Goal: Information Seeking & Learning: Find specific fact

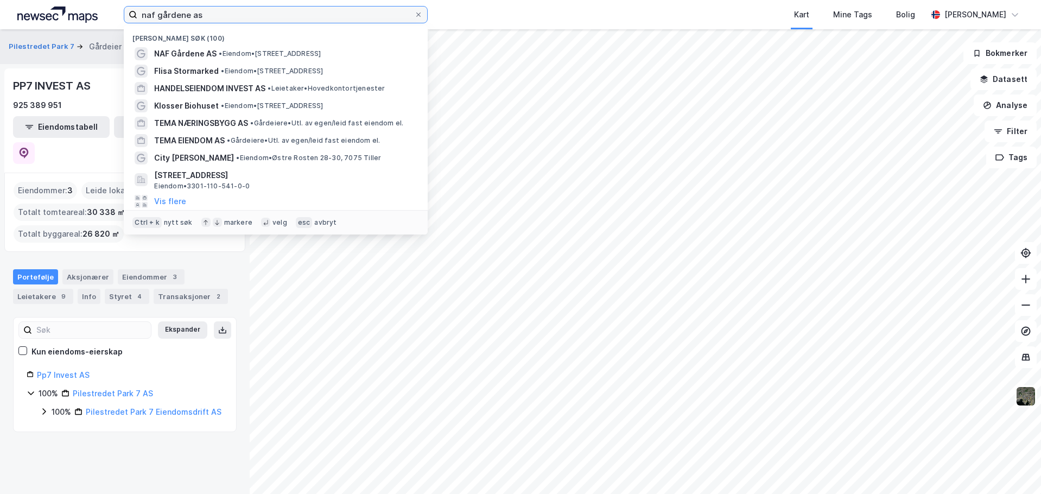
drag, startPoint x: 228, startPoint y: 15, endPoint x: -1, endPoint y: 11, distance: 229.0
click at [0, 11] on html "naf gårdene as Nylige søk (100) NAF Gårdene AS • Eiendom • [STREET_ADDRESS] Fli…" at bounding box center [520, 247] width 1041 height 494
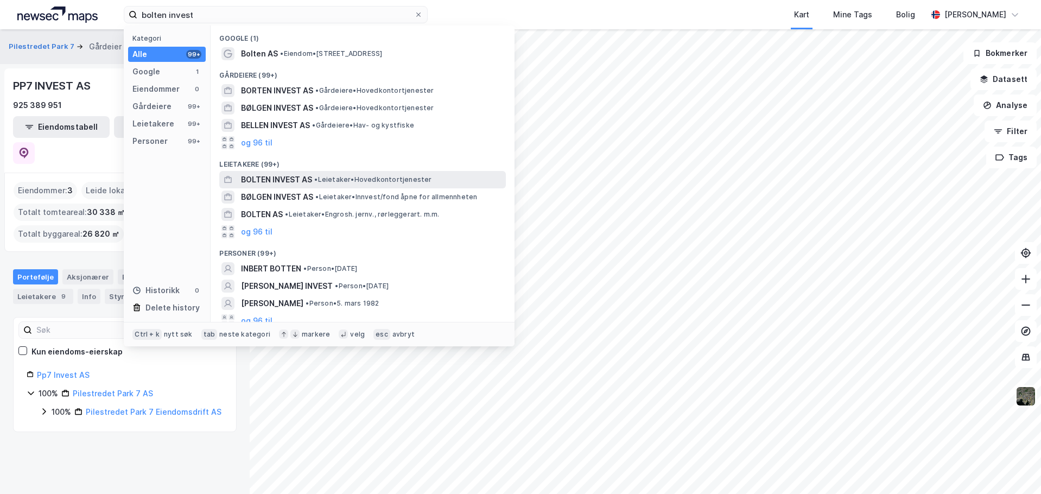
click at [276, 180] on span "BOLTEN INVEST AS" at bounding box center [276, 179] width 71 height 13
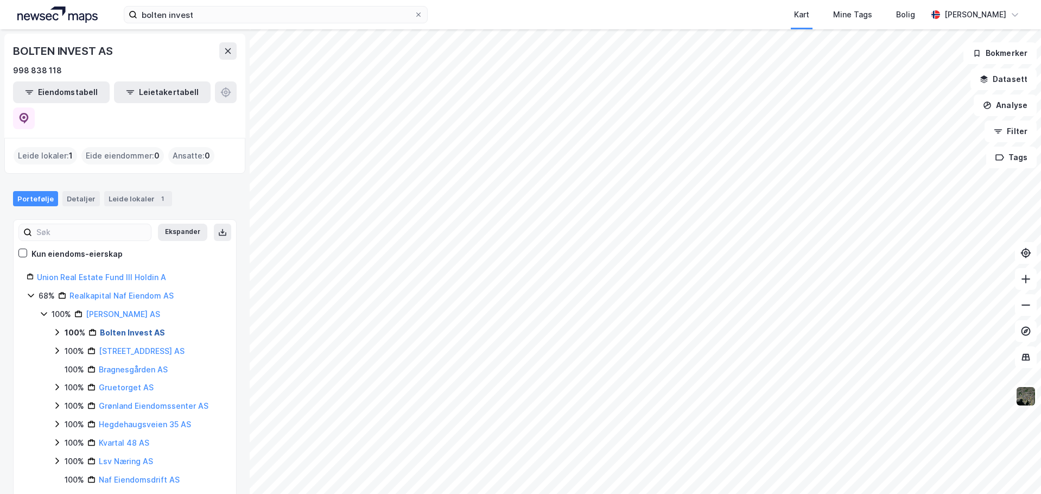
click at [122, 328] on link "Bolten Invest AS" at bounding box center [132, 332] width 65 height 9
click at [132, 346] on link "Bolten Eiendom AS" at bounding box center [148, 350] width 72 height 9
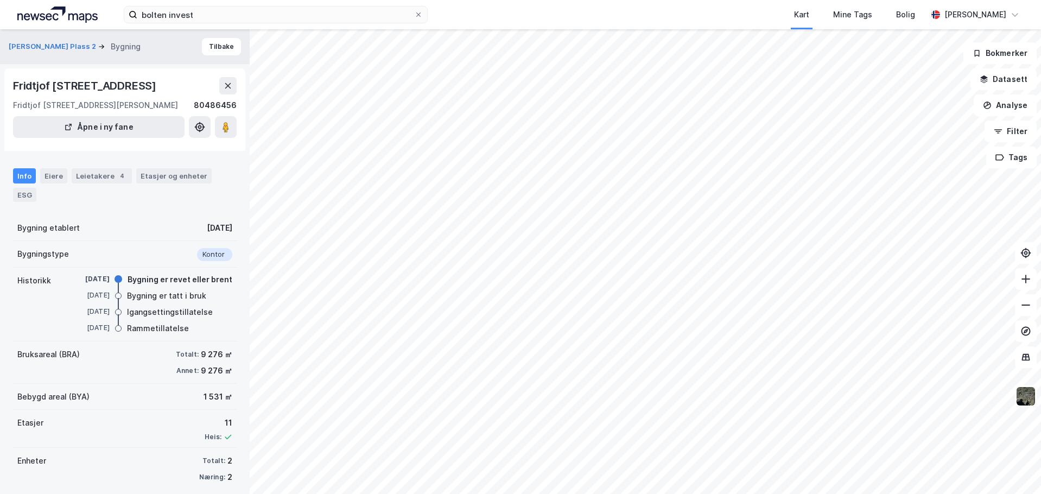
scroll to position [9, 0]
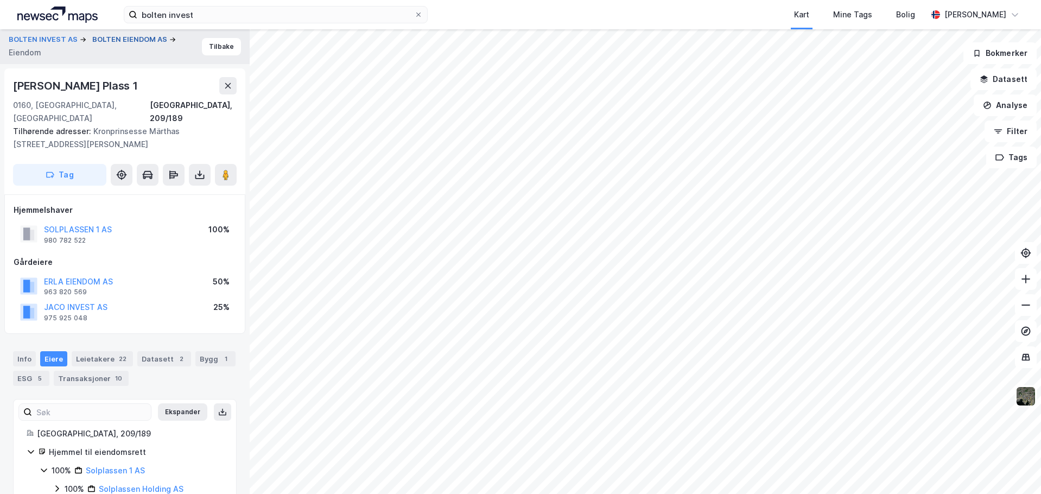
click at [109, 41] on button "BOLTEN EIENDOM AS" at bounding box center [130, 39] width 77 height 11
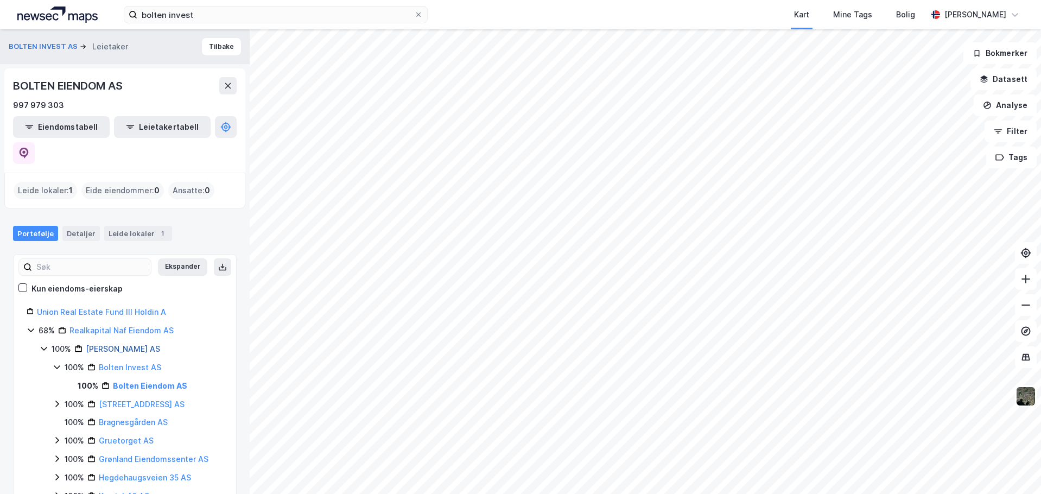
click at [101, 344] on link "[PERSON_NAME] AS" at bounding box center [123, 348] width 74 height 9
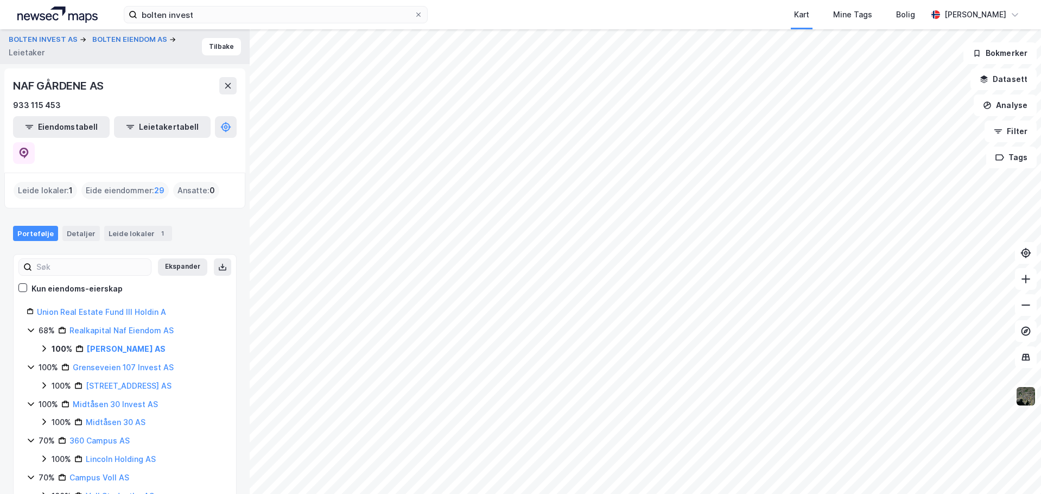
click at [46, 344] on icon at bounding box center [44, 348] width 9 height 9
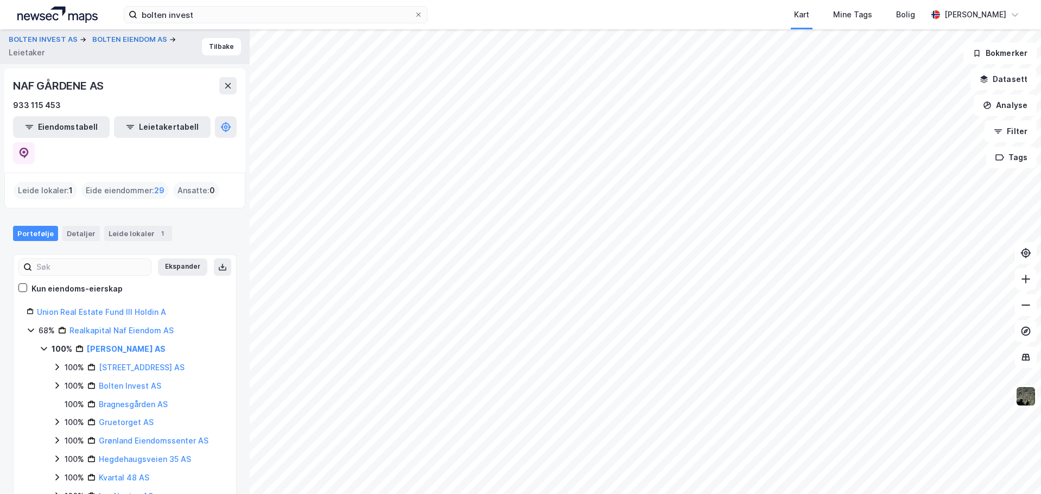
click at [55, 381] on icon at bounding box center [57, 385] width 9 height 9
click at [121, 381] on link "Bolten Invest AS" at bounding box center [130, 385] width 62 height 9
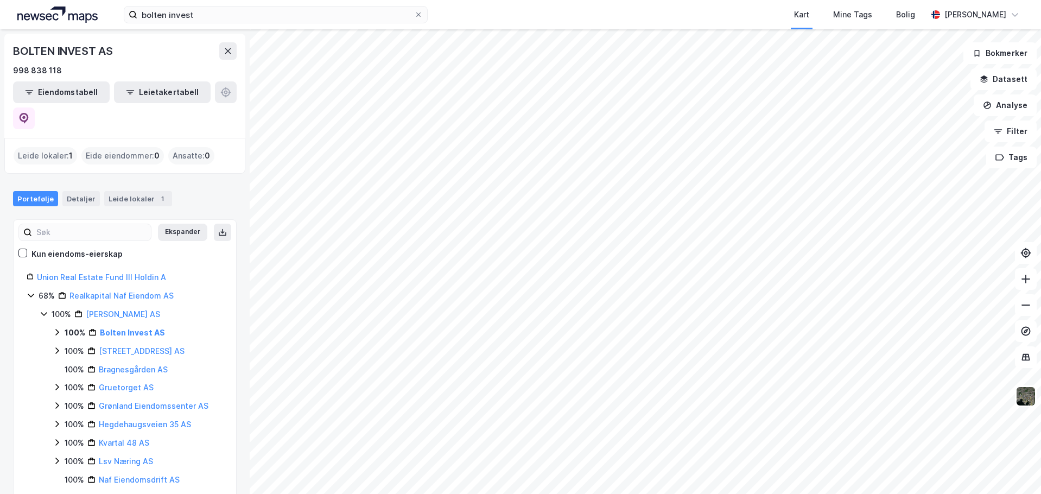
click at [56, 328] on icon at bounding box center [57, 332] width 9 height 9
click at [138, 346] on link "Bolten Eiendom AS" at bounding box center [148, 350] width 72 height 9
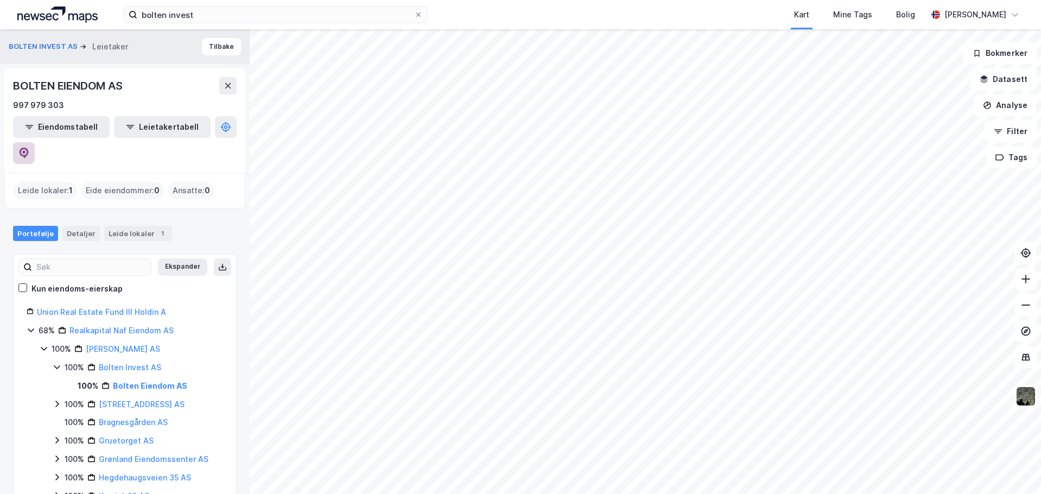
click at [35, 142] on button at bounding box center [24, 153] width 22 height 22
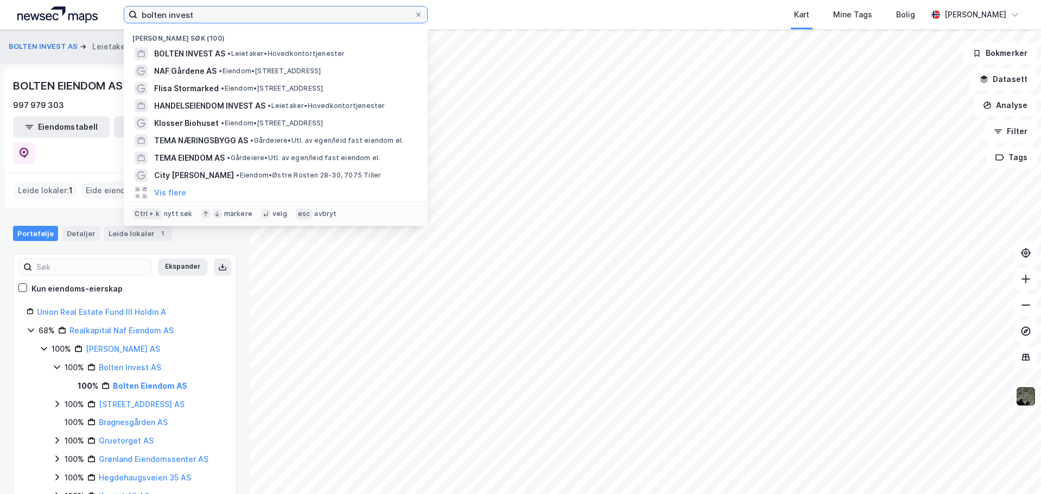
drag, startPoint x: 247, startPoint y: 20, endPoint x: 15, endPoint y: 20, distance: 231.7
click at [20, 21] on div "bolten invest Nylige søk (100) BOLTEN INVEST AS • Leietaker • Hovedkontortjenes…" at bounding box center [520, 14] width 1041 height 29
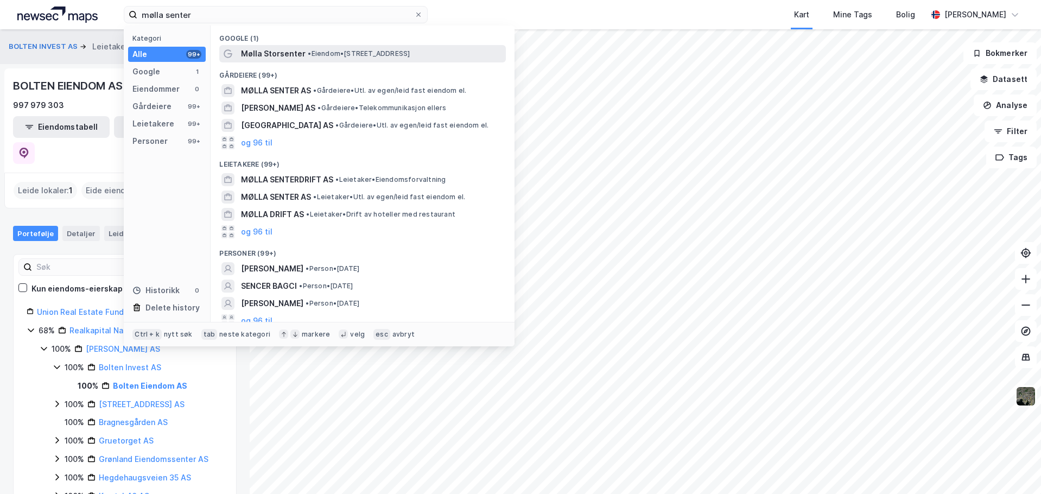
click at [277, 53] on span "Mølla Storsenter" at bounding box center [273, 53] width 65 height 13
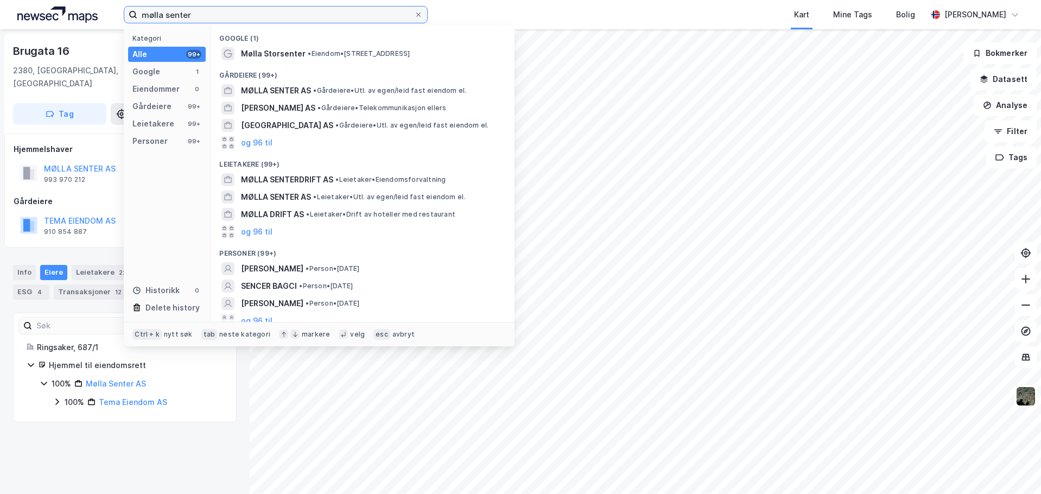
drag, startPoint x: 190, startPoint y: 16, endPoint x: 106, endPoint y: 16, distance: 84.1
click at [106, 16] on div "mølla senter Kategori Alle 99+ Google 1 Eiendommer 0 Gårdeiere 99+ Leietakere 9…" at bounding box center [520, 14] width 1041 height 29
paste input "Solakrossen 13"
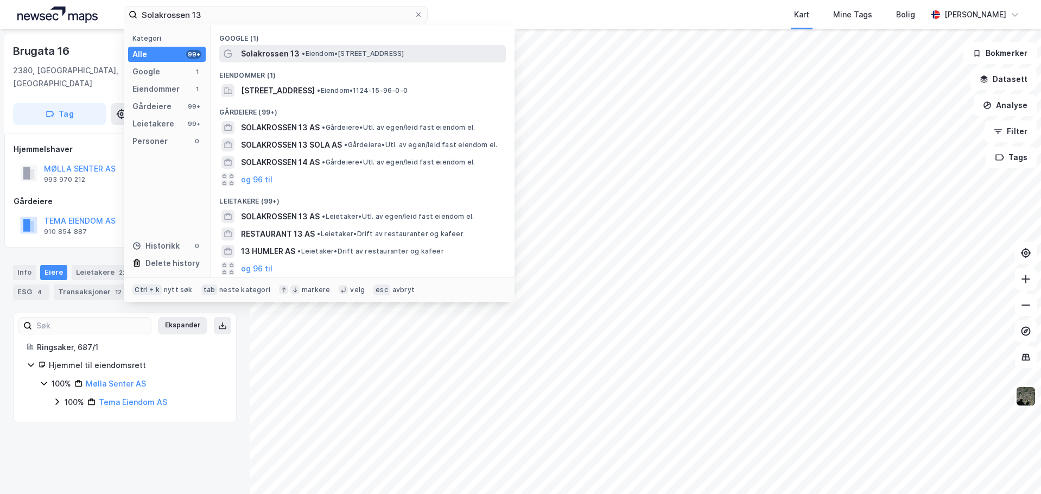
click at [278, 59] on span "Solakrossen 13" at bounding box center [270, 53] width 59 height 13
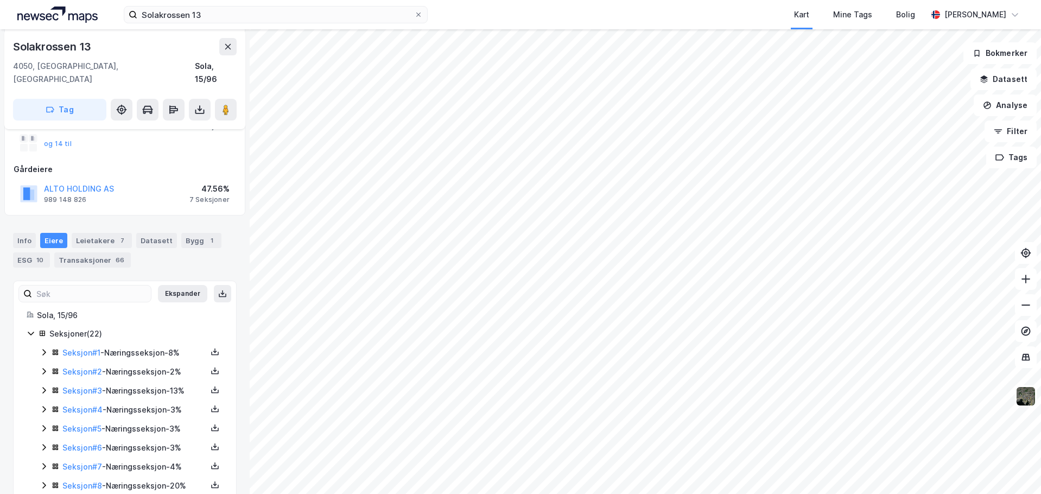
scroll to position [109, 0]
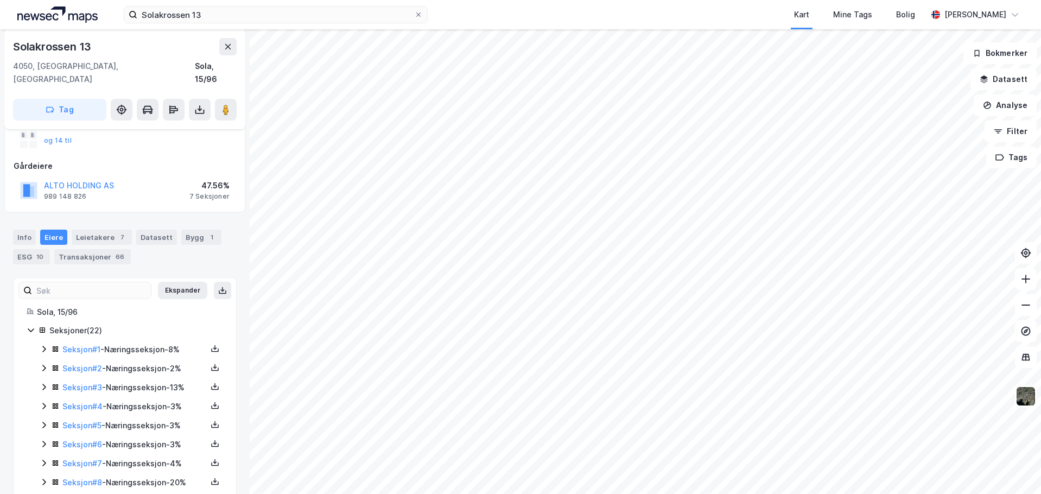
click at [30, 326] on icon at bounding box center [31, 330] width 9 height 9
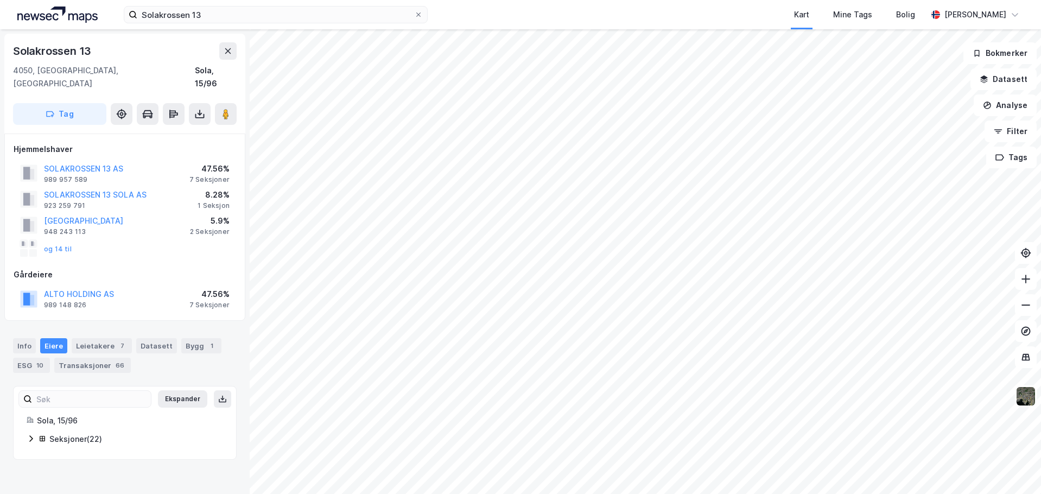
click at [56, 338] on div "Eiere" at bounding box center [53, 345] width 27 height 15
click at [0, 0] on button "ALTO HOLDING AS" at bounding box center [0, 0] width 0 height 0
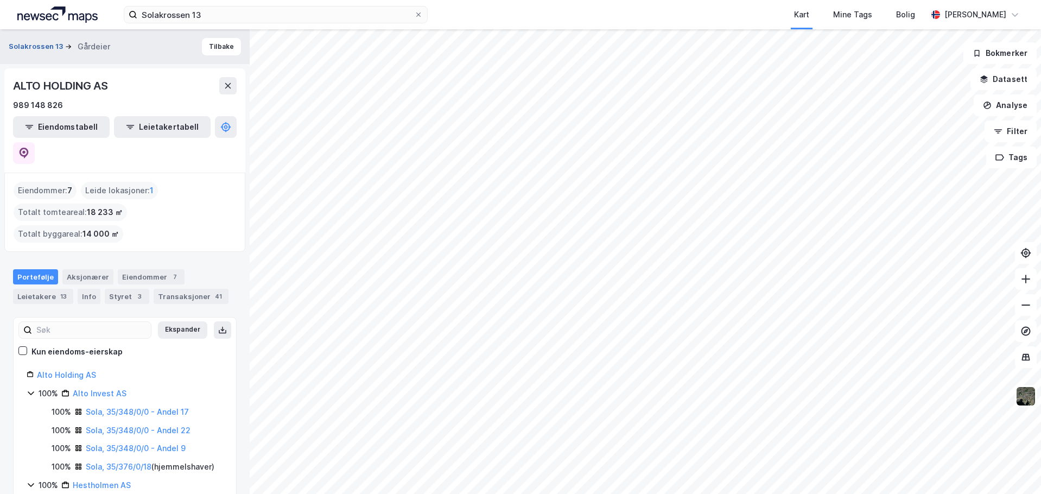
click at [36, 48] on button "Solakrossen 13" at bounding box center [37, 46] width 56 height 11
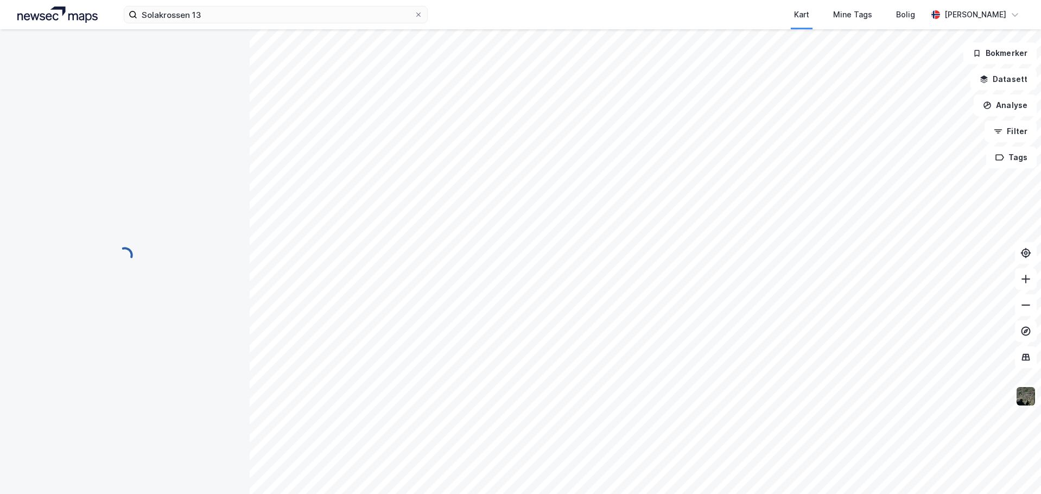
scroll to position [109, 0]
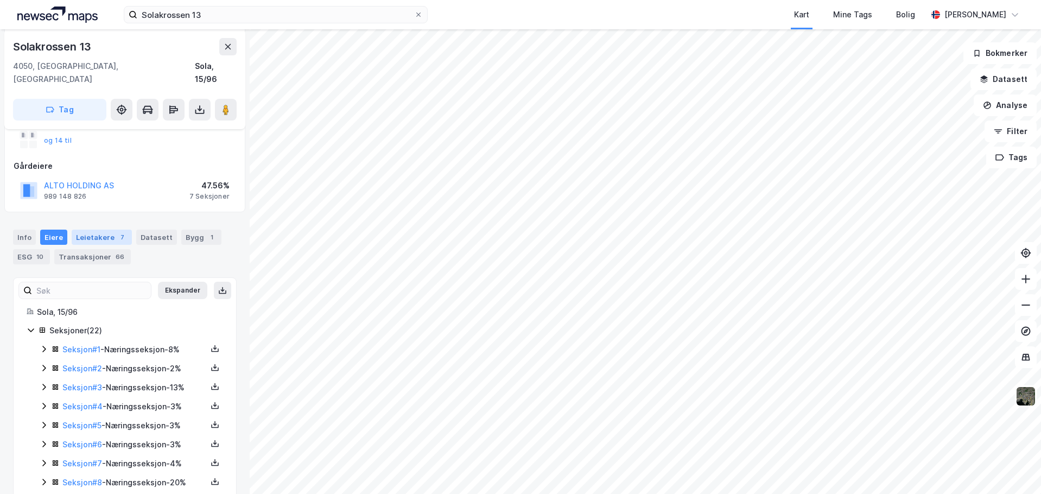
click at [85, 230] on div "Leietakere 7" at bounding box center [102, 237] width 60 height 15
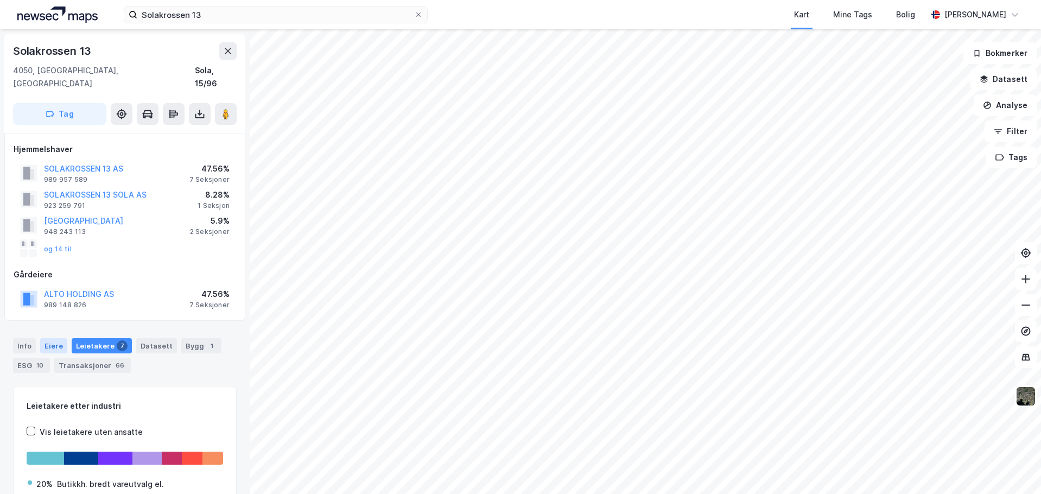
click at [40, 338] on div "Eiere" at bounding box center [53, 345] width 27 height 15
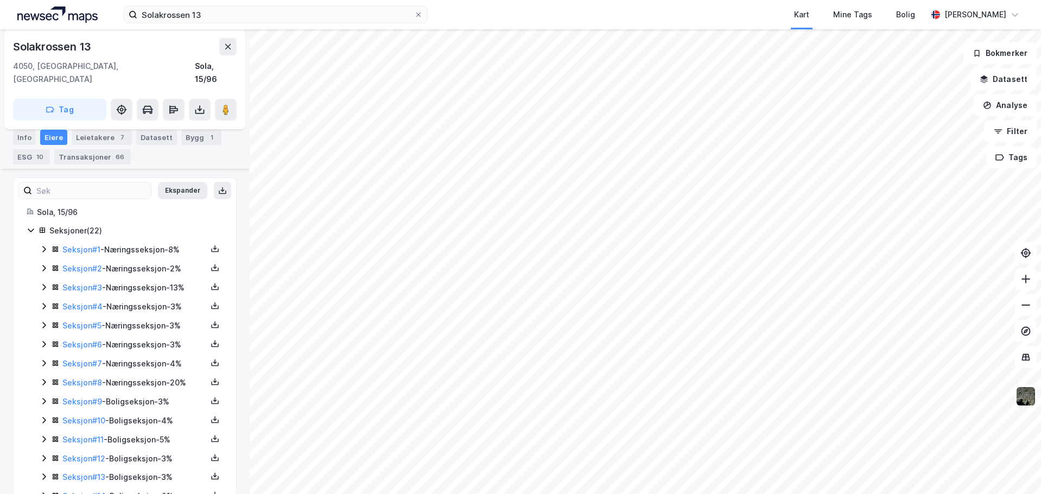
scroll to position [217, 0]
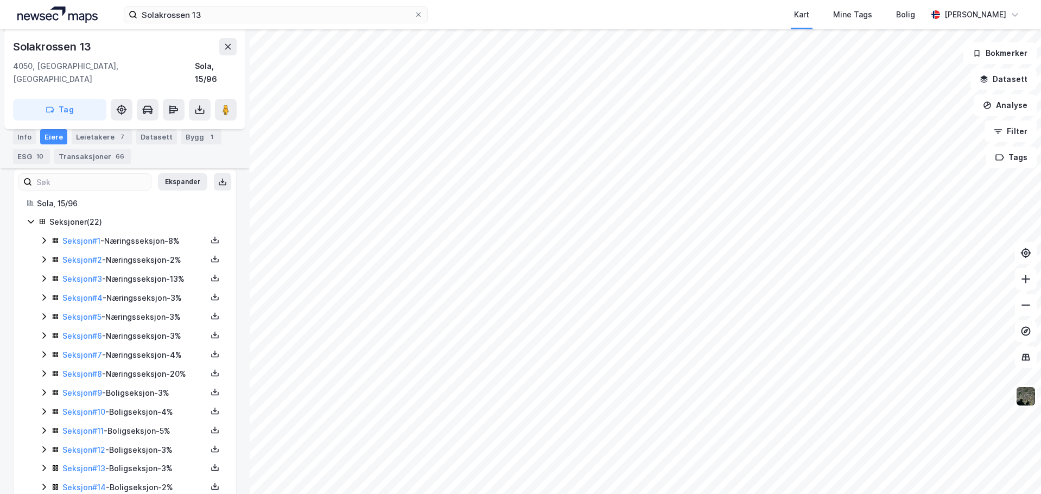
click at [45, 237] on icon at bounding box center [43, 240] width 3 height 7
click at [43, 239] on icon at bounding box center [44, 241] width 6 height 4
click at [45, 255] on icon at bounding box center [44, 259] width 9 height 9
click at [44, 255] on icon at bounding box center [44, 259] width 9 height 9
click at [42, 369] on icon at bounding box center [44, 373] width 9 height 9
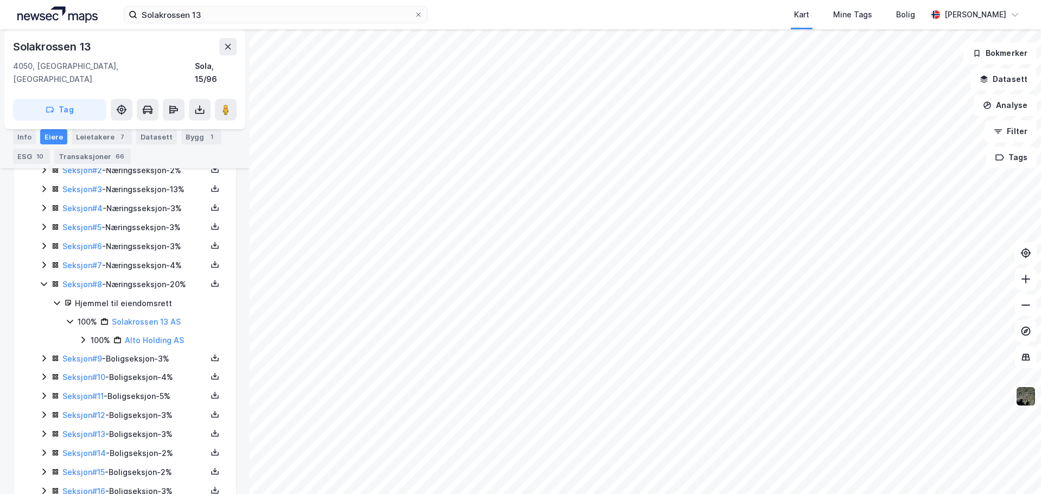
scroll to position [326, 0]
click at [80, 316] on icon at bounding box center [83, 320] width 9 height 9
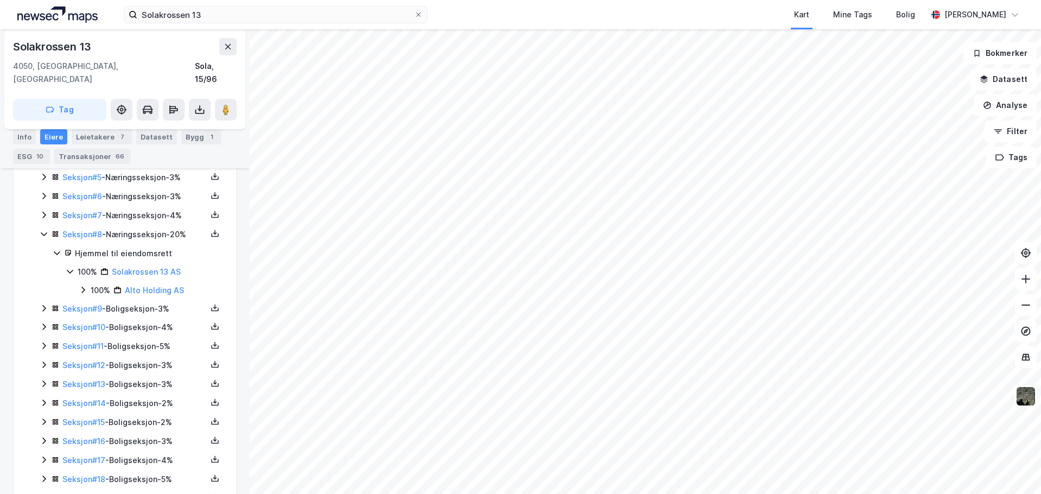
scroll to position [330, 0]
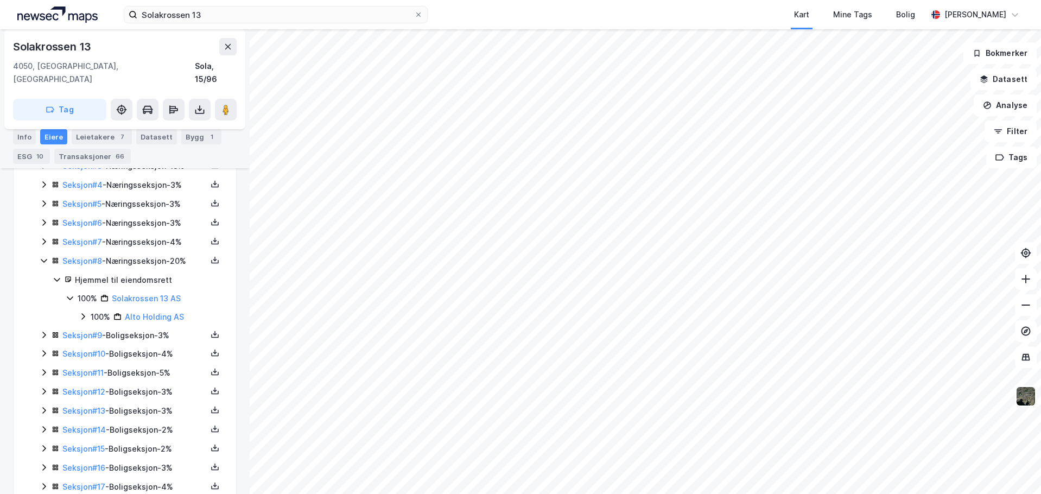
click at [45, 256] on icon at bounding box center [44, 260] width 9 height 9
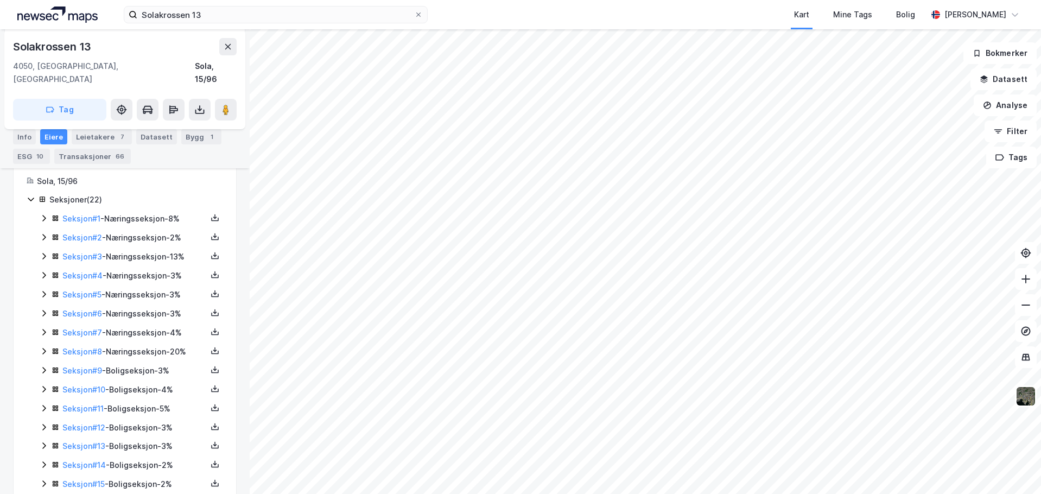
scroll to position [221, 0]
click at [47, 346] on icon at bounding box center [44, 350] width 9 height 9
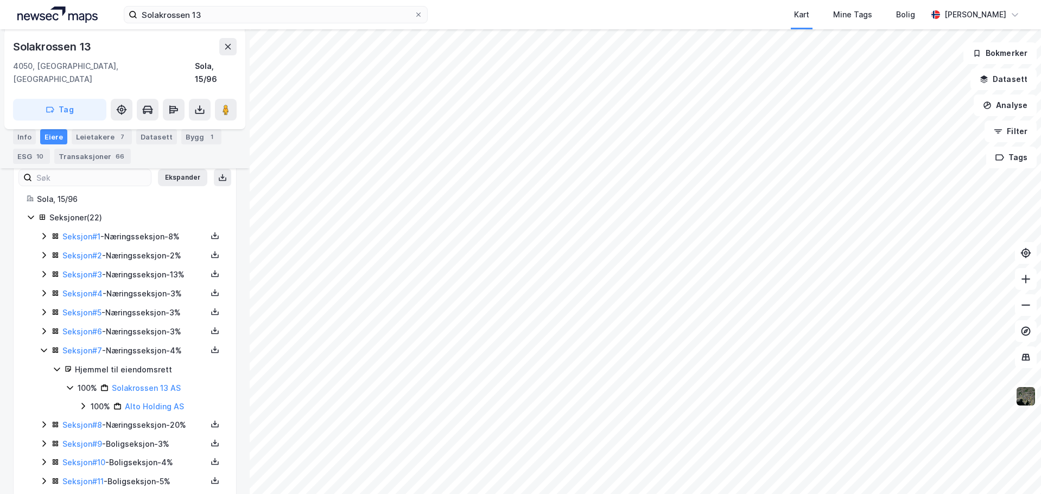
click at [44, 346] on icon at bounding box center [44, 350] width 9 height 9
click at [42, 327] on icon at bounding box center [44, 331] width 9 height 9
click at [45, 308] on icon at bounding box center [44, 312] width 9 height 9
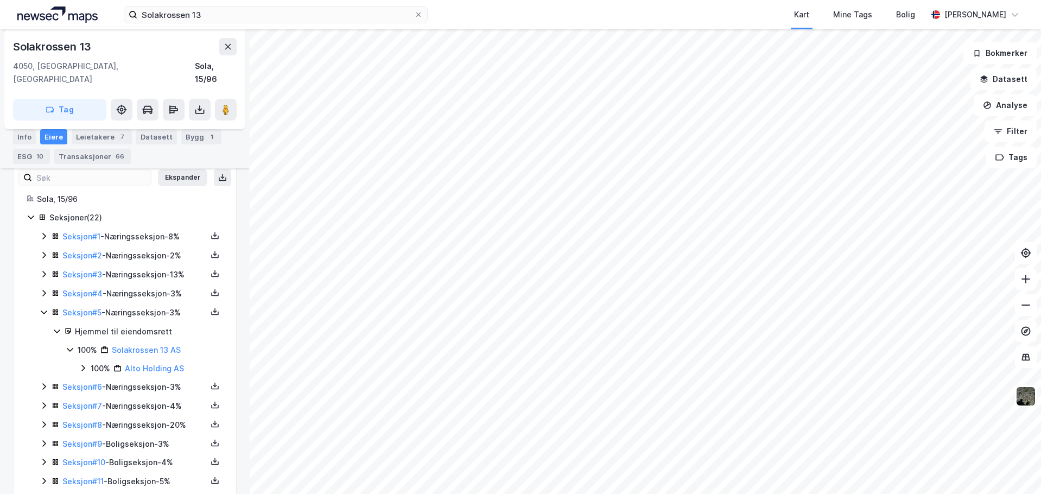
click at [43, 308] on icon at bounding box center [44, 312] width 9 height 9
click at [45, 289] on icon at bounding box center [44, 293] width 9 height 9
click at [43, 289] on icon at bounding box center [44, 293] width 9 height 9
click at [45, 271] on icon at bounding box center [43, 274] width 3 height 7
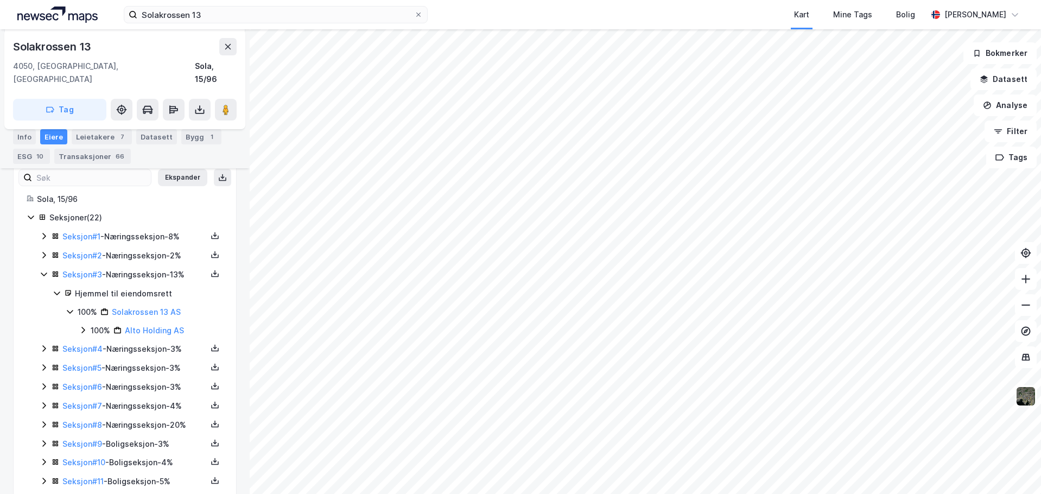
click at [45, 270] on icon at bounding box center [44, 274] width 9 height 9
click at [45, 251] on icon at bounding box center [44, 255] width 9 height 9
click at [45, 230] on div "Seksjon # 1 - Næringsseksjon - 8%" at bounding box center [131, 237] width 183 height 14
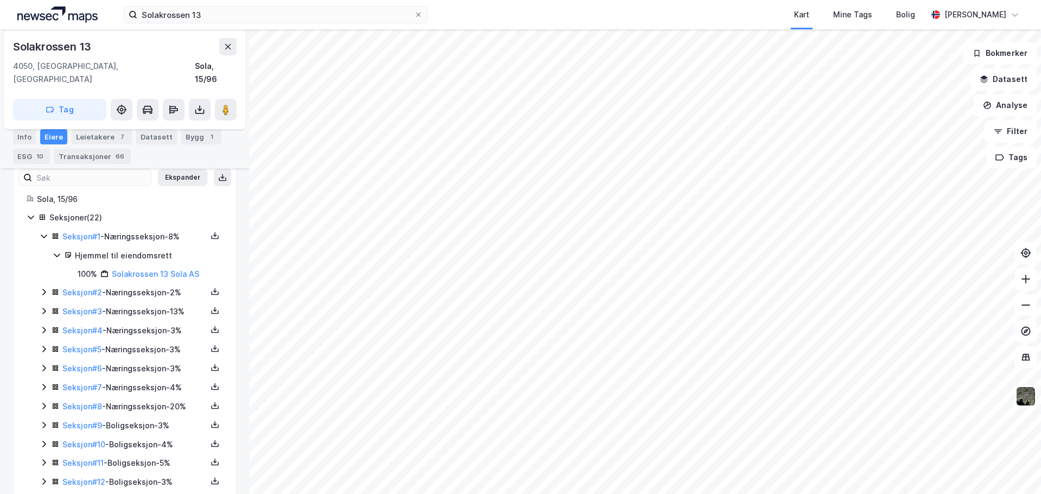
click at [45, 232] on icon at bounding box center [44, 236] width 9 height 9
click at [41, 251] on icon at bounding box center [44, 255] width 9 height 9
click at [82, 307] on icon at bounding box center [83, 311] width 9 height 9
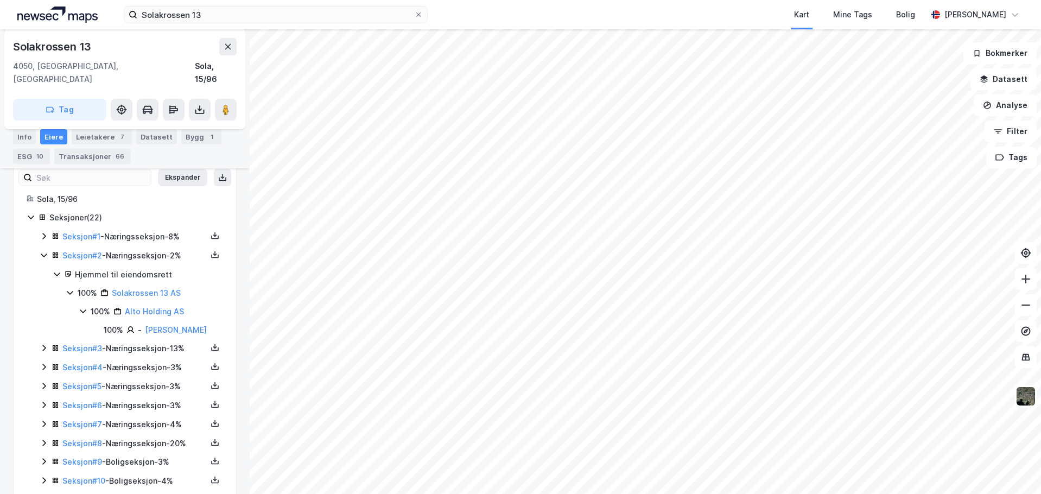
click at [82, 307] on icon at bounding box center [83, 311] width 9 height 9
click at [54, 270] on icon at bounding box center [57, 274] width 9 height 9
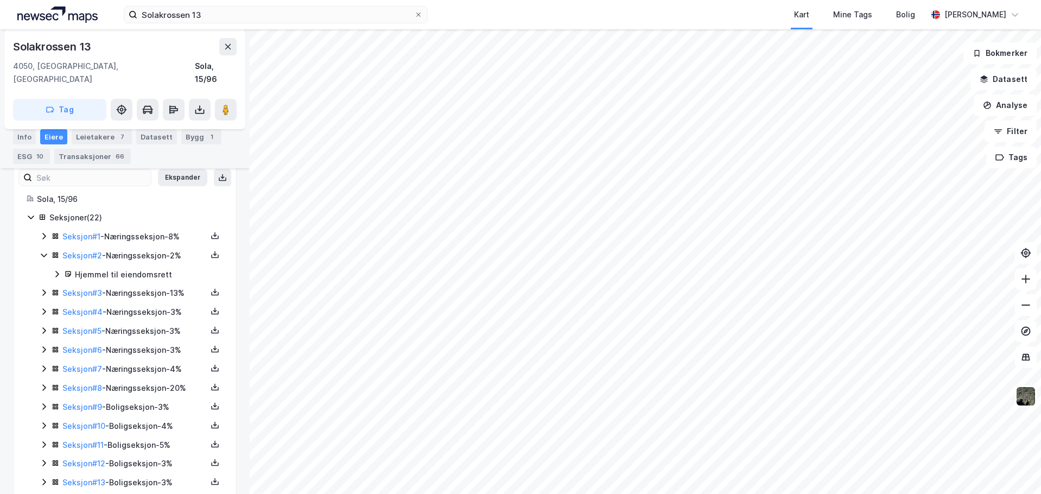
click at [43, 253] on icon at bounding box center [44, 255] width 6 height 4
click at [46, 232] on icon at bounding box center [44, 236] width 9 height 9
click at [153, 269] on link "Solakrossen 13 Sola AS" at bounding box center [155, 273] width 87 height 9
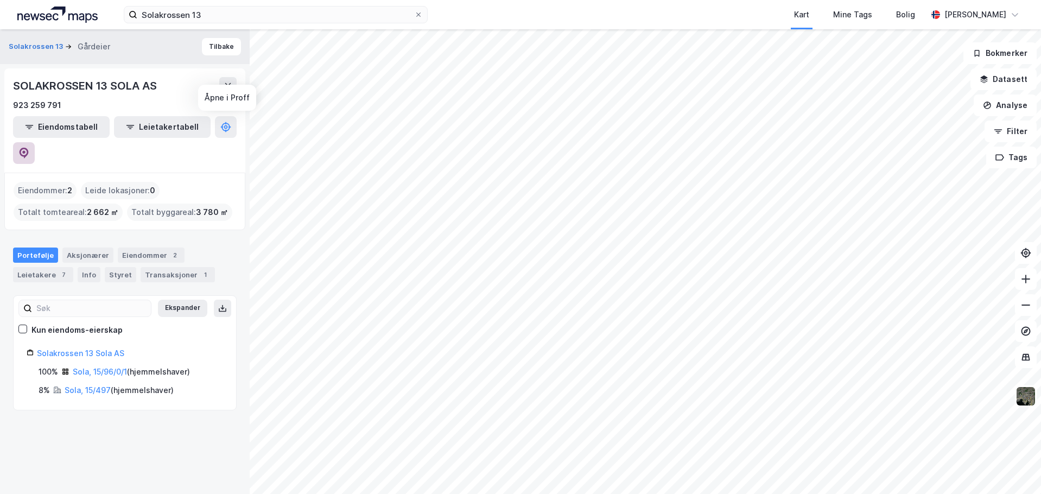
click at [29, 148] on icon at bounding box center [23, 153] width 11 height 11
click at [46, 41] on div "Solakrossen 13 Gårdeier" at bounding box center [64, 46] width 110 height 13
click at [46, 46] on button "Solakrossen 13" at bounding box center [37, 46] width 56 height 11
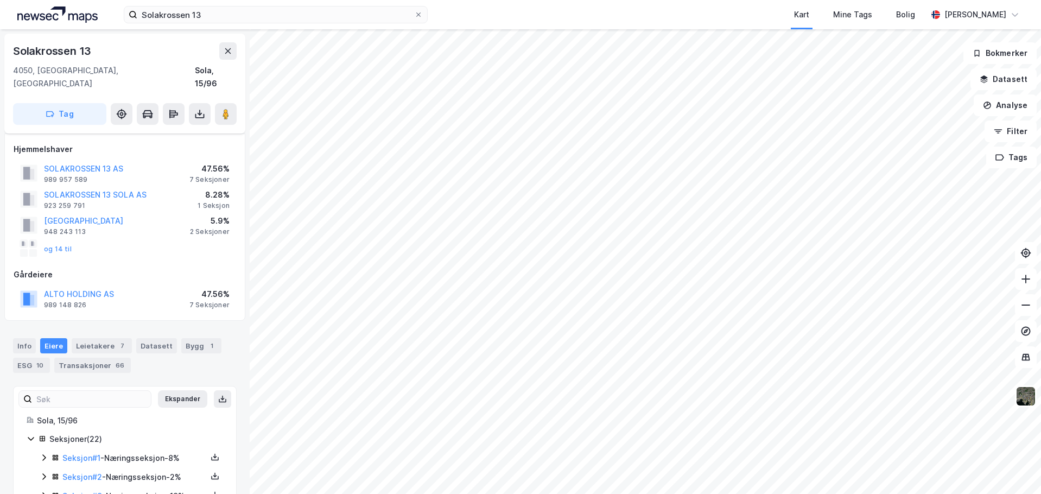
scroll to position [221, 0]
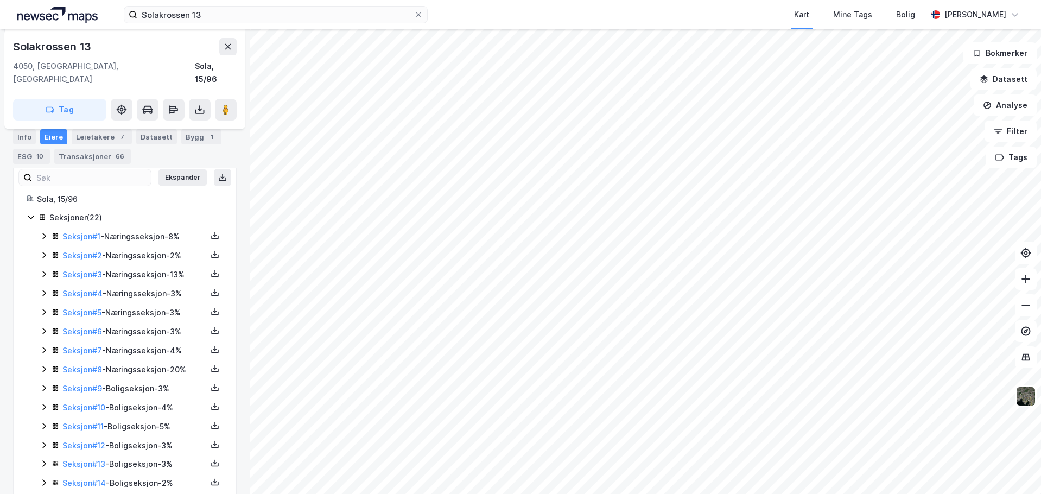
click at [42, 251] on icon at bounding box center [44, 255] width 9 height 9
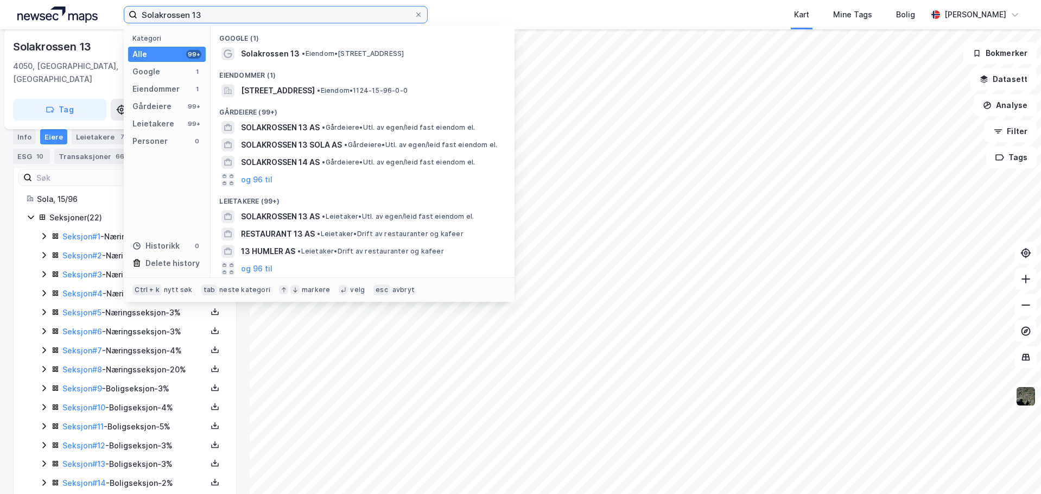
drag, startPoint x: 222, startPoint y: 9, endPoint x: 57, endPoint y: 5, distance: 165.0
click at [57, 5] on div "Solakrossen 13 Kategori Alle 99+ Google 1 Eiendommer 1 Gårdeiere 99+ Leietakere…" at bounding box center [520, 14] width 1041 height 29
paste input "Hillevågsveien 41"
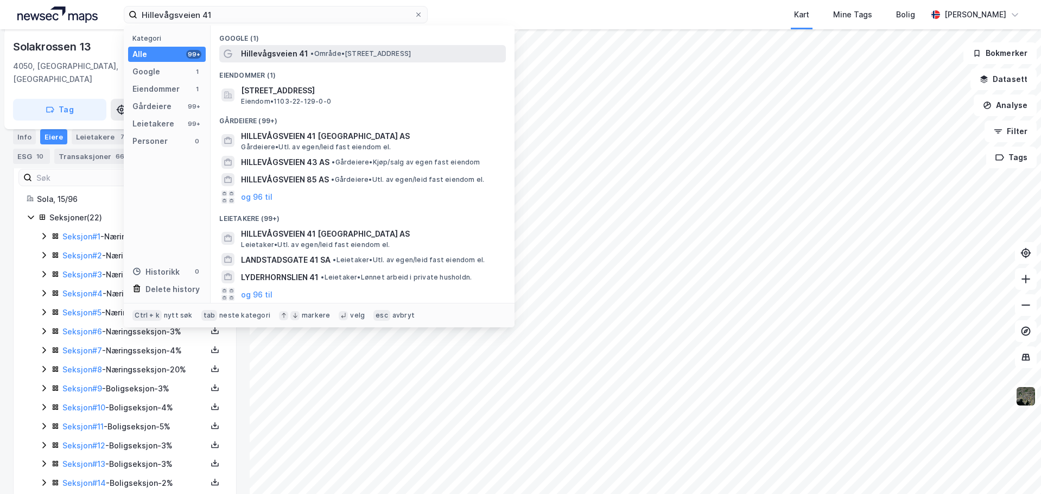
click at [301, 50] on span "Hillevågsveien 41" at bounding box center [274, 53] width 67 height 13
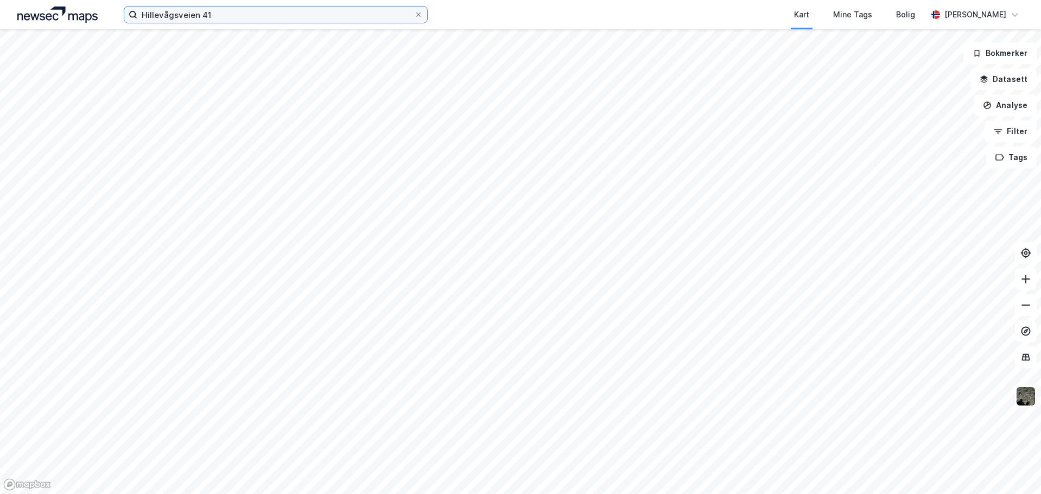
click at [213, 18] on input "Hillevågsveien 41" at bounding box center [275, 15] width 277 height 16
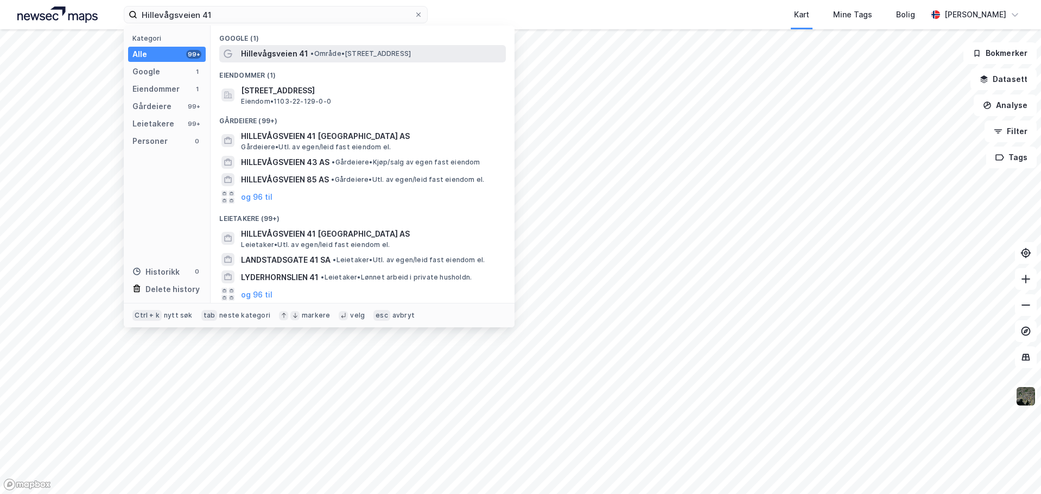
click at [275, 52] on span "Hillevågsveien 41" at bounding box center [274, 53] width 67 height 13
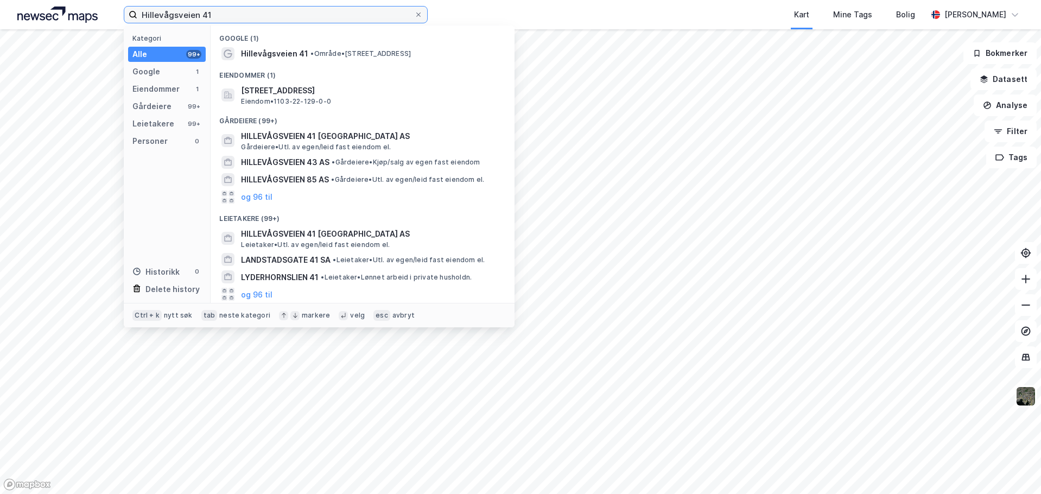
click at [267, 15] on input "Hillevågsveien 41" at bounding box center [275, 15] width 277 height 16
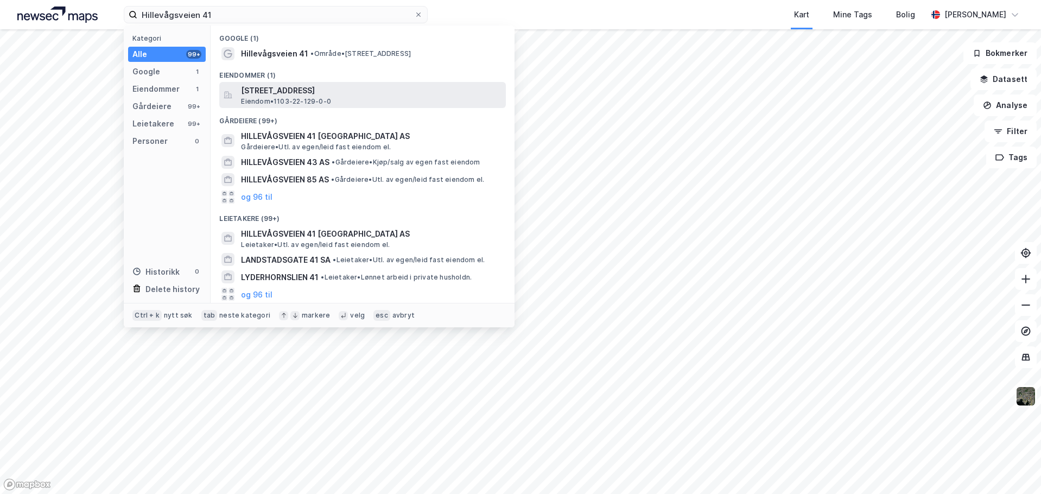
click at [316, 94] on span "[STREET_ADDRESS]" at bounding box center [371, 90] width 260 height 13
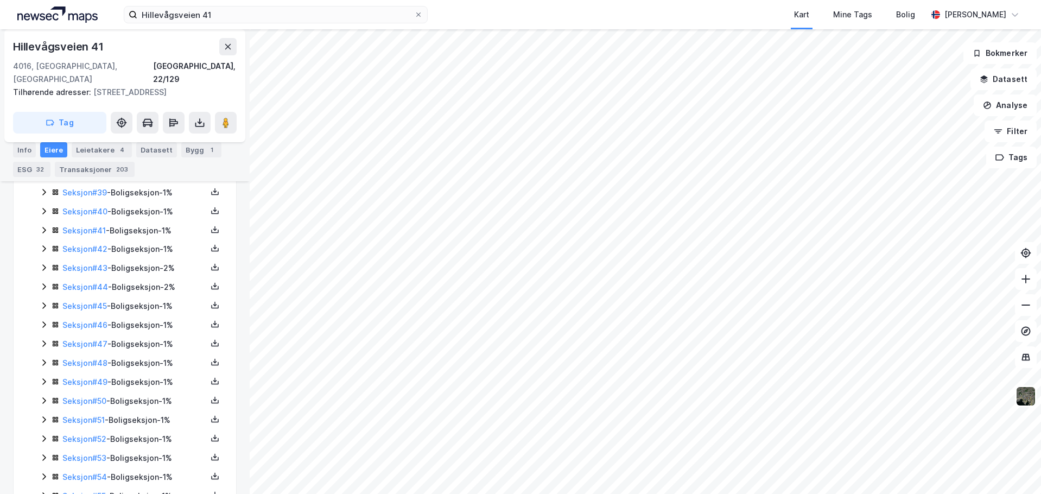
scroll to position [1133, 0]
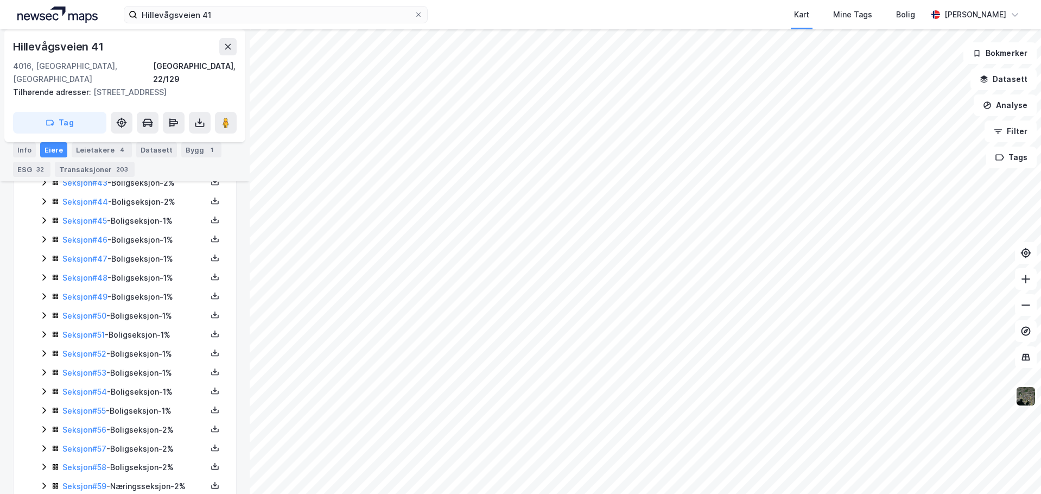
click at [41, 481] on icon at bounding box center [44, 485] width 9 height 9
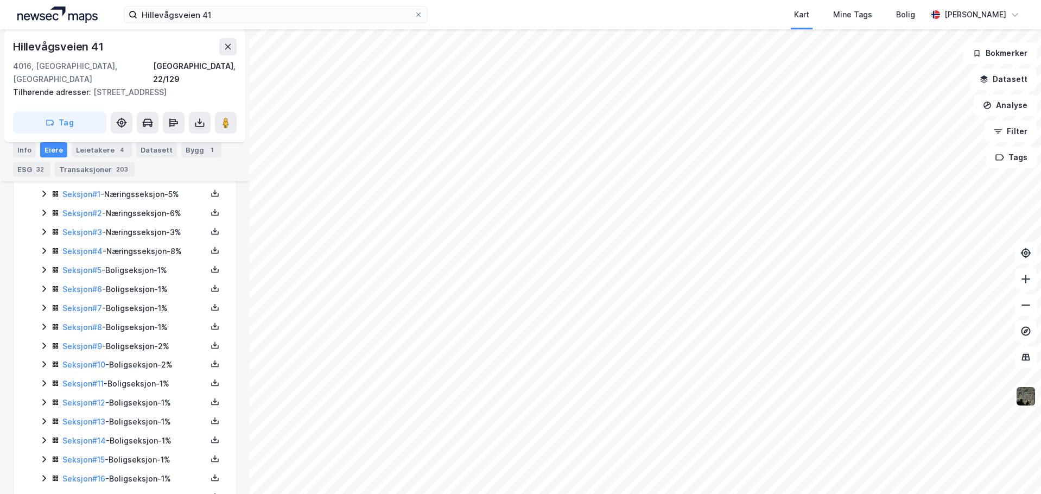
scroll to position [271, 0]
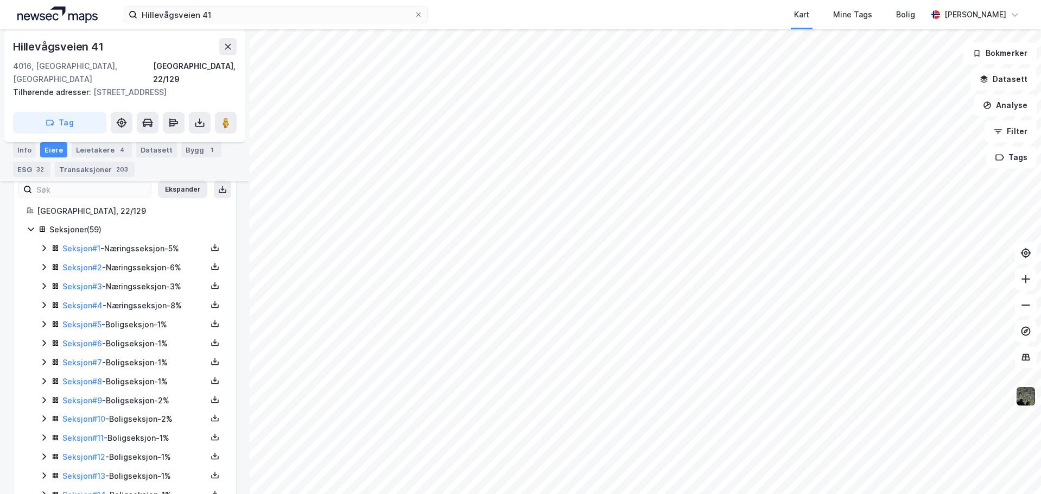
click at [45, 301] on icon at bounding box center [44, 305] width 9 height 9
click at [46, 282] on icon at bounding box center [44, 286] width 9 height 9
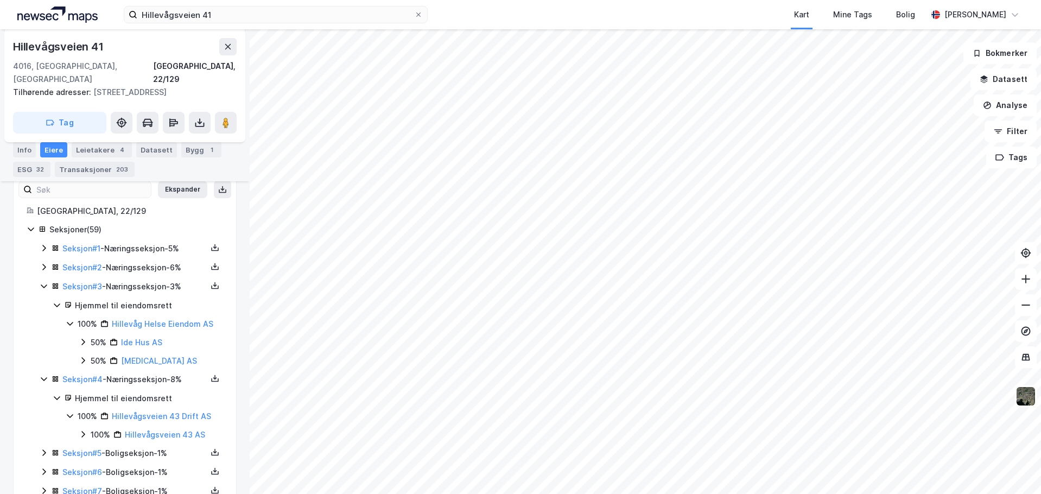
click at [46, 263] on icon at bounding box center [44, 267] width 9 height 9
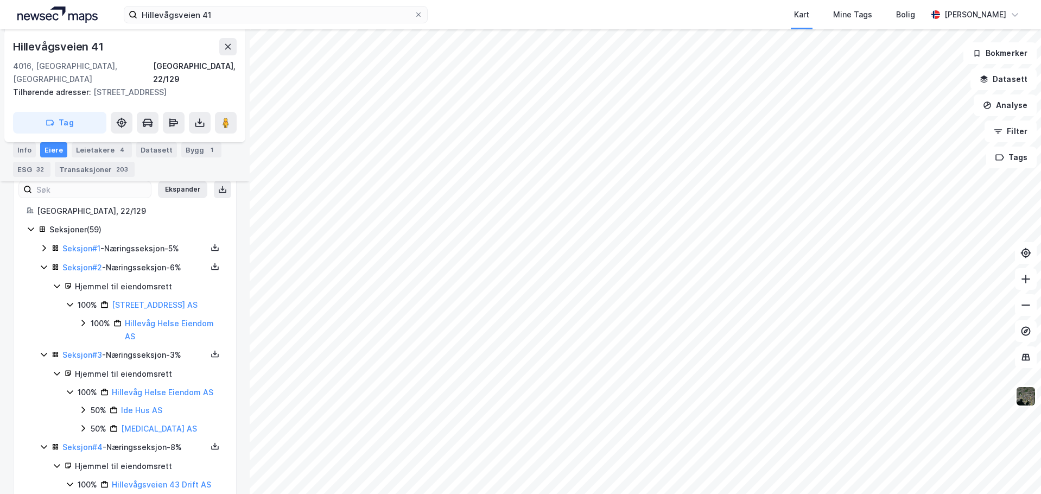
click at [44, 244] on icon at bounding box center [44, 248] width 9 height 9
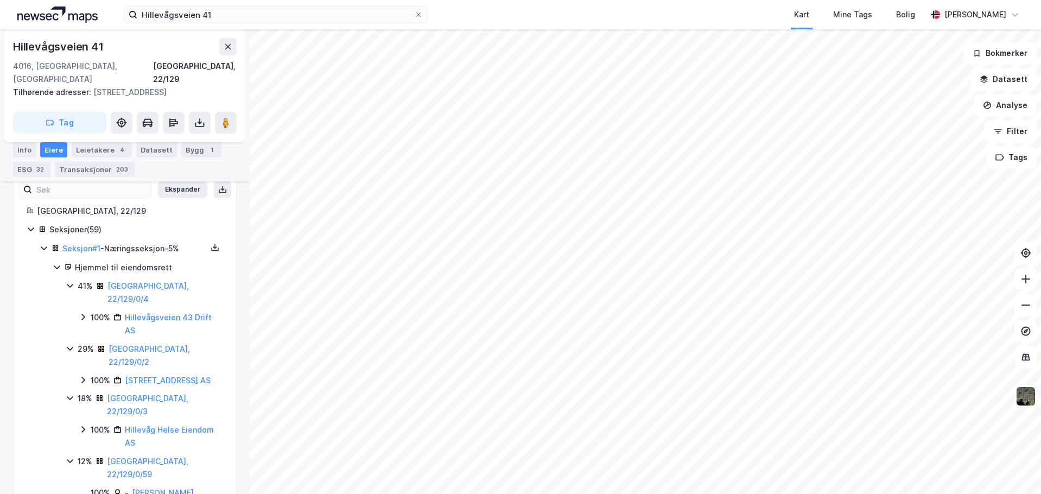
click at [44, 244] on icon at bounding box center [44, 248] width 9 height 9
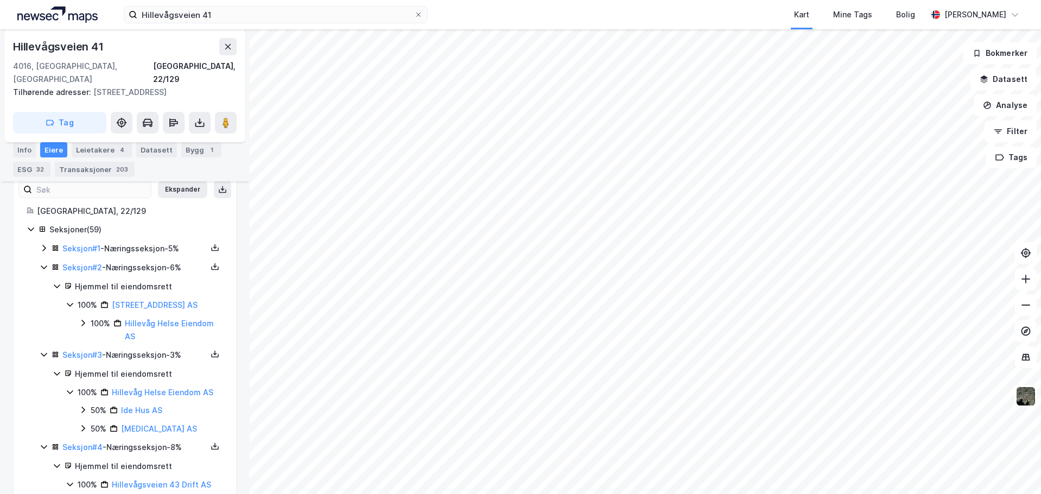
click at [79, 319] on icon at bounding box center [83, 323] width 9 height 9
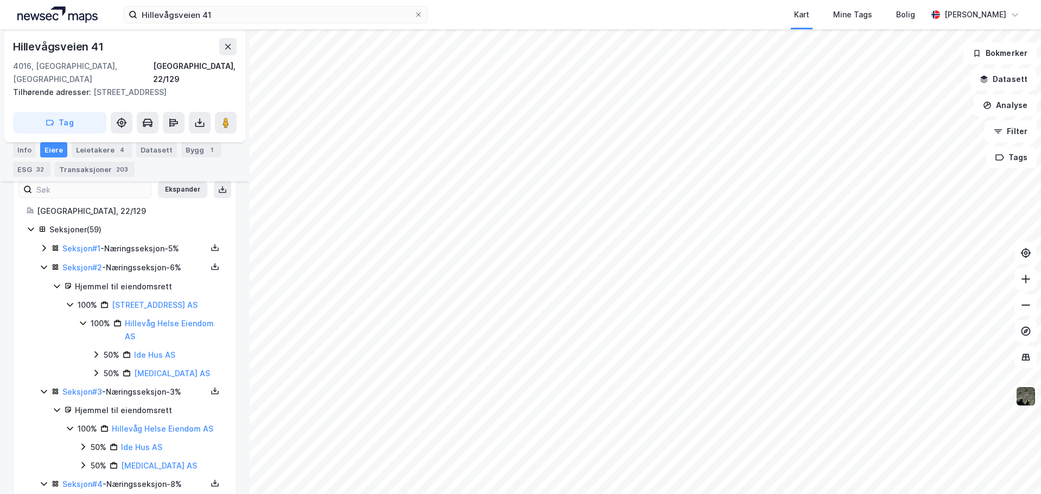
click at [81, 321] on icon at bounding box center [83, 323] width 6 height 4
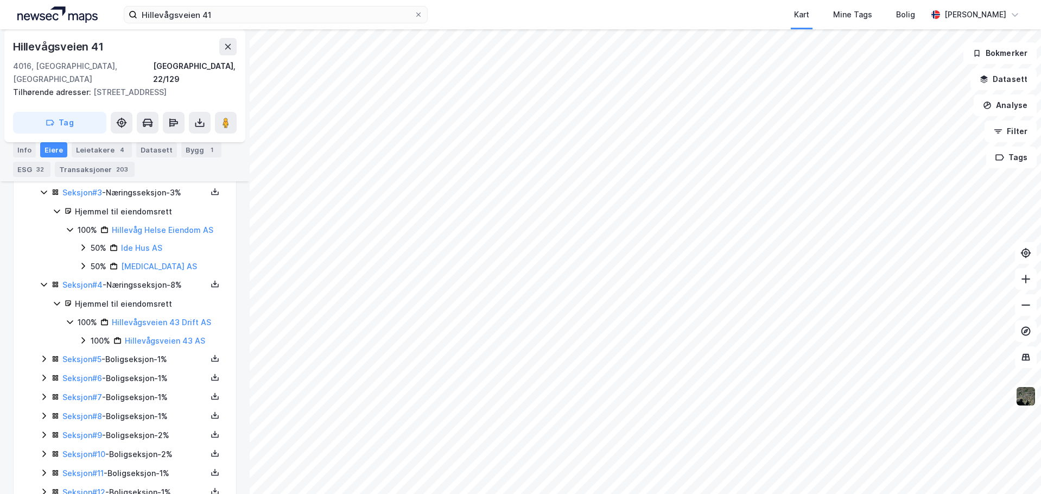
scroll to position [434, 0]
click at [81, 335] on icon at bounding box center [83, 339] width 9 height 9
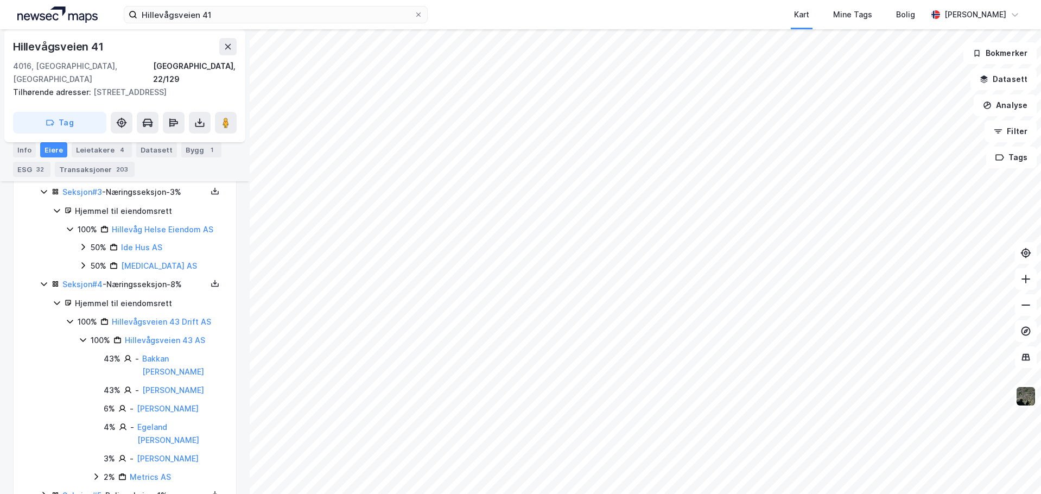
click at [81, 335] on icon at bounding box center [83, 339] width 9 height 9
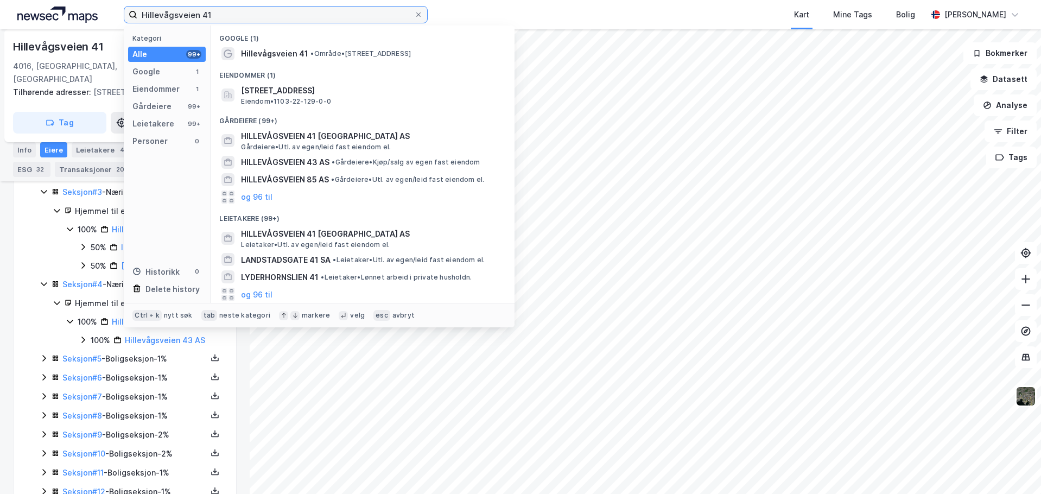
drag, startPoint x: 228, startPoint y: 7, endPoint x: 91, endPoint y: 7, distance: 137.3
click at [91, 7] on div "Hillevågsveien 41 Kategori Alle 99+ Google 1 Eiendommer 1 Gårdeiere 99+ Leietak…" at bounding box center [520, 14] width 1041 height 29
paste input "[STREET_ADDRESS]"
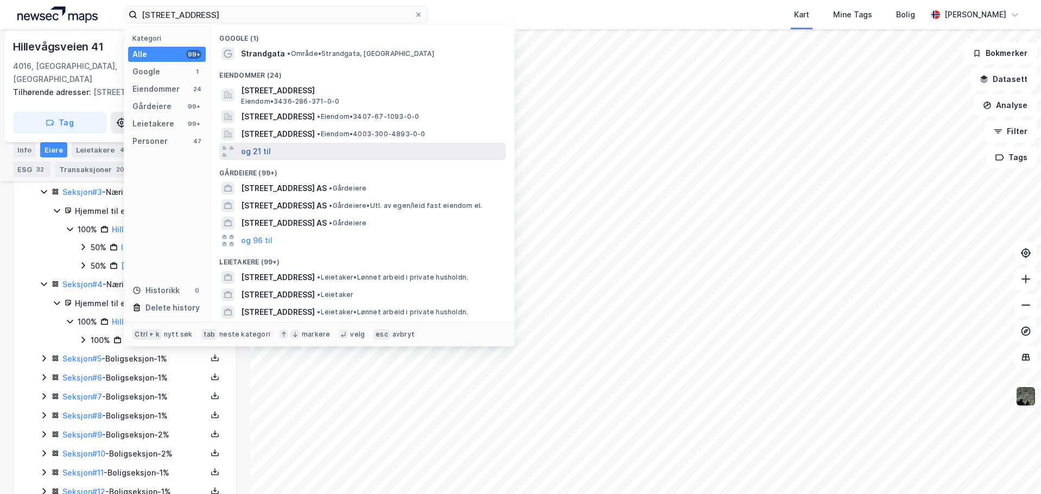
click at [268, 146] on button "og 21 til" at bounding box center [256, 151] width 30 height 13
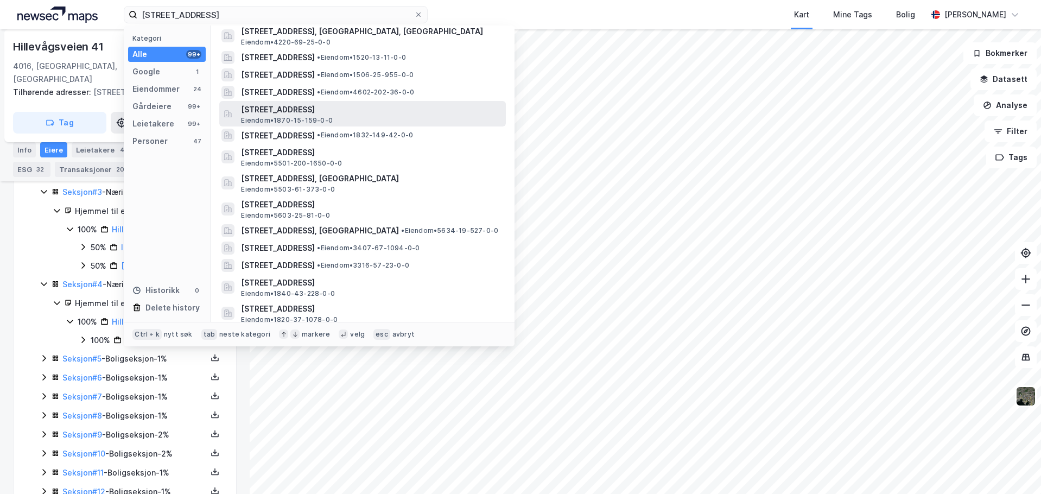
scroll to position [163, 0]
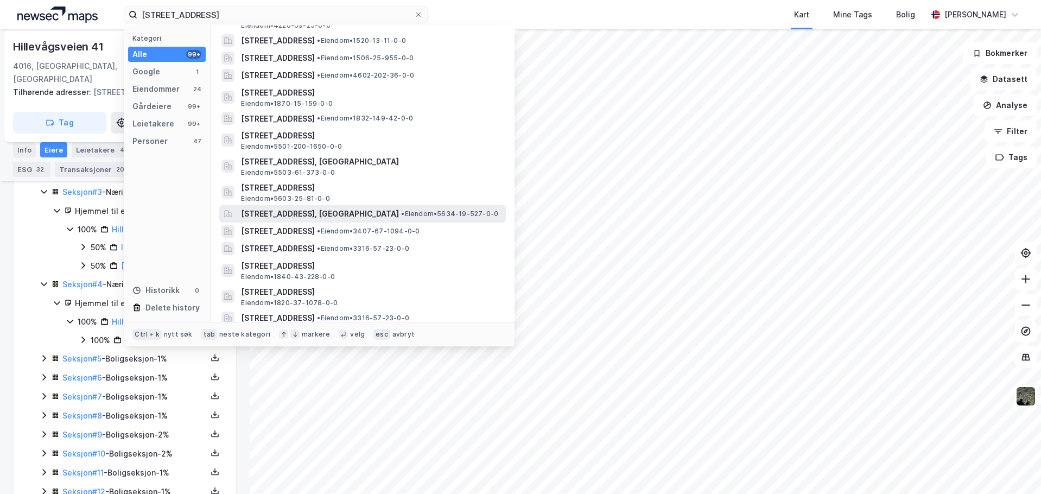
click at [314, 215] on span "[STREET_ADDRESS], [GEOGRAPHIC_DATA]" at bounding box center [320, 213] width 158 height 13
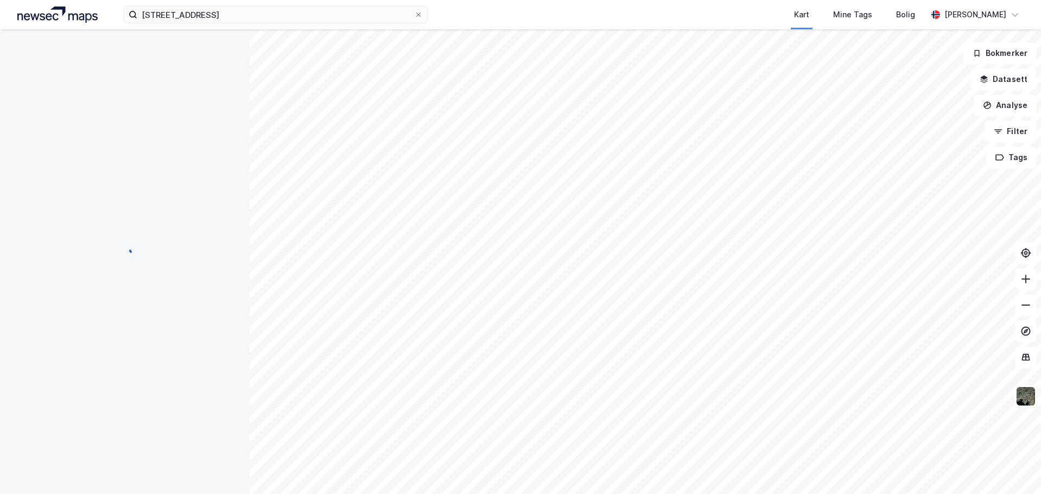
scroll to position [18, 0]
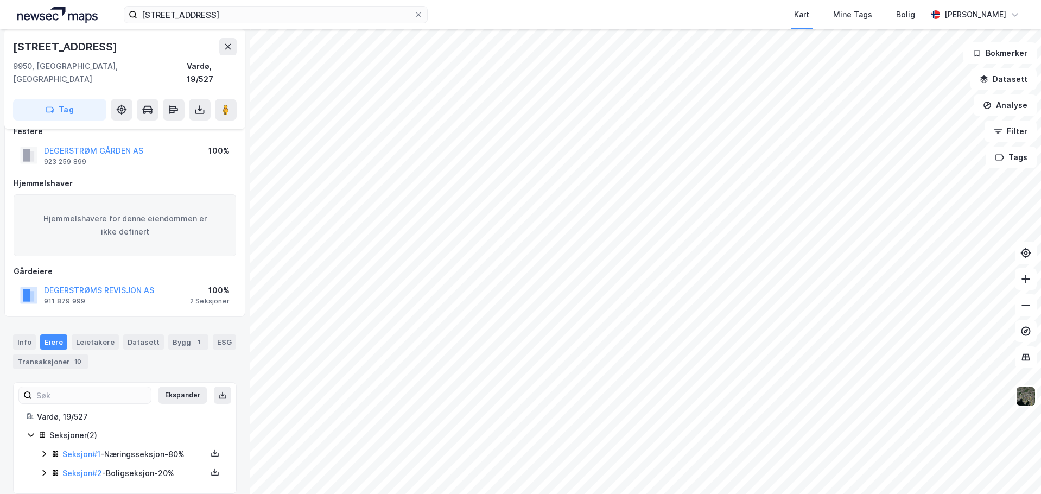
click at [43, 450] on icon at bounding box center [43, 453] width 3 height 7
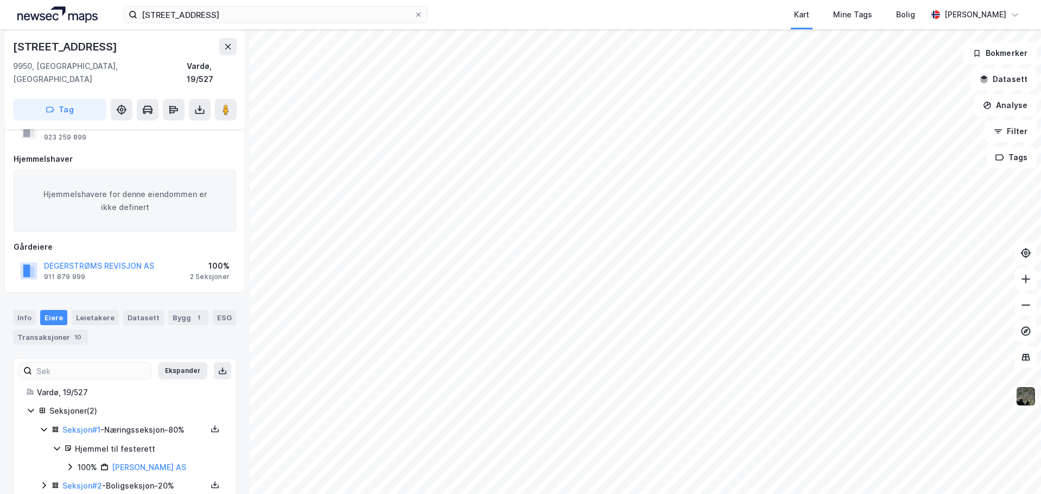
scroll to position [55, 0]
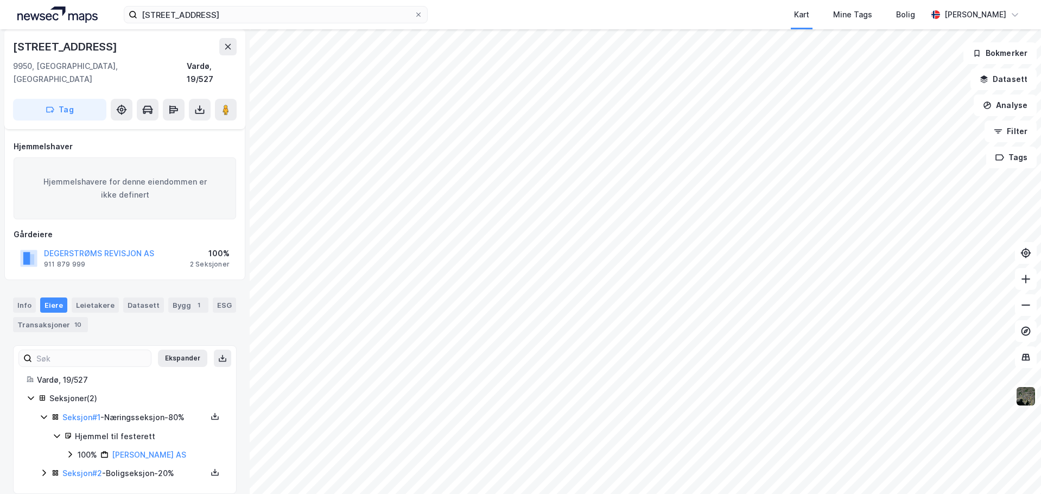
click at [67, 450] on icon at bounding box center [70, 454] width 9 height 9
click at [81, 468] on icon at bounding box center [83, 472] width 9 height 9
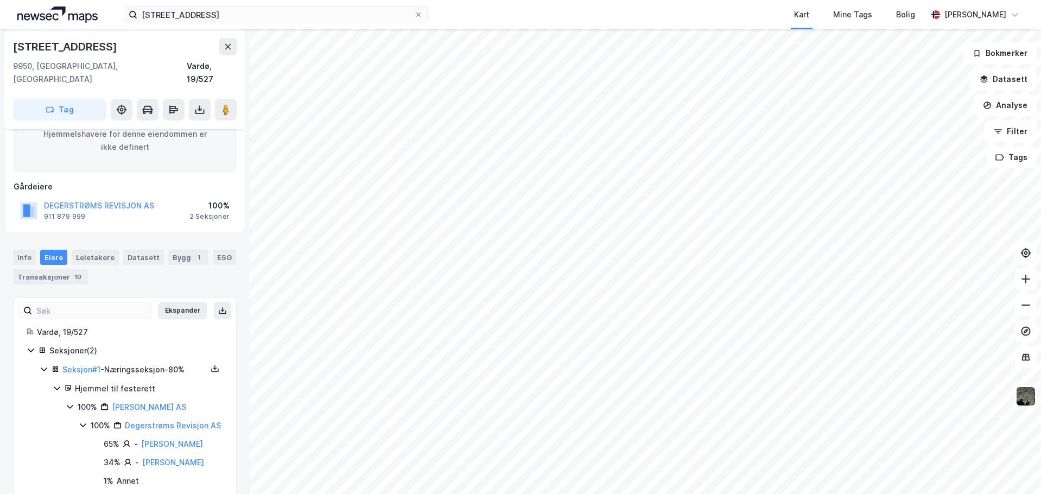
scroll to position [155, 0]
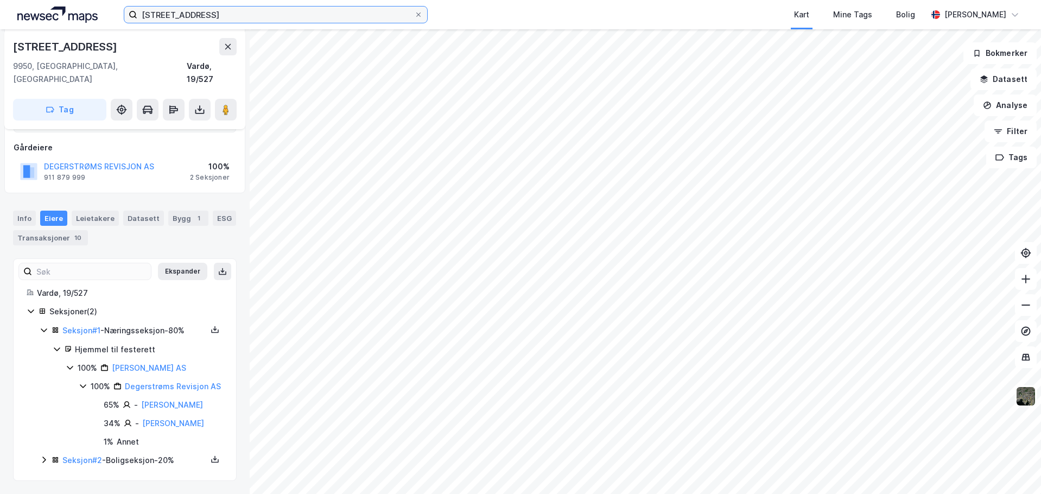
drag, startPoint x: 237, startPoint y: 18, endPoint x: 58, endPoint y: 16, distance: 179.7
click at [58, 16] on div "[STREET_ADDRESS] Kart Mine Tags Bolig [PERSON_NAME]" at bounding box center [520, 14] width 1041 height 29
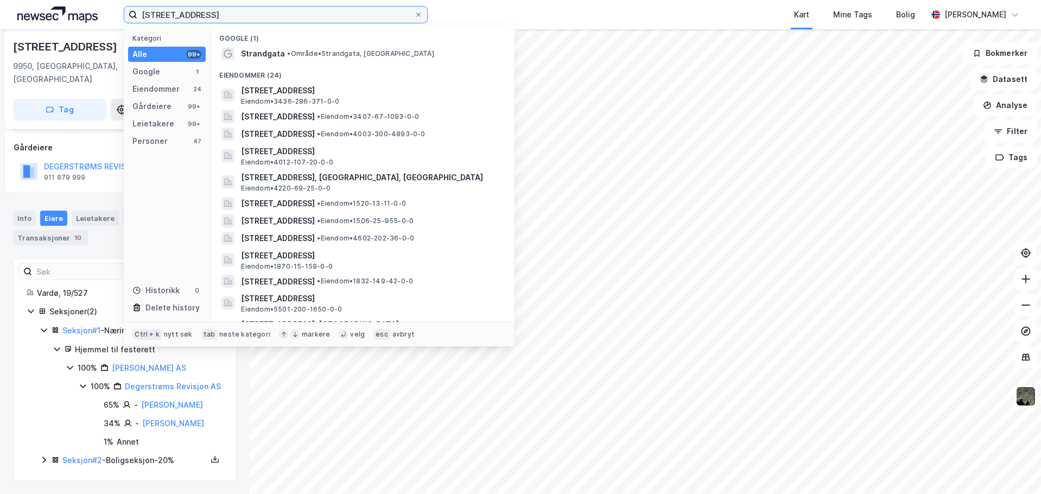
paste input "Wilsesvei 3"
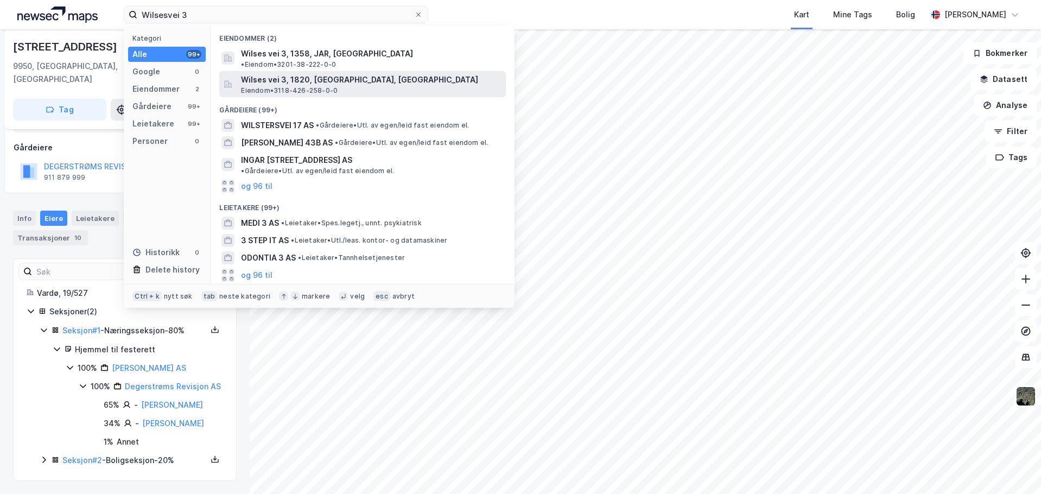
click at [294, 74] on span "Wilses vei 3, 1820, [GEOGRAPHIC_DATA], [GEOGRAPHIC_DATA]" at bounding box center [371, 79] width 260 height 13
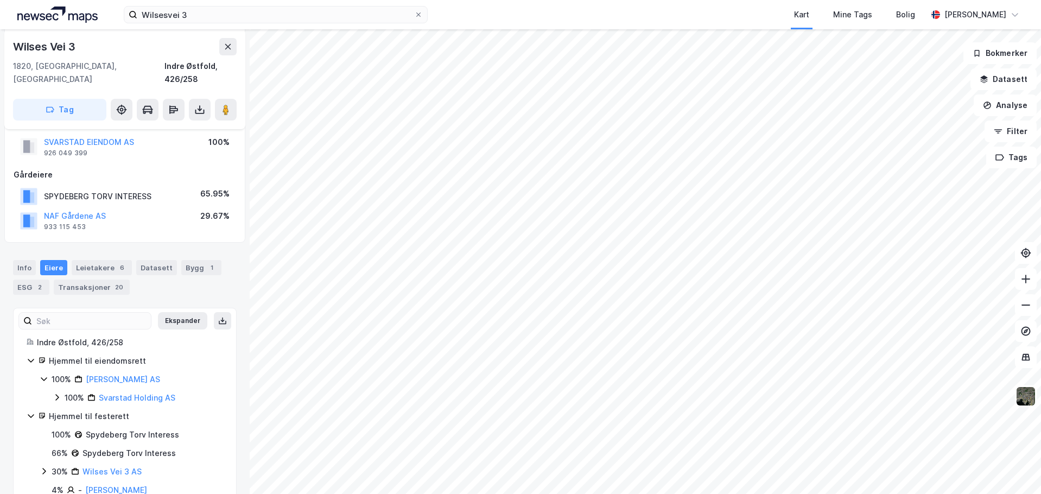
scroll to position [139, 0]
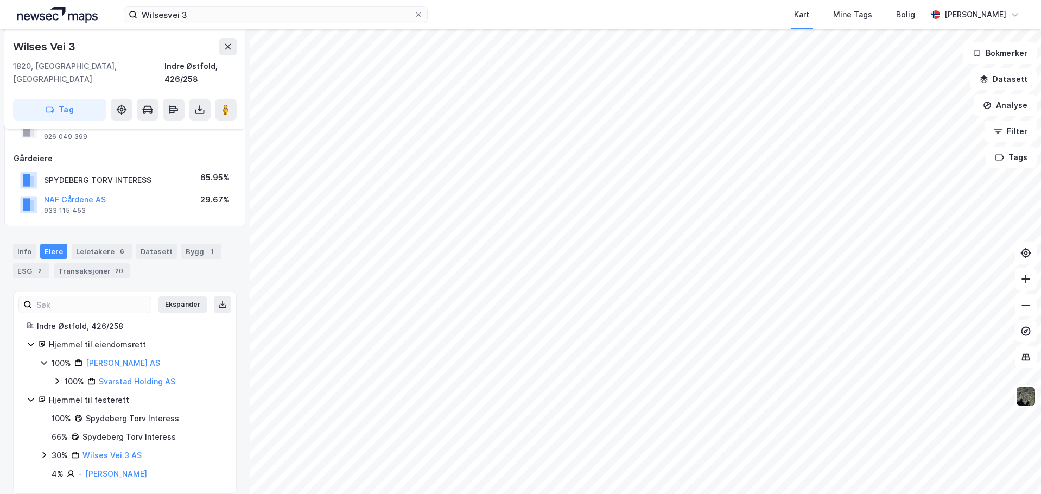
click at [29, 395] on icon at bounding box center [31, 399] width 9 height 9
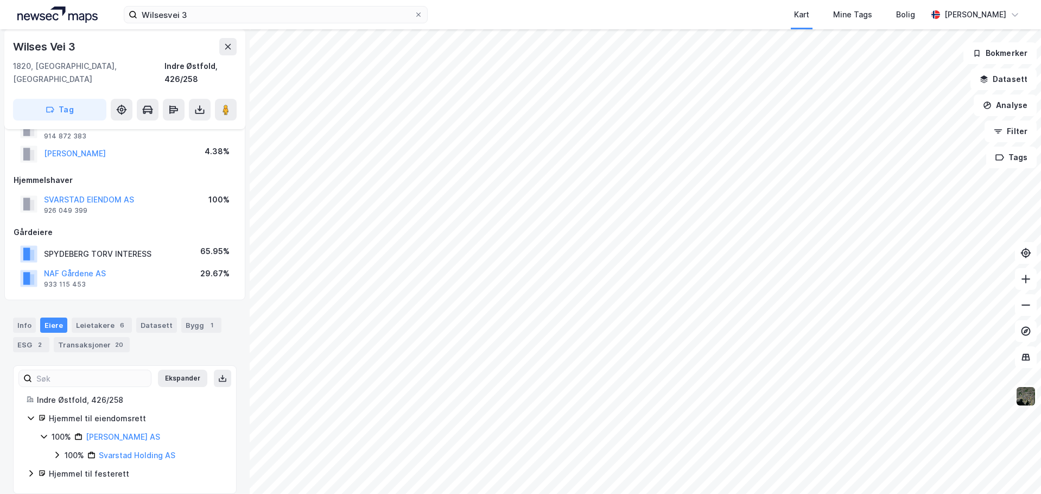
click at [61, 450] on icon at bounding box center [57, 454] width 9 height 9
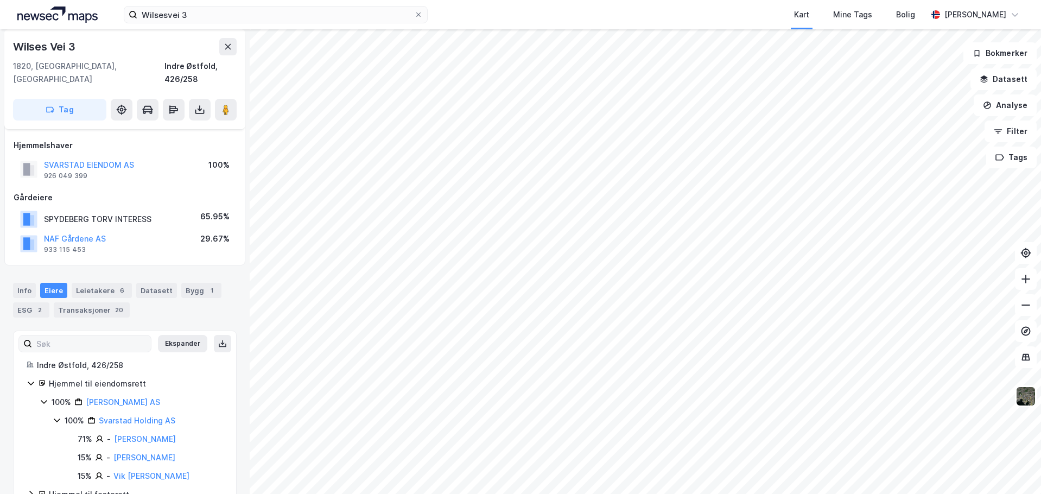
scroll to position [109, 0]
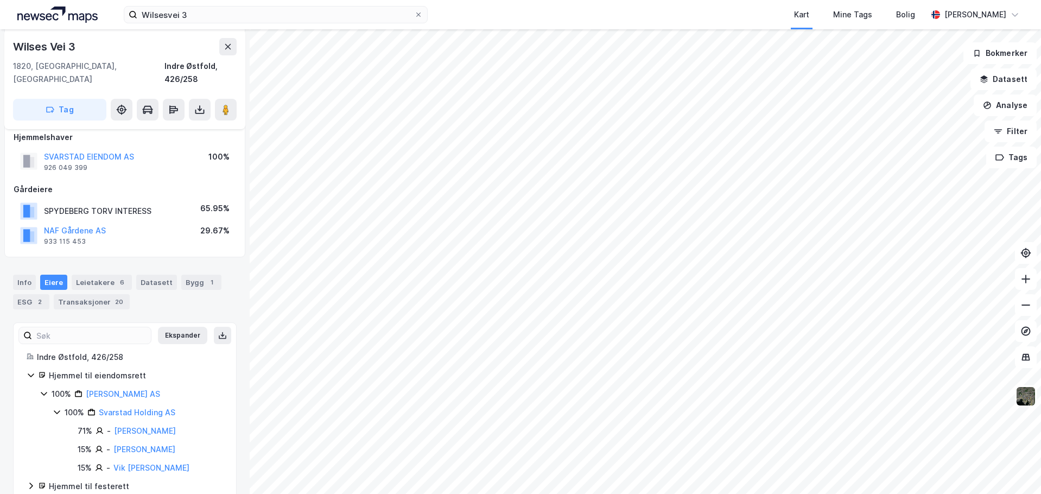
click at [53, 275] on div "Eiere" at bounding box center [53, 282] width 27 height 15
click at [26, 275] on div "Info" at bounding box center [24, 282] width 23 height 15
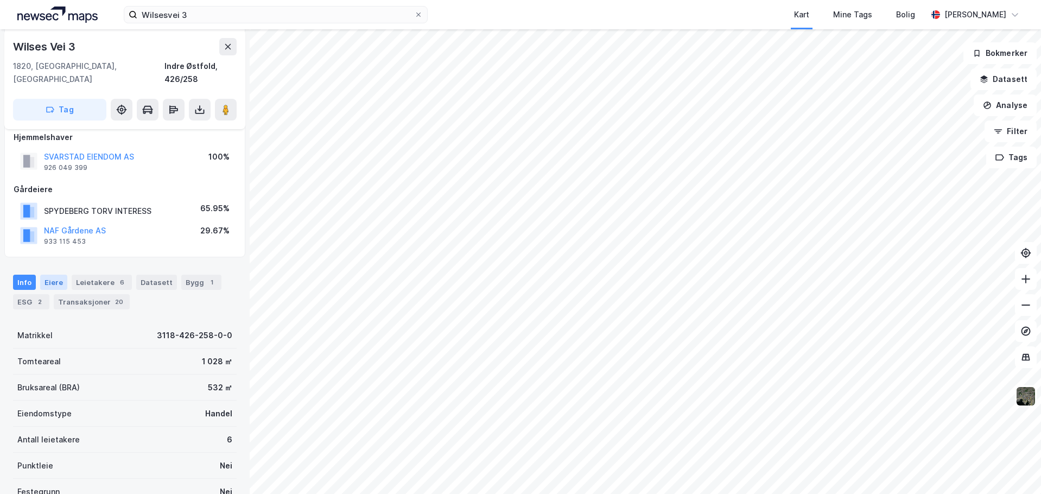
click at [48, 275] on div "Eiere" at bounding box center [53, 282] width 27 height 15
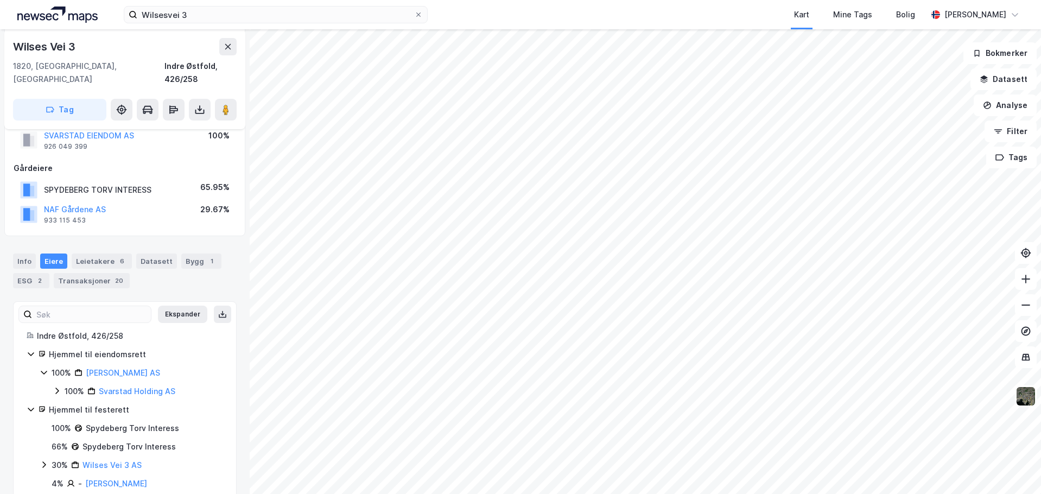
scroll to position [139, 0]
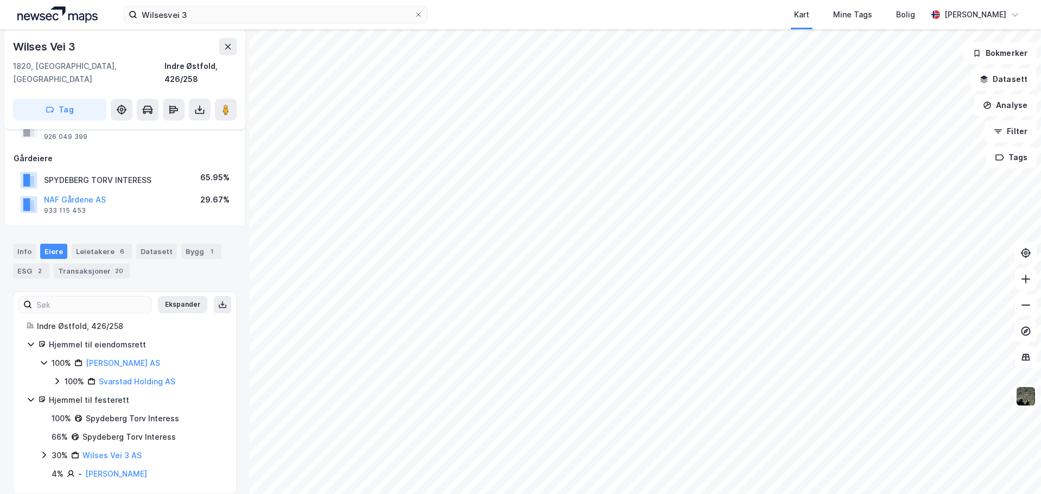
click at [26, 384] on div "Indre Østfold, 426/258 Hjemmel til eiendomsrett 100% [PERSON_NAME] AS 100% Svar…" at bounding box center [125, 400] width 223 height 160
click at [30, 395] on icon at bounding box center [31, 399] width 9 height 9
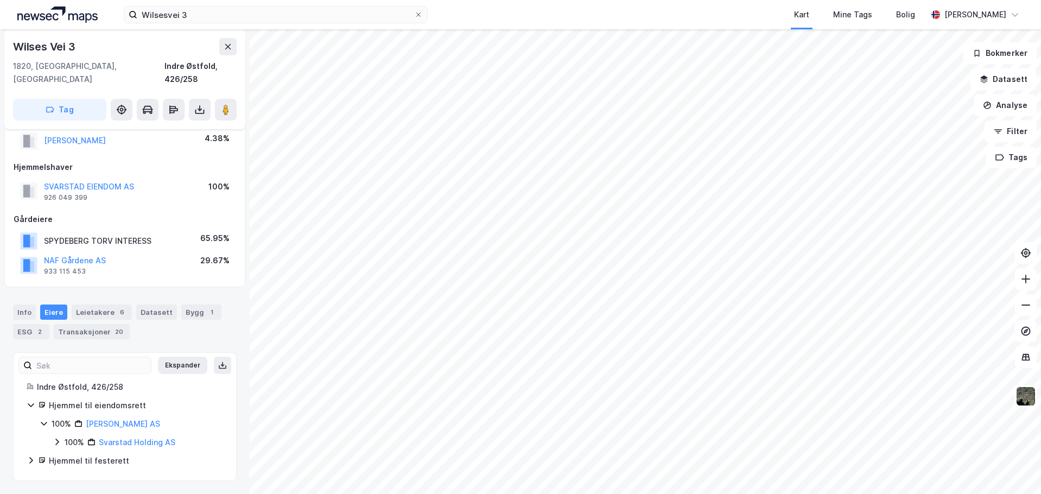
scroll to position [66, 0]
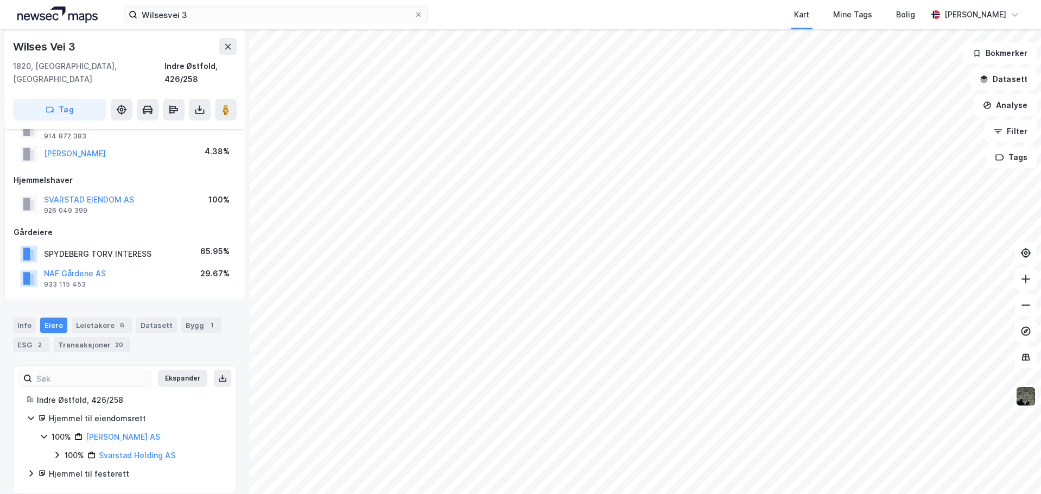
click at [55, 450] on icon at bounding box center [57, 454] width 9 height 9
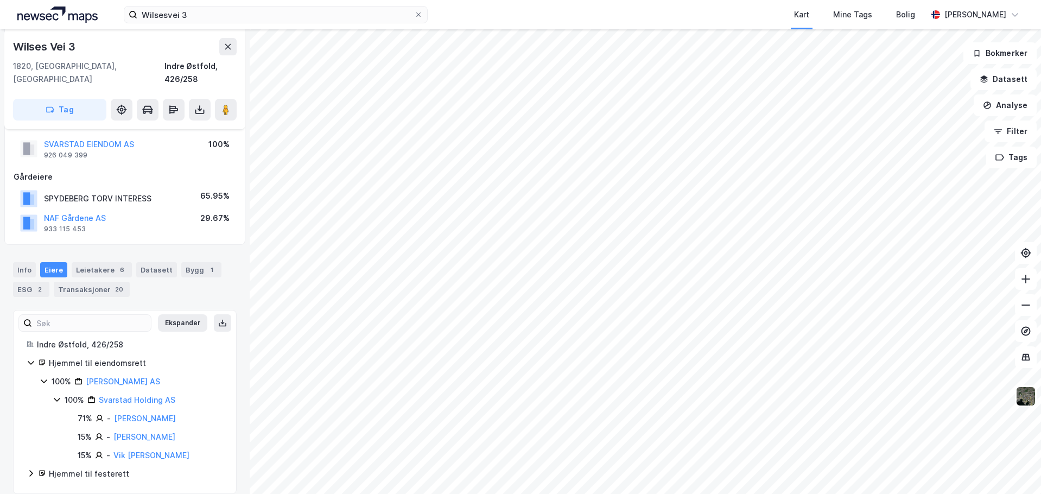
click at [56, 395] on icon at bounding box center [57, 399] width 9 height 9
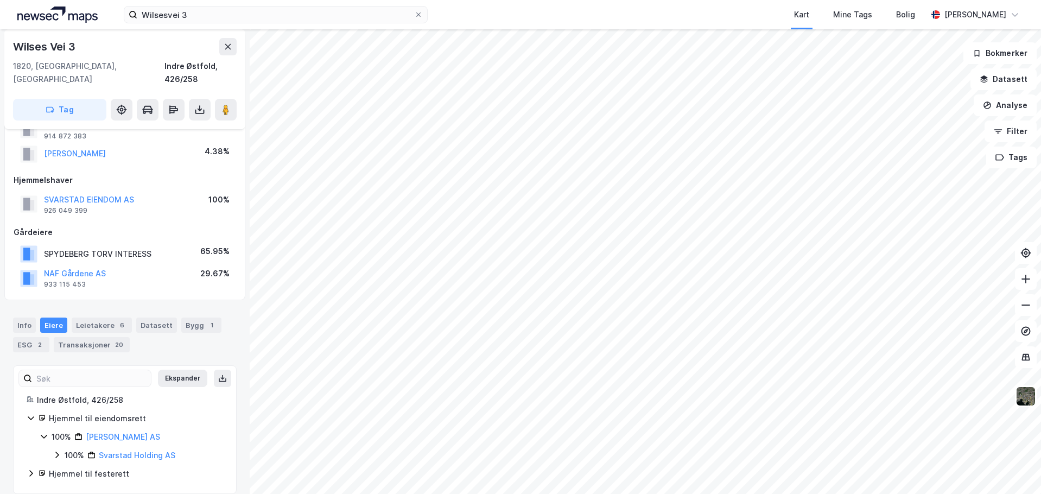
click at [45, 432] on icon at bounding box center [44, 436] width 9 height 9
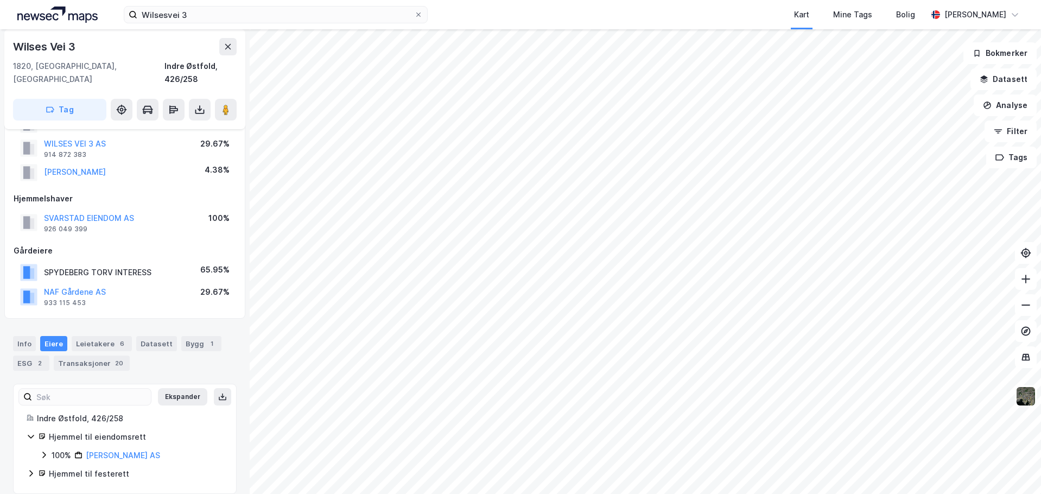
click at [45, 450] on icon at bounding box center [44, 454] width 9 height 9
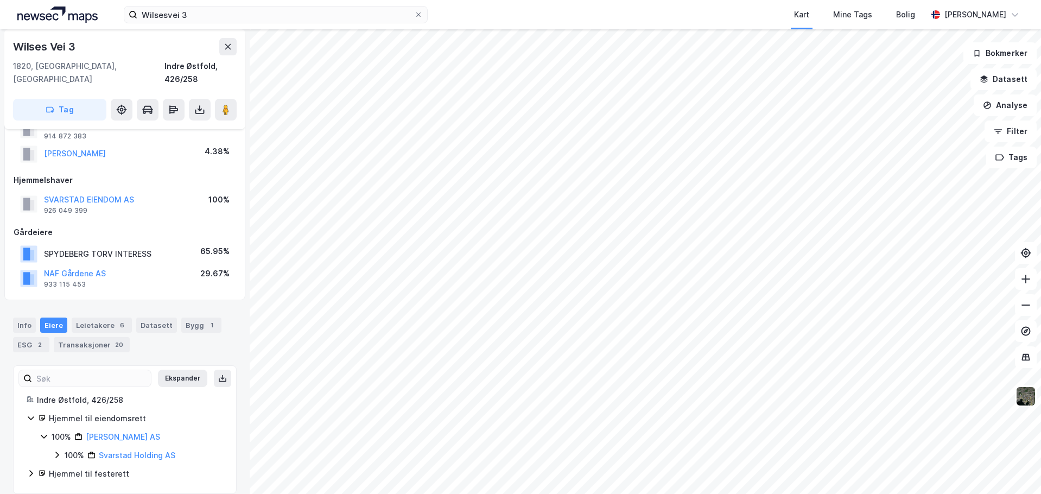
click at [54, 450] on icon at bounding box center [57, 454] width 9 height 9
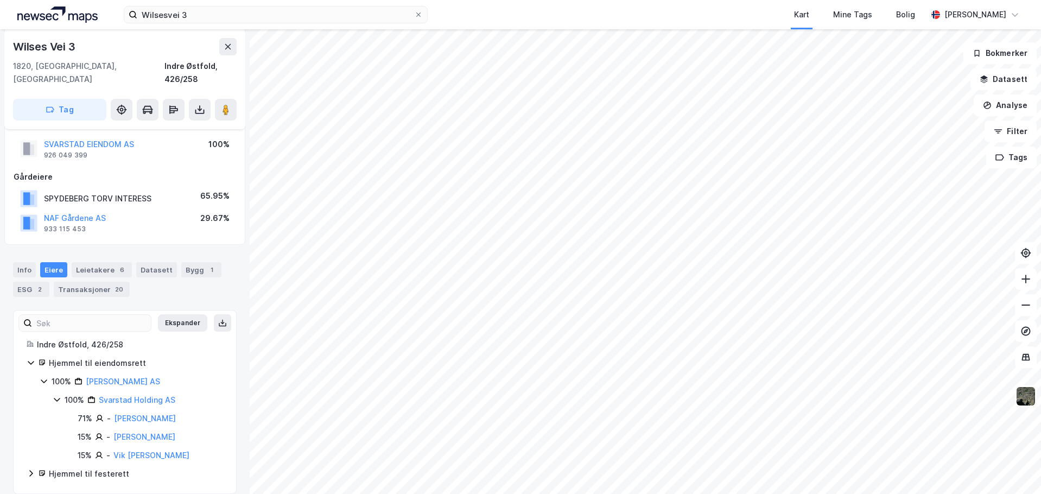
click at [57, 395] on icon at bounding box center [57, 399] width 9 height 9
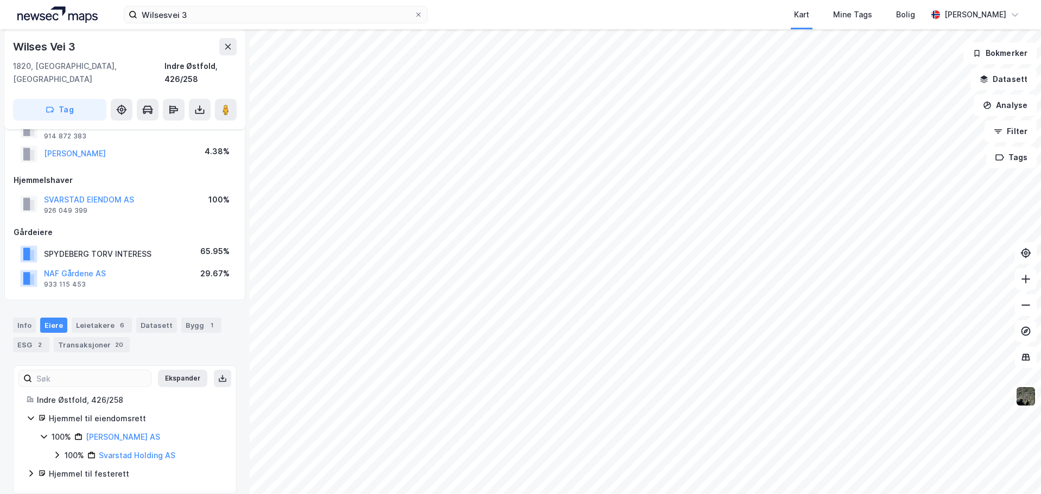
click at [43, 432] on icon at bounding box center [44, 436] width 9 height 9
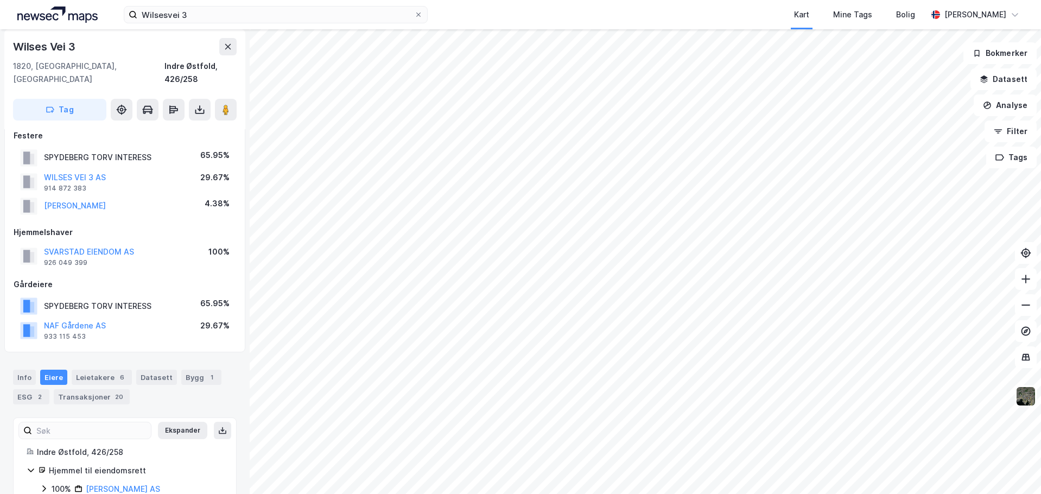
scroll to position [0, 0]
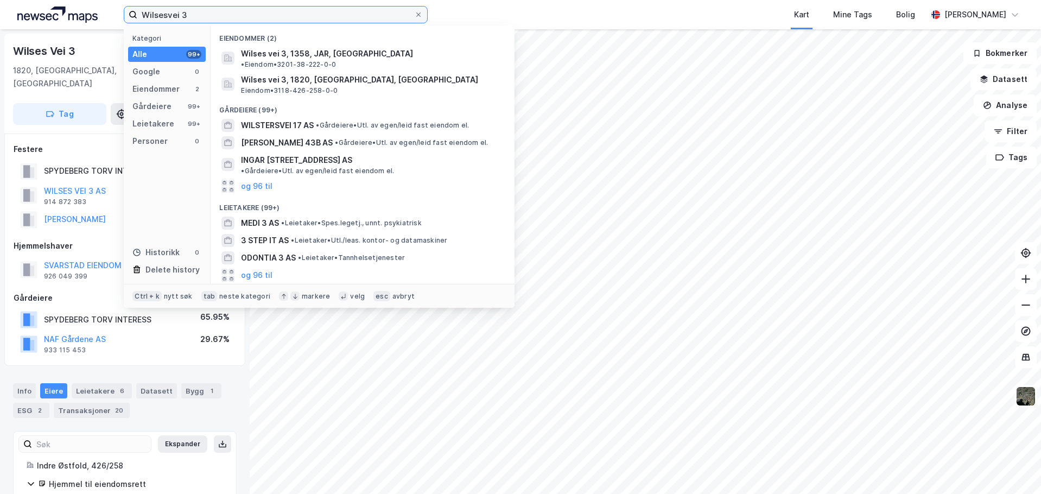
drag, startPoint x: 192, startPoint y: 10, endPoint x: 120, endPoint y: 10, distance: 71.6
click at [120, 10] on div "Wilsesvei 3 Kategori Alle 99+ Google 0 Eiendommer 2 Gårdeiere 99+ Leietakere 99…" at bounding box center [520, 14] width 1041 height 29
paste input "[STREET_ADDRESS]"
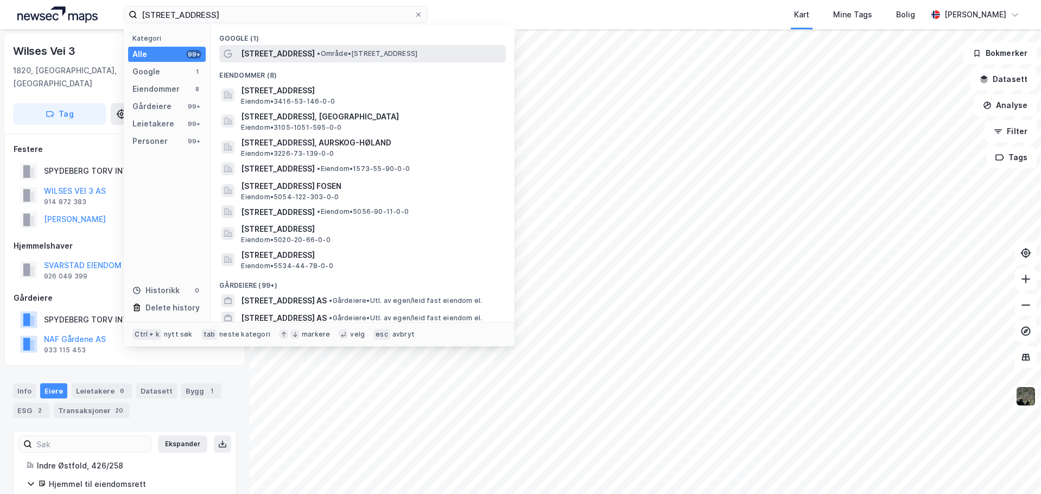
click at [272, 51] on span "[STREET_ADDRESS]" at bounding box center [278, 53] width 74 height 13
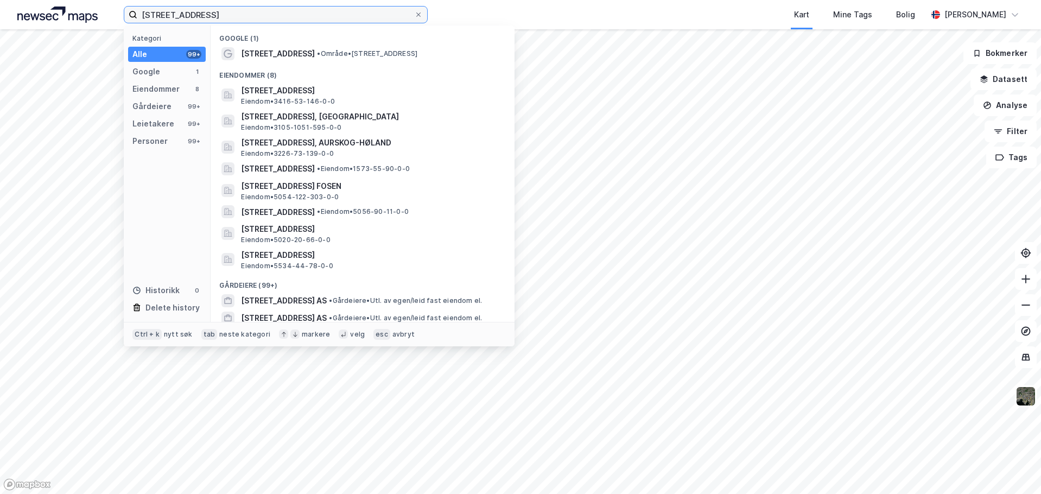
click at [258, 21] on input "[STREET_ADDRESS]" at bounding box center [275, 15] width 277 height 16
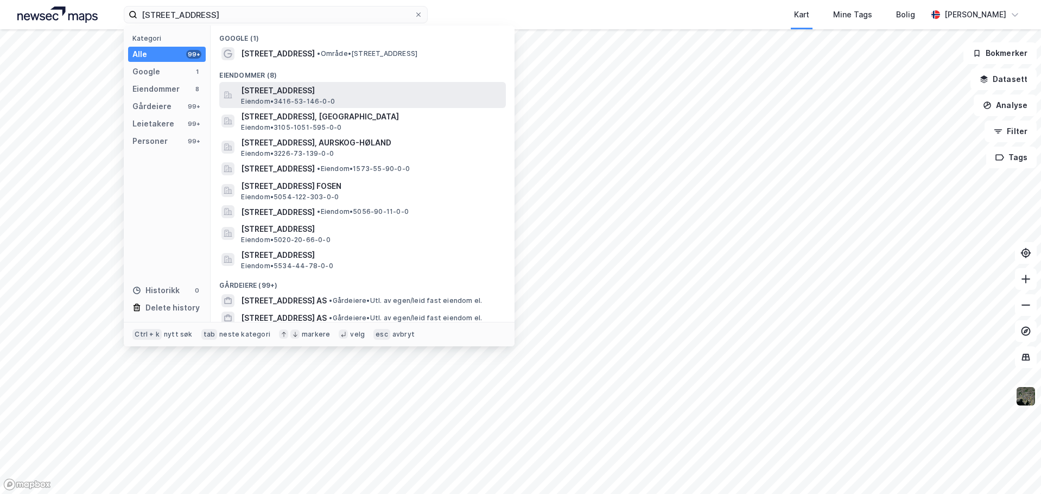
click at [332, 94] on span "[STREET_ADDRESS]" at bounding box center [371, 90] width 260 height 13
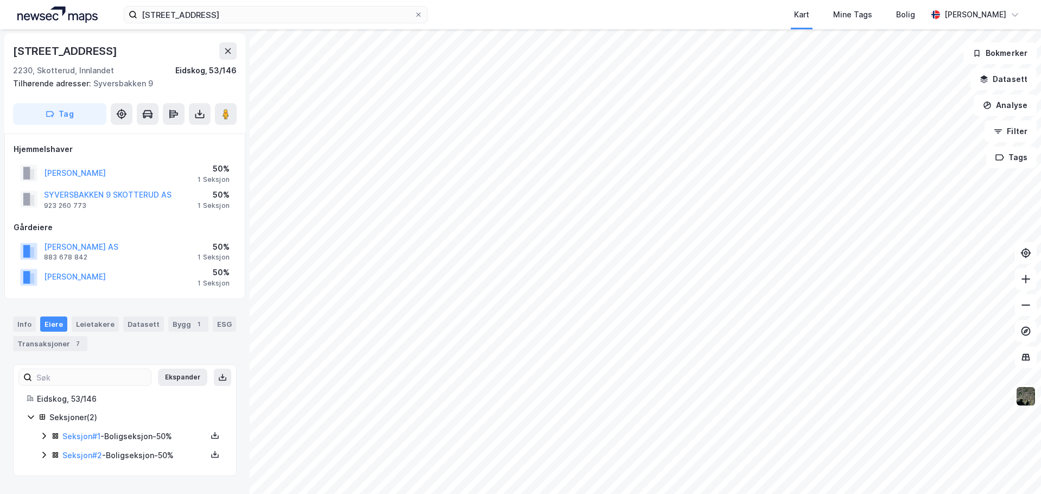
click at [43, 437] on icon at bounding box center [44, 435] width 9 height 9
click at [43, 437] on icon at bounding box center [44, 436] width 6 height 4
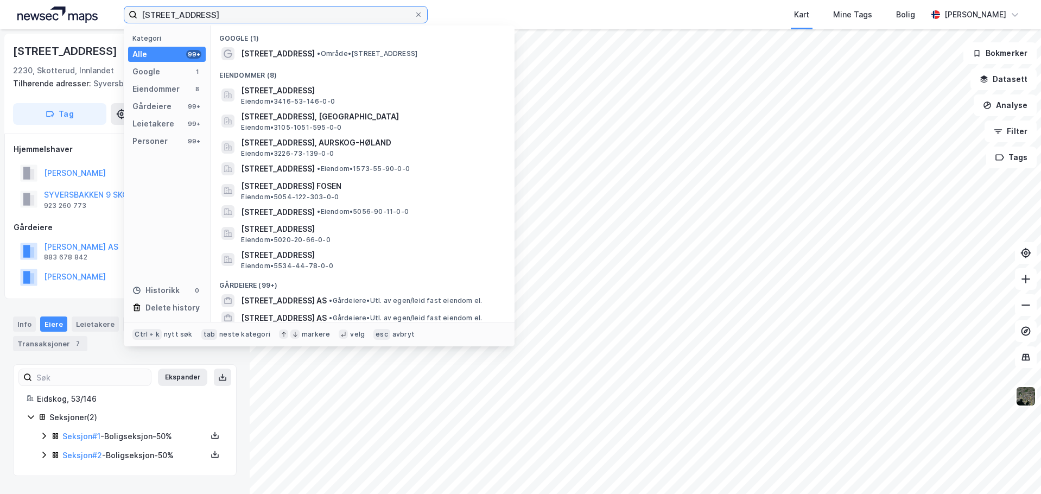
drag, startPoint x: 244, startPoint y: 9, endPoint x: -5, endPoint y: -6, distance: 249.5
click at [0, 0] on html "[STREET_ADDRESS] skotterud Kategori Alle 99+ Google 1 Eiendommer 8 Gårdeiere 99…" at bounding box center [520, 247] width 1041 height 494
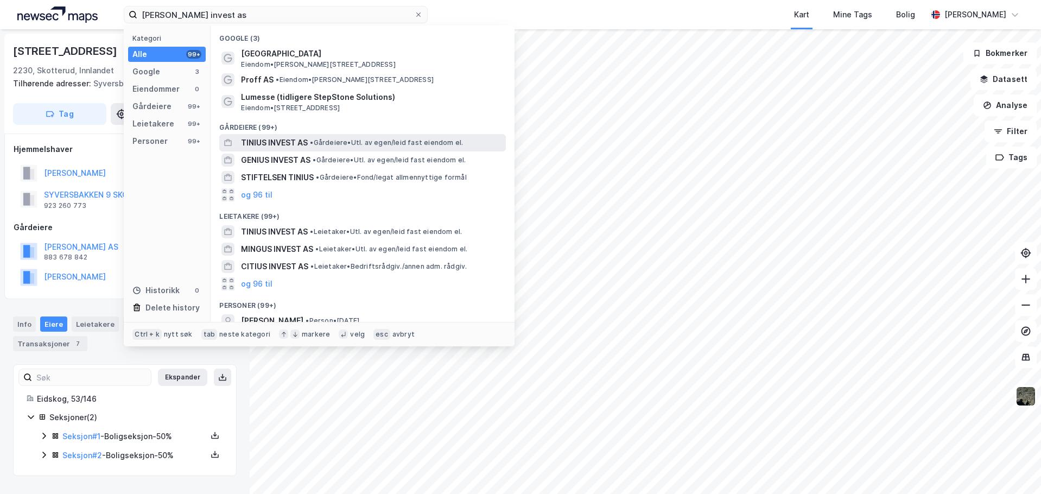
click at [281, 143] on span "TINIUS INVEST AS" at bounding box center [274, 142] width 67 height 13
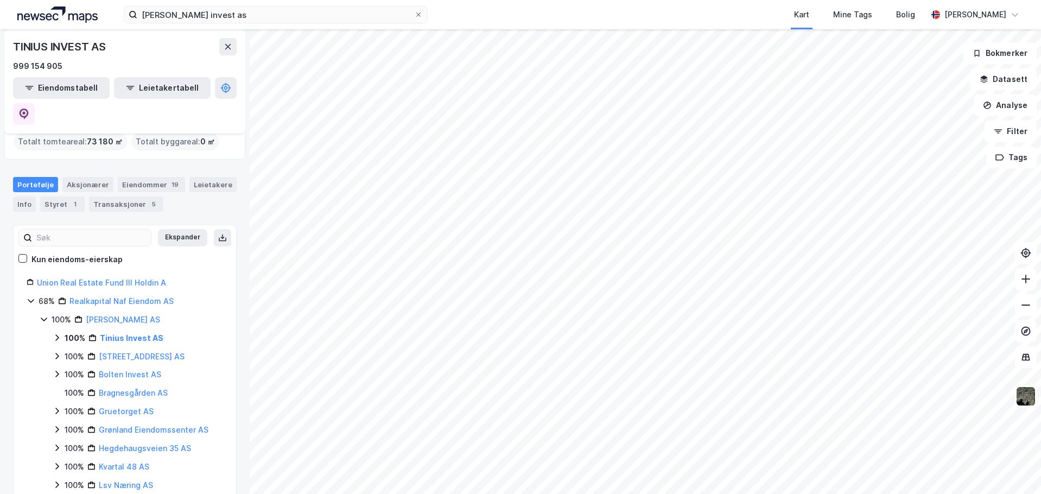
scroll to position [54, 0]
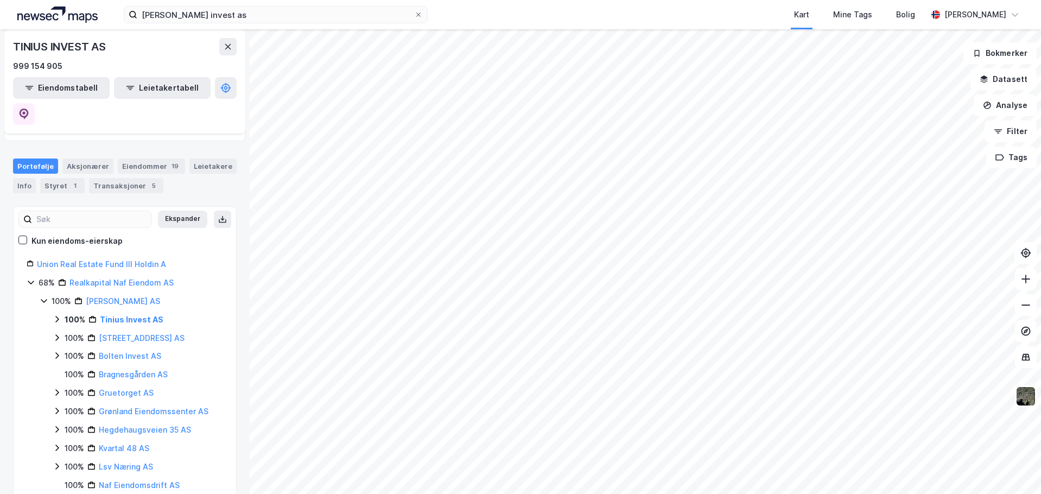
click at [58, 316] on icon at bounding box center [56, 319] width 3 height 7
click at [68, 333] on icon at bounding box center [70, 337] width 9 height 9
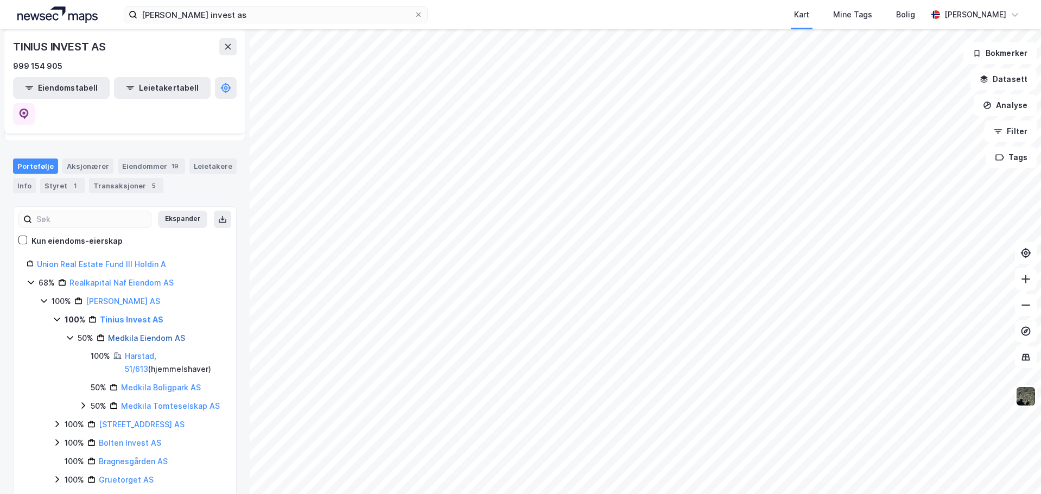
click at [129, 333] on link "Medkila Eiendom AS" at bounding box center [146, 337] width 77 height 9
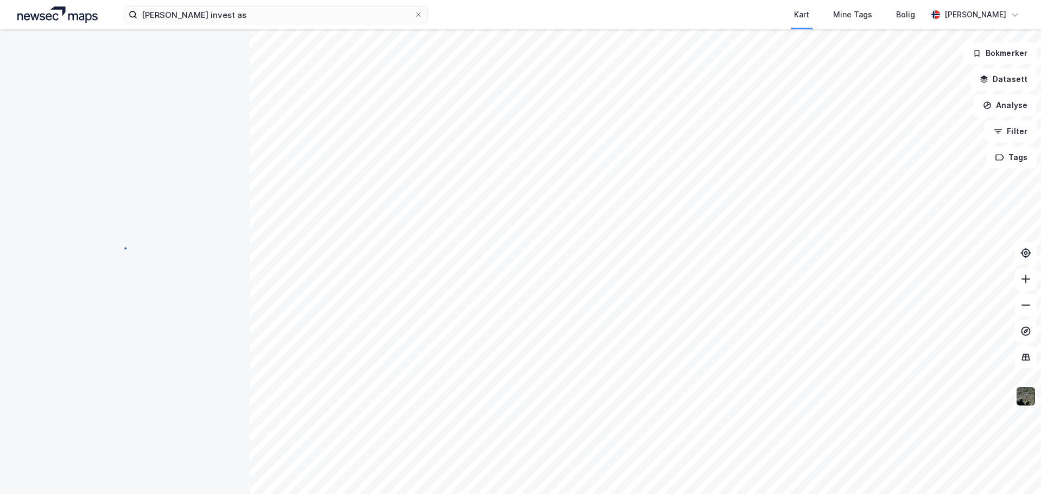
scroll to position [0, 0]
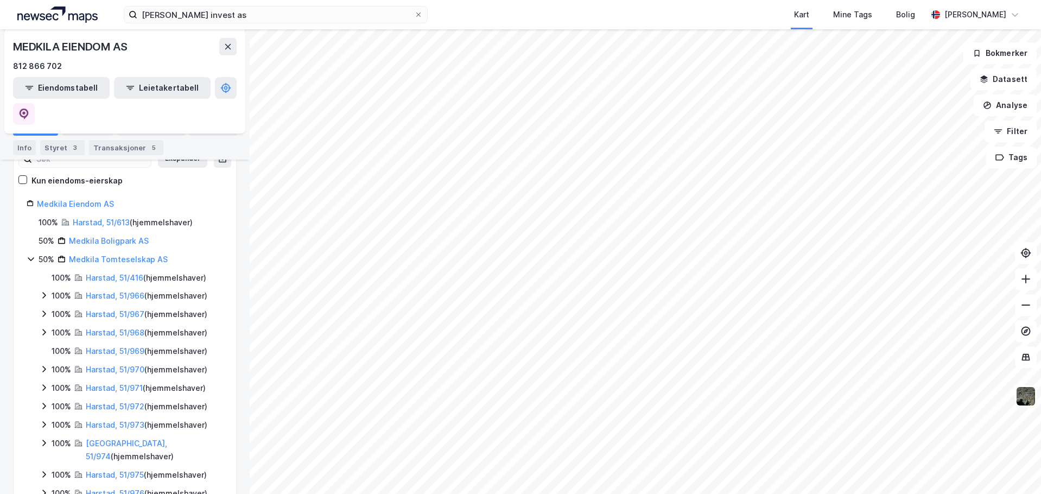
scroll to position [126, 0]
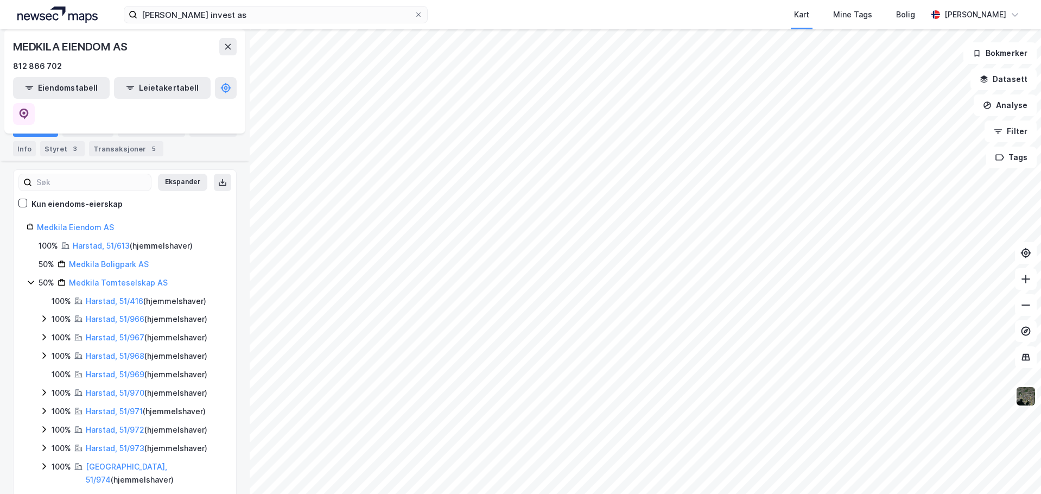
click at [31, 281] on icon at bounding box center [31, 283] width 6 height 4
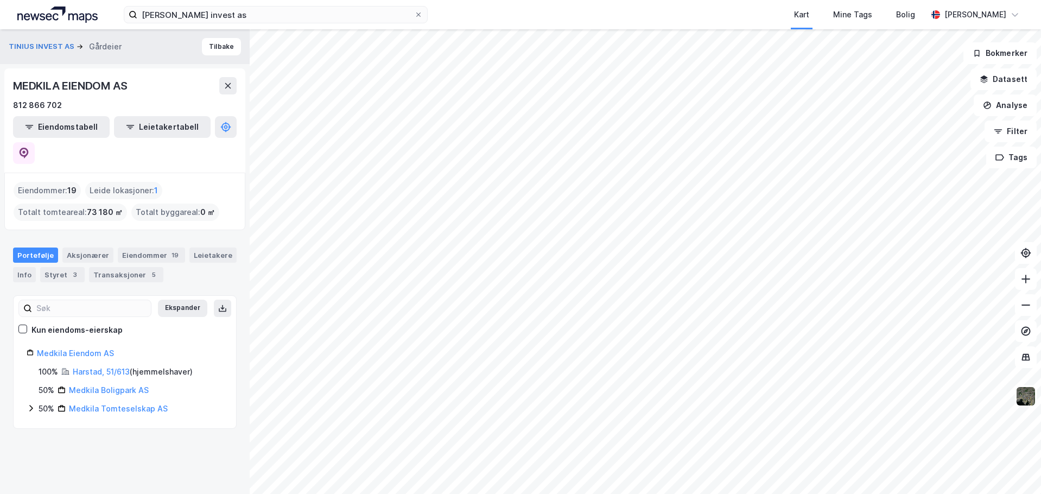
scroll to position [0, 0]
click at [88, 367] on link "Harstad, 51/613" at bounding box center [101, 371] width 57 height 9
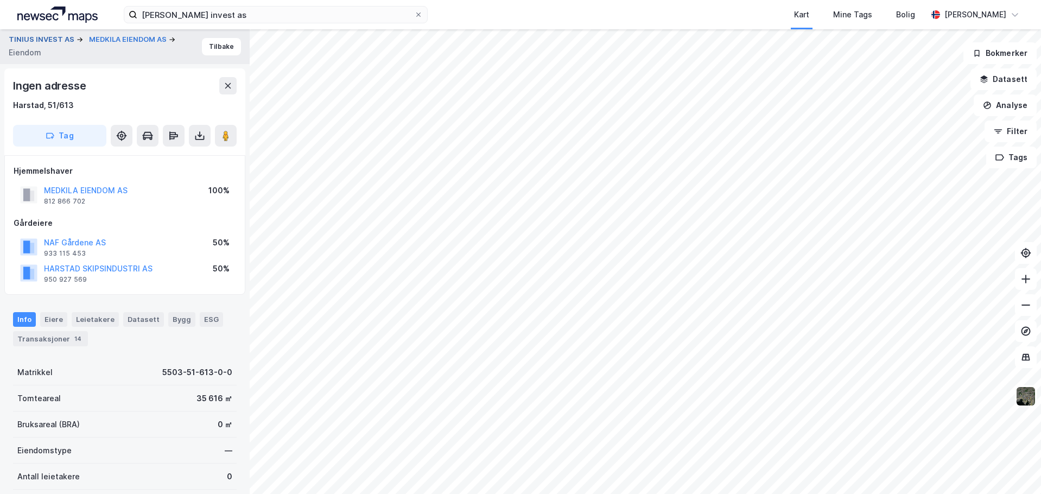
click at [45, 36] on button "TINIUS INVEST AS" at bounding box center [43, 39] width 68 height 11
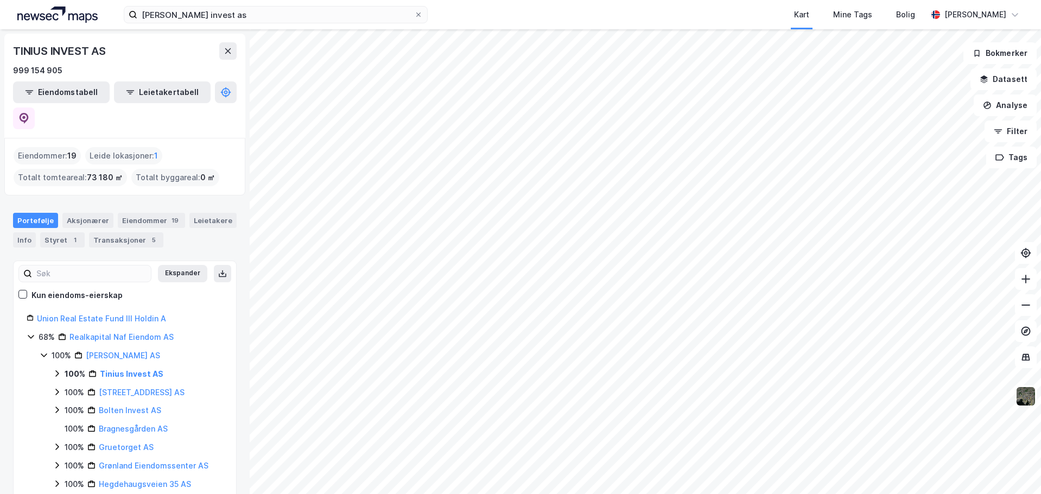
click at [57, 370] on icon at bounding box center [56, 373] width 3 height 7
click at [143, 387] on link "Medkila Eiendom AS" at bounding box center [146, 391] width 77 height 9
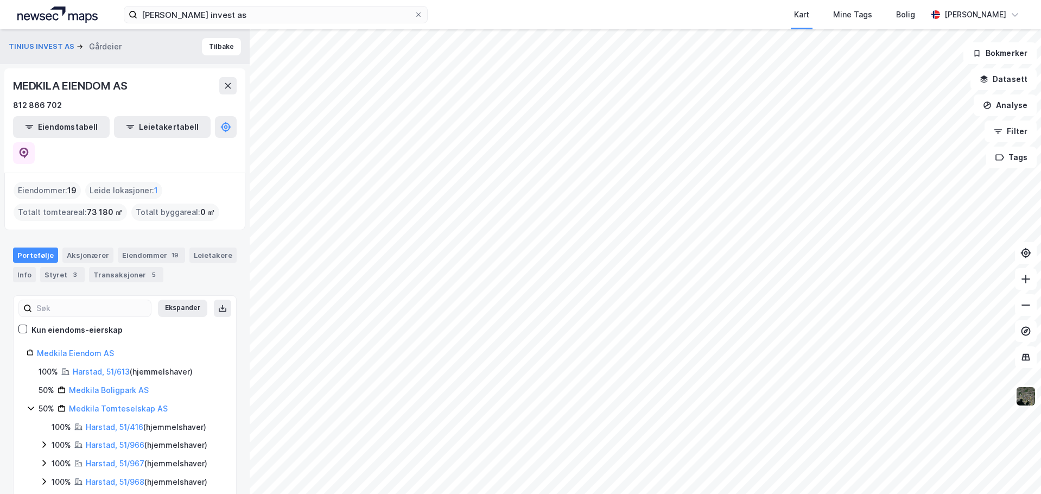
scroll to position [54, 0]
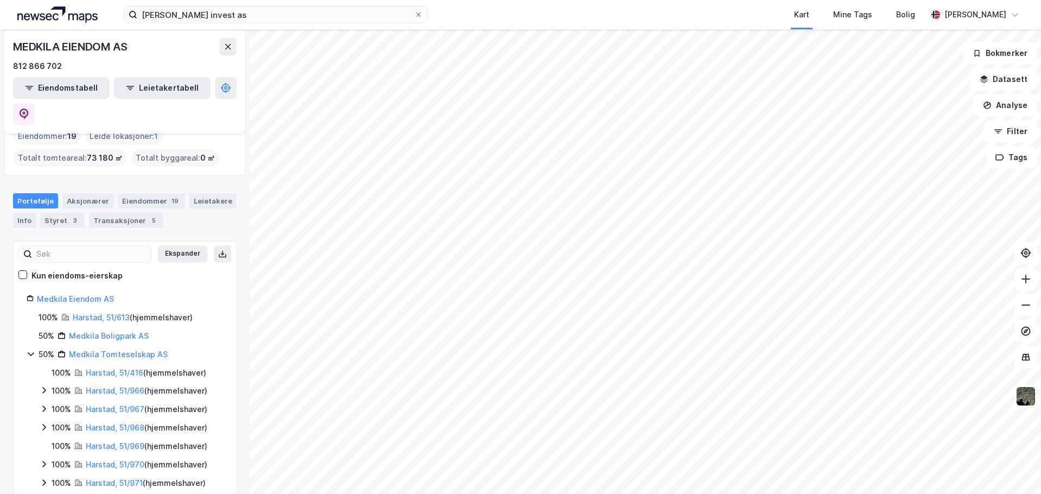
click at [30, 349] on icon at bounding box center [31, 353] width 9 height 9
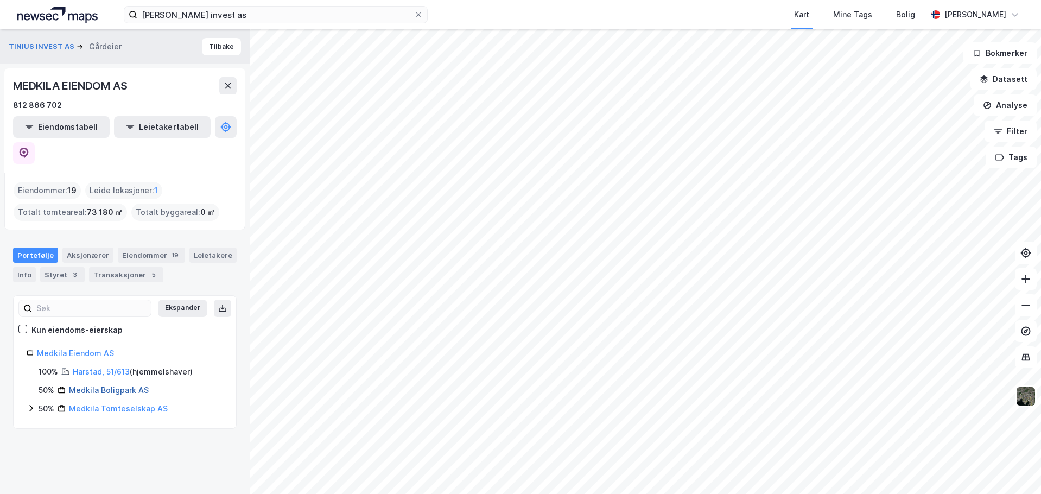
click at [98, 385] on link "Medkila Boligpark AS" at bounding box center [109, 389] width 80 height 9
click at [85, 404] on link "Medkila Tomteselskap AS" at bounding box center [118, 408] width 99 height 9
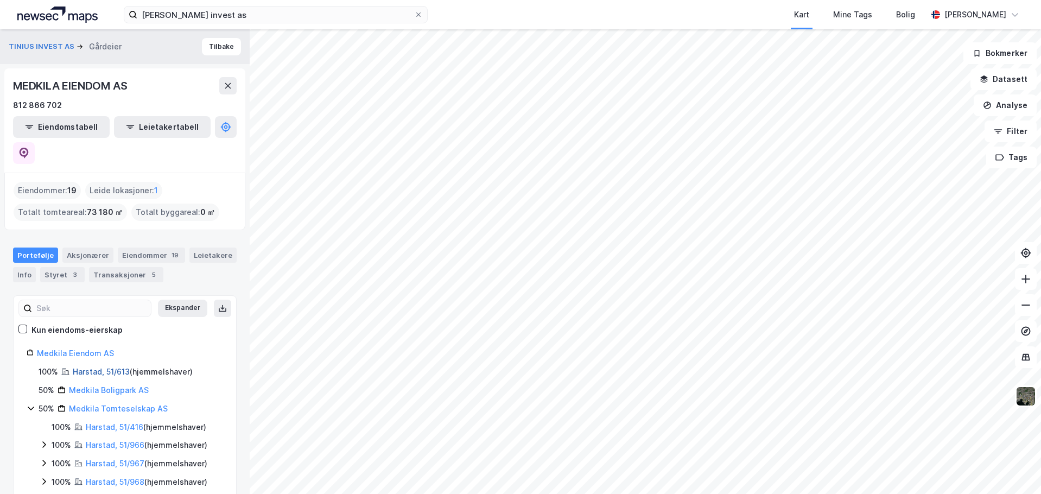
click at [96, 367] on link "Harstad, 51/613" at bounding box center [101, 371] width 57 height 9
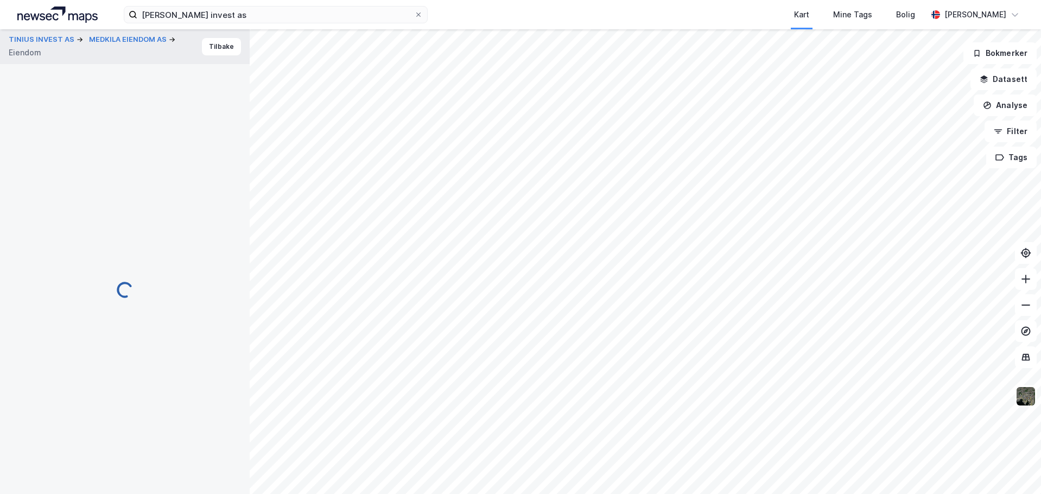
scroll to position [1, 0]
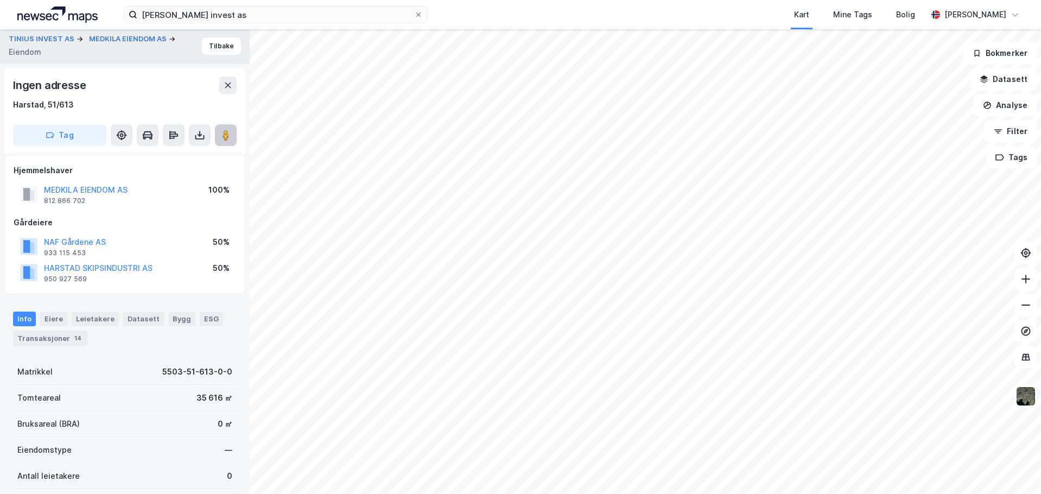
click at [221, 136] on icon at bounding box center [225, 135] width 11 height 11
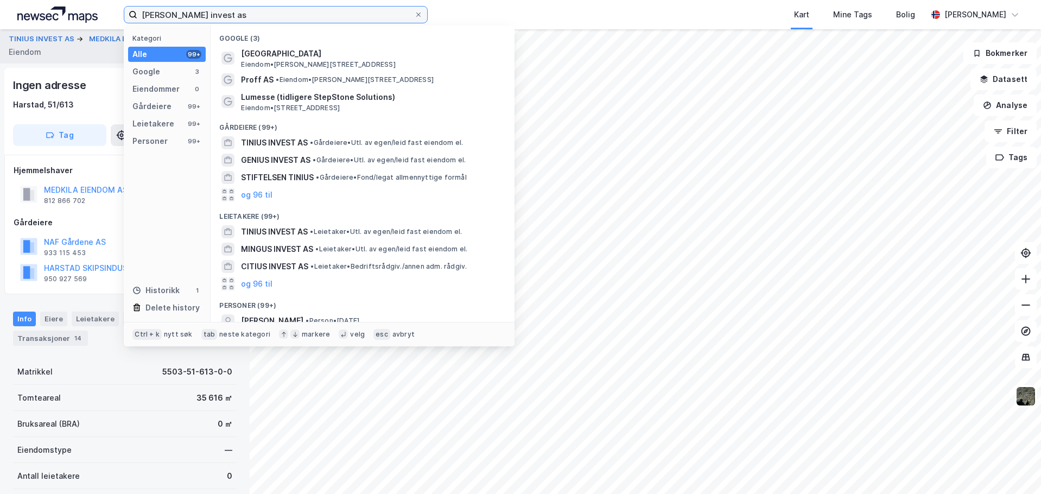
drag, startPoint x: 284, startPoint y: 13, endPoint x: 82, endPoint y: 14, distance: 201.3
click at [84, 14] on div "tinius invest as Kategori Alle 99+ Google 3 Eiendommer 0 Gårdeiere 99+ Leietake…" at bounding box center [520, 14] width 1041 height 29
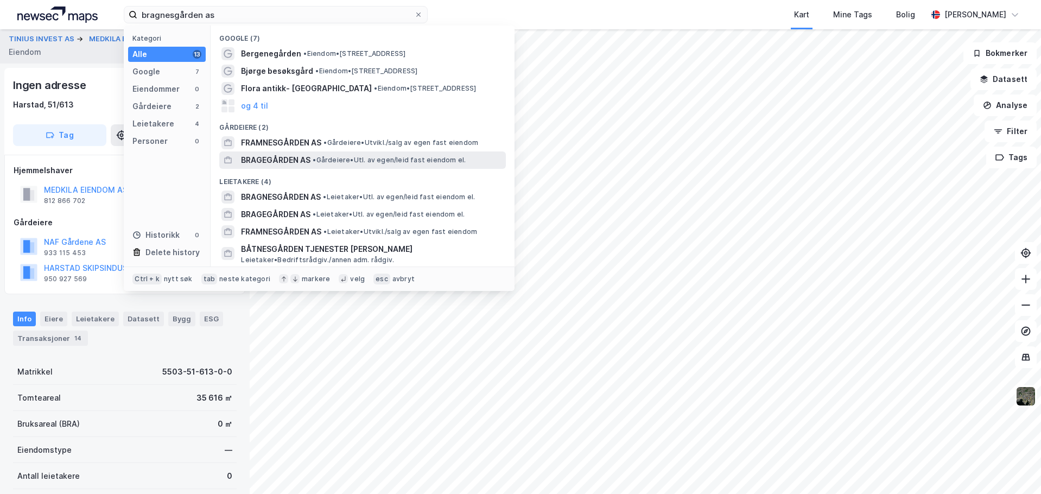
click at [278, 158] on span "BRAGEGÅRDEN AS" at bounding box center [275, 160] width 69 height 13
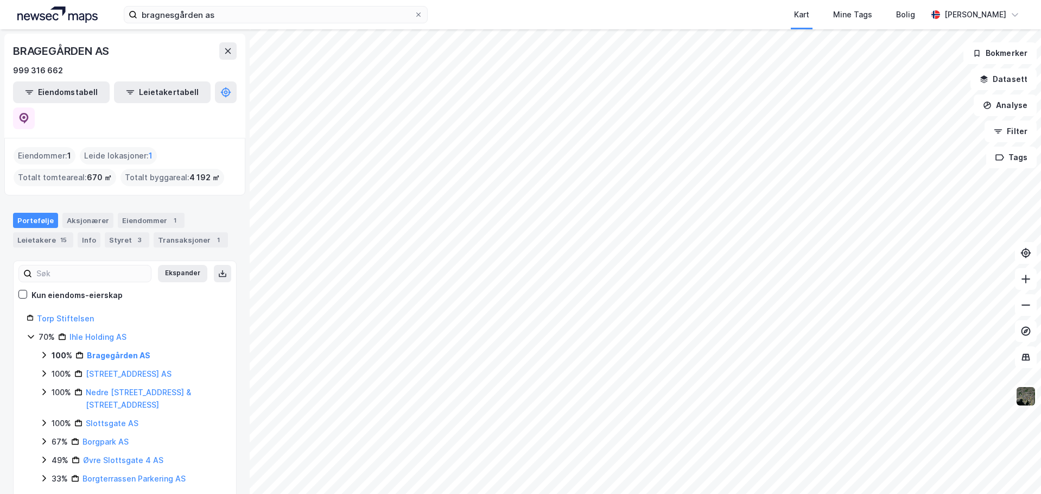
click at [45, 352] on icon at bounding box center [43, 355] width 3 height 7
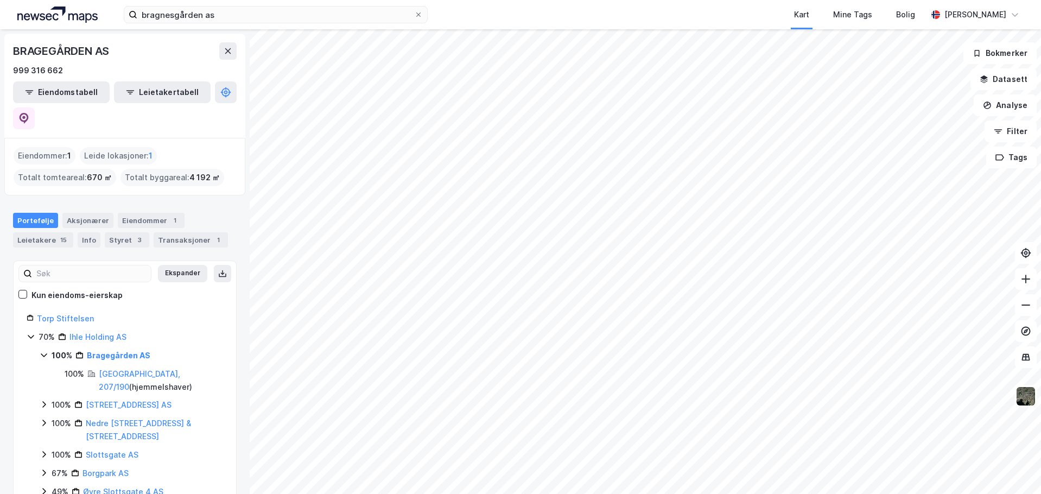
click at [45, 353] on icon at bounding box center [44, 355] width 6 height 4
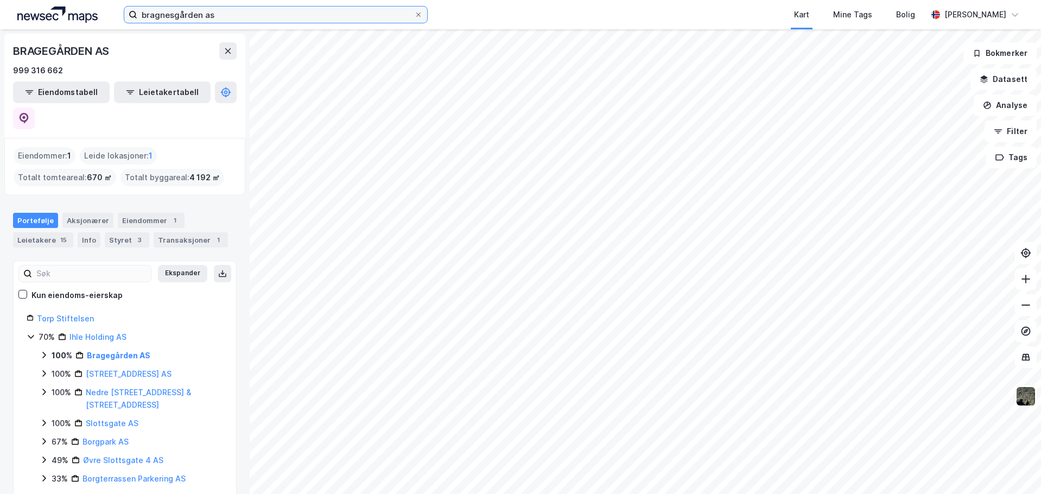
click at [278, 13] on input "bragnesgården as" at bounding box center [275, 15] width 277 height 16
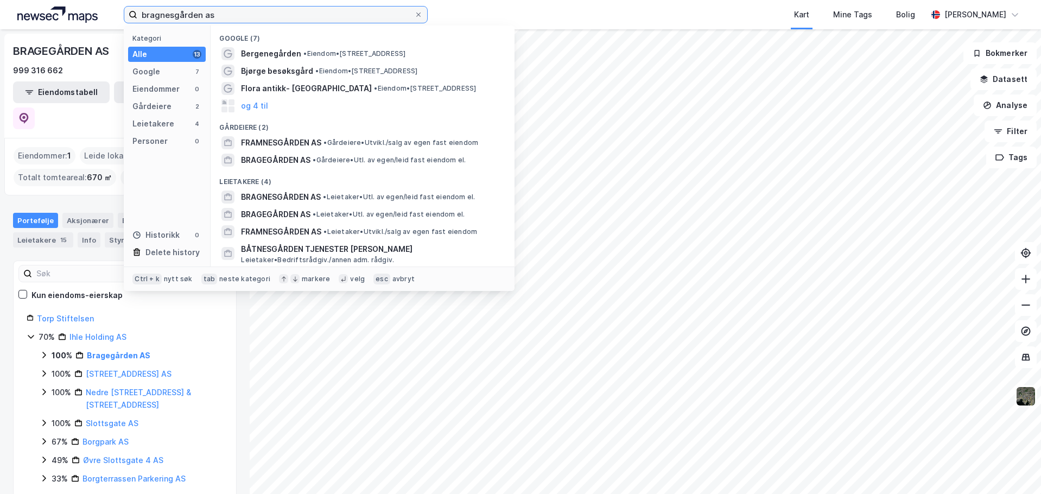
drag, startPoint x: 222, startPoint y: 11, endPoint x: 73, endPoint y: -2, distance: 149.9
click at [73, 0] on html "bragnesgården as Kategori Alle 13 Google 7 Eiendommer 0 Gårdeiere 2 Leietakere …" at bounding box center [520, 247] width 1041 height 494
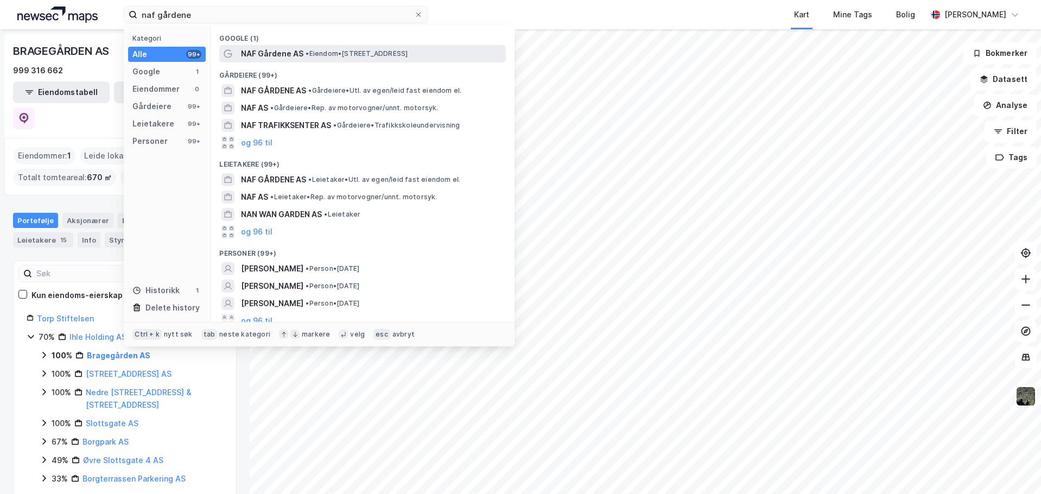
drag, startPoint x: 73, startPoint y: -2, endPoint x: 315, endPoint y: 48, distance: 247.2
click at [315, 48] on div "NAF Gårdene AS • Eiendom • [STREET_ADDRESS]" at bounding box center [372, 53] width 263 height 13
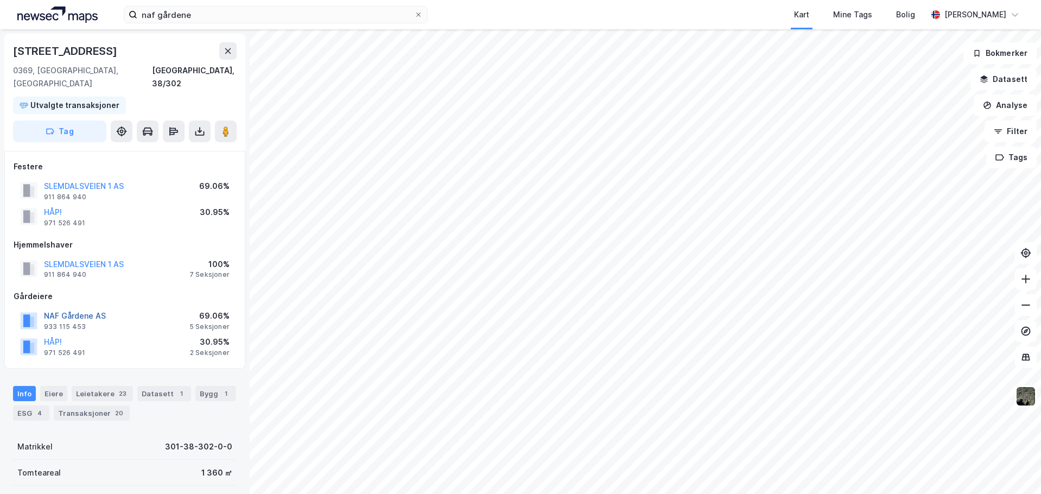
click at [0, 0] on button "NAF Gårdene AS" at bounding box center [0, 0] width 0 height 0
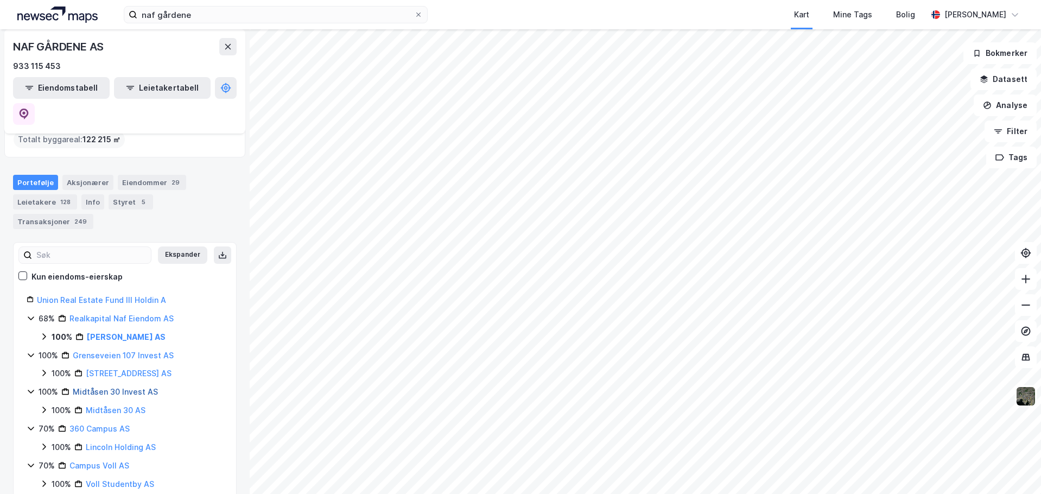
scroll to position [109, 0]
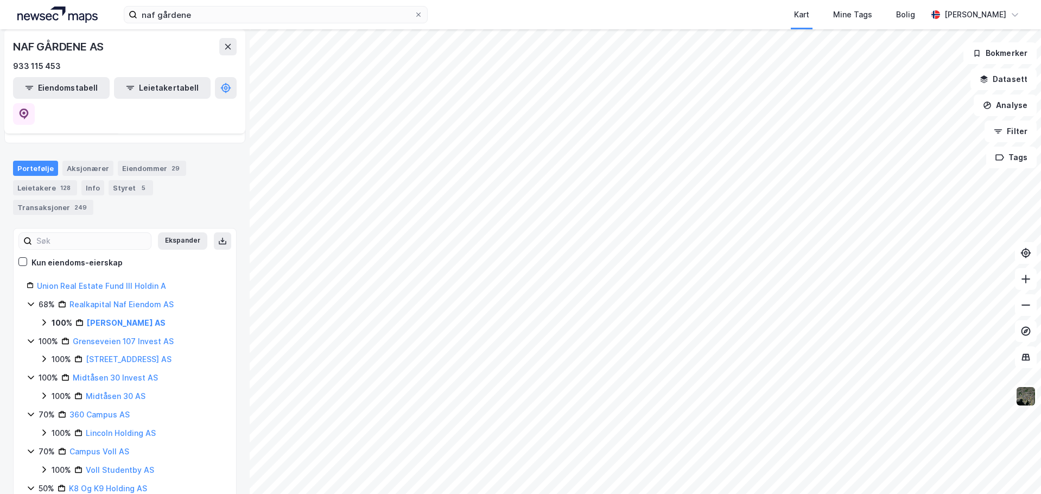
click at [46, 318] on icon at bounding box center [44, 322] width 9 height 9
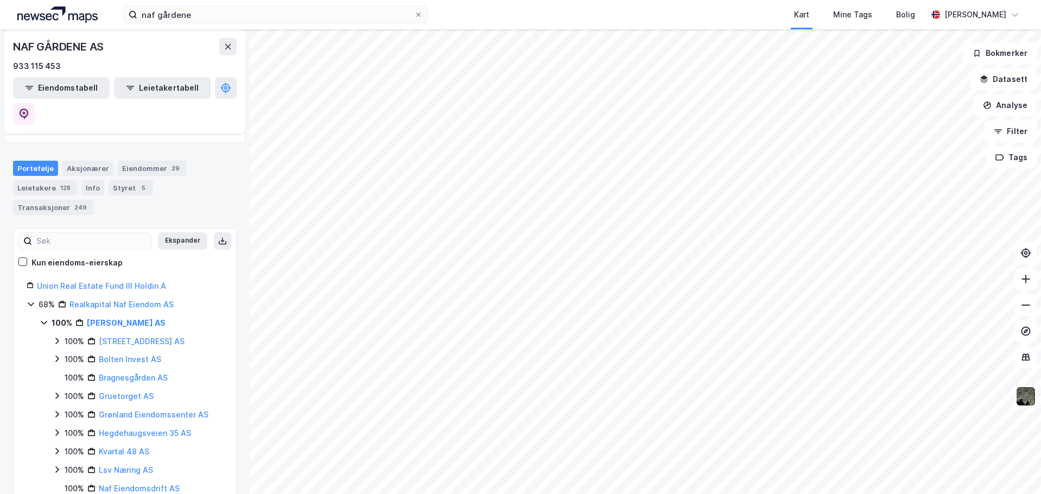
scroll to position [163, 0]
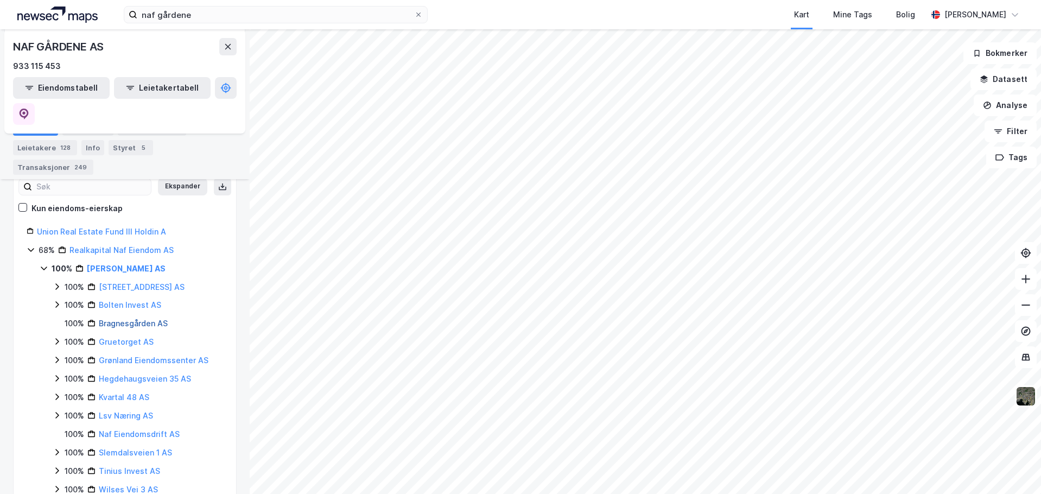
click at [128, 319] on link "Bragnesgården AS" at bounding box center [133, 323] width 69 height 9
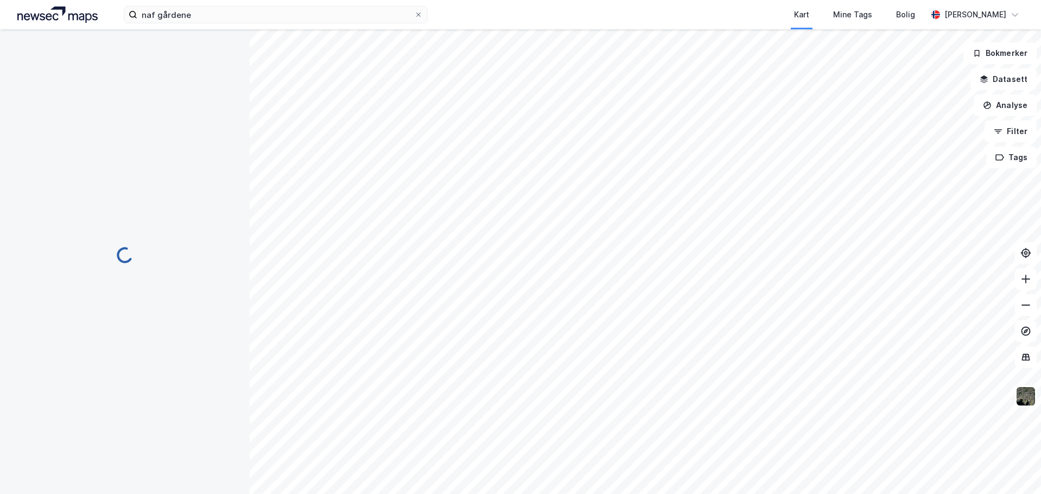
scroll to position [0, 0]
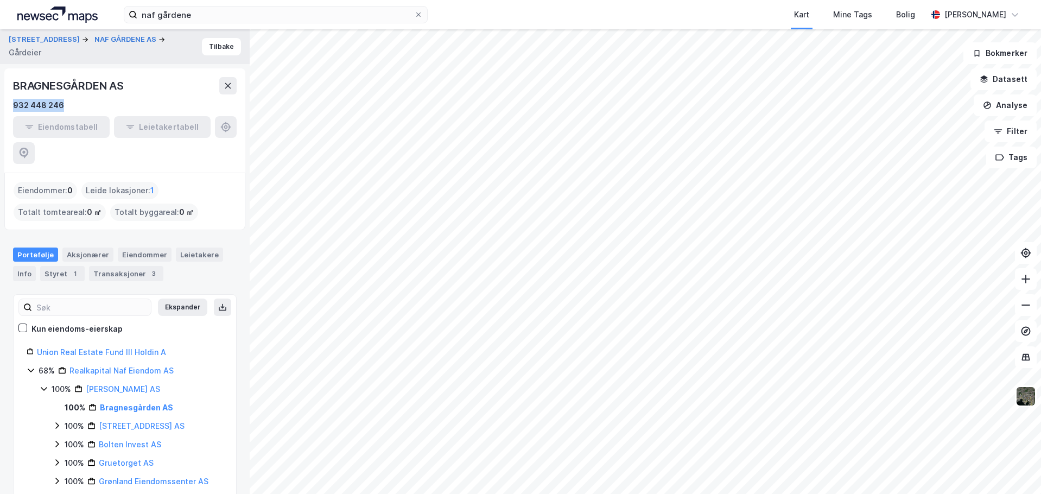
drag, startPoint x: 11, startPoint y: 103, endPoint x: 82, endPoint y: 101, distance: 70.6
click at [82, 101] on div "BRAGNESGÅRDEN AS 932 448 246 Eiendomstabell Leietakertabell" at bounding box center [124, 120] width 241 height 104
copy div "932 448 246"
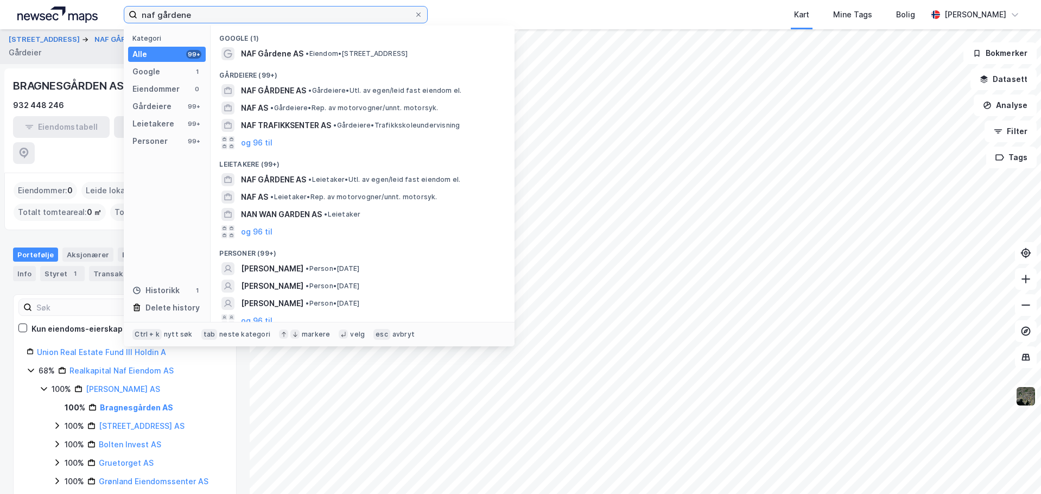
click at [248, 11] on input "naf gårdene" at bounding box center [275, 15] width 277 height 16
click at [247, 9] on input "naf gårdene" at bounding box center [275, 15] width 277 height 16
click at [248, 18] on input "naf gårdene" at bounding box center [275, 15] width 277 height 16
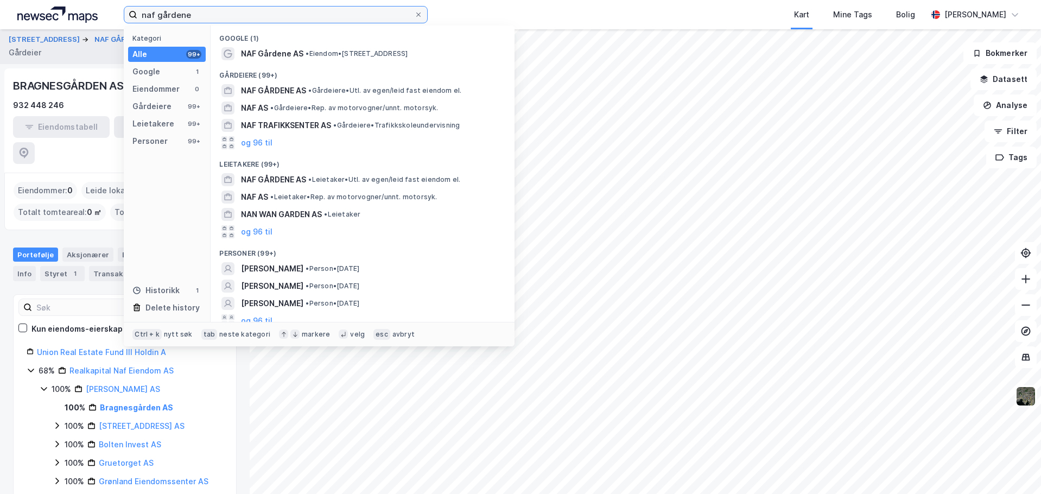
click at [248, 18] on input "naf gårdene" at bounding box center [275, 15] width 277 height 16
paste input "[STREET_ADDRESS]"
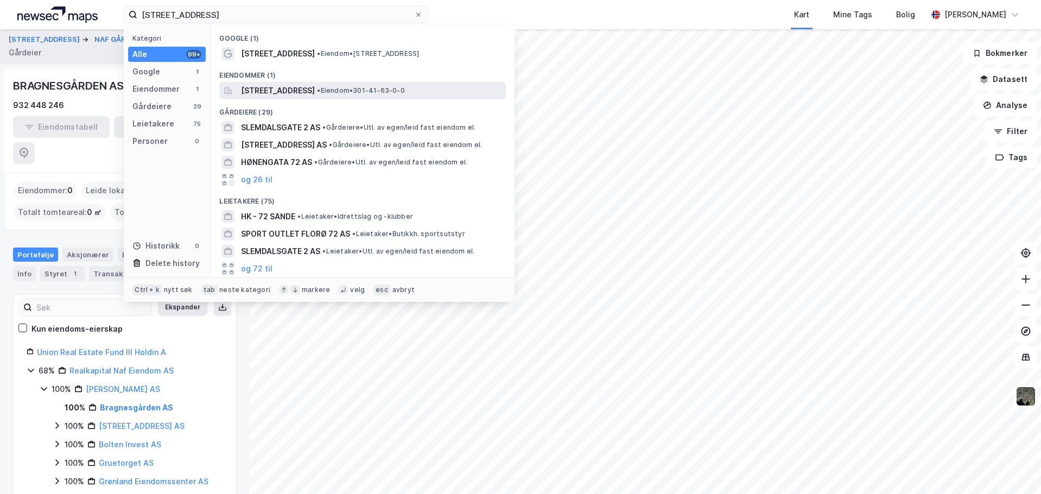
click at [288, 92] on span "[STREET_ADDRESS]" at bounding box center [278, 90] width 74 height 13
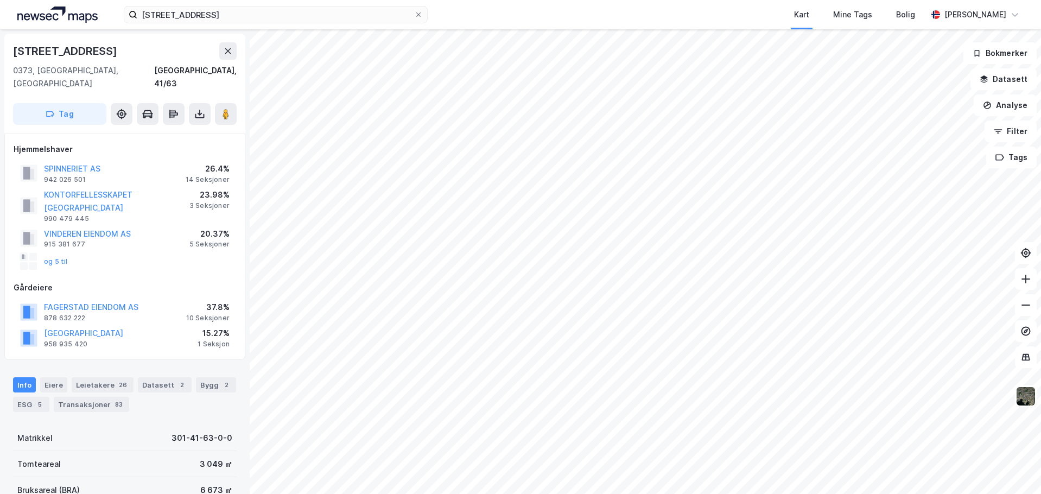
scroll to position [1, 0]
click at [58, 377] on div "Eiere" at bounding box center [53, 384] width 27 height 15
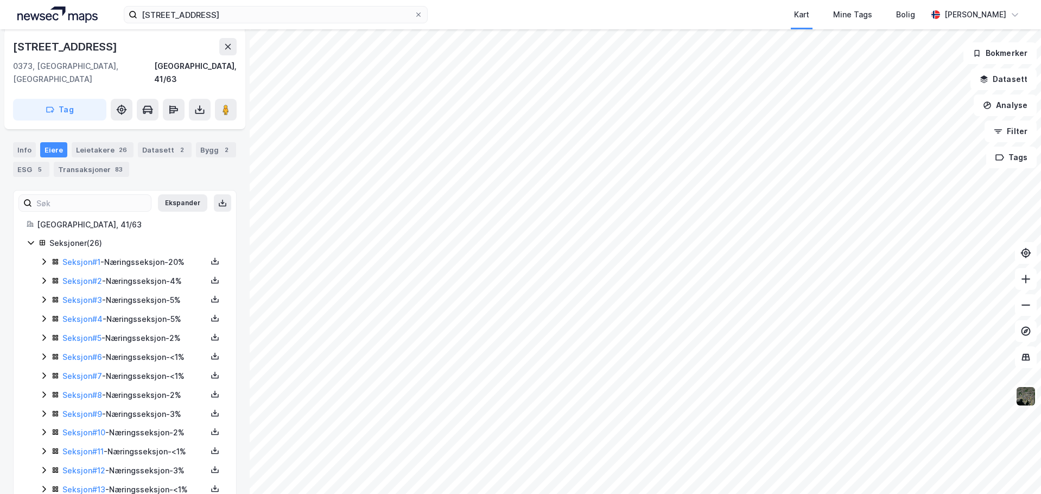
scroll to position [118, 0]
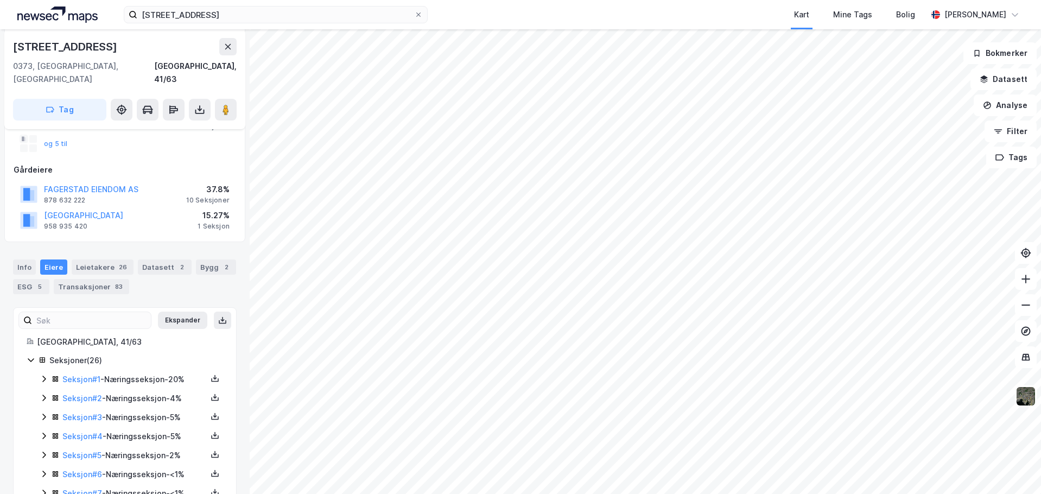
click at [42, 374] on icon at bounding box center [44, 378] width 9 height 9
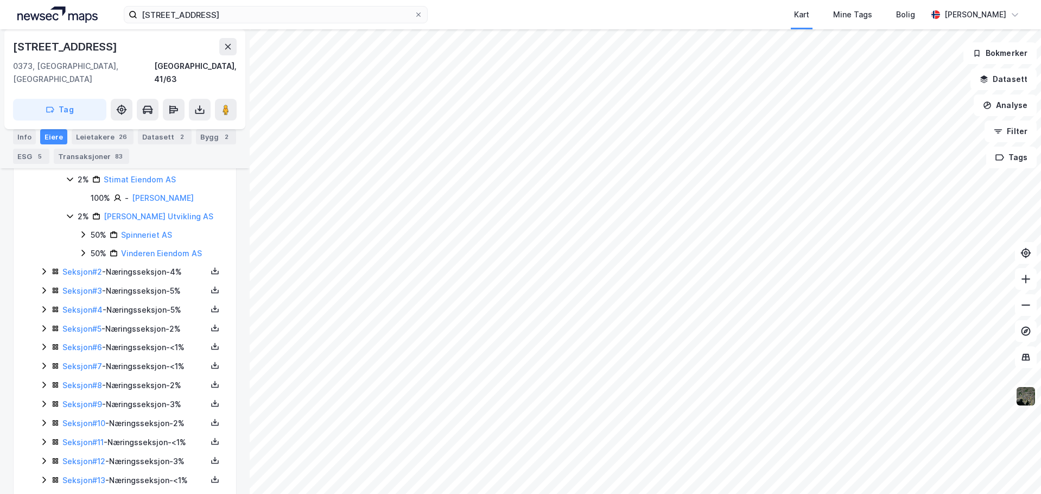
scroll to position [606, 0]
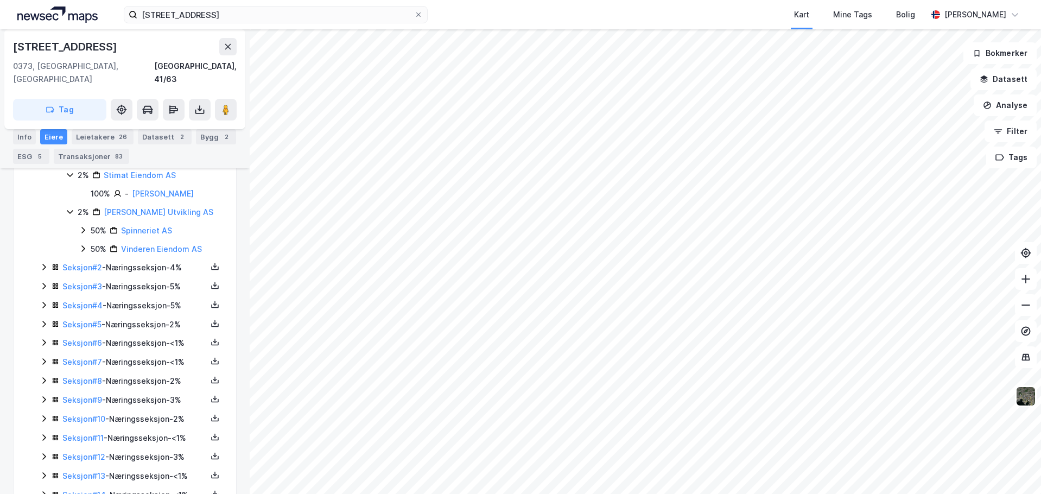
click at [44, 263] on icon at bounding box center [44, 267] width 9 height 9
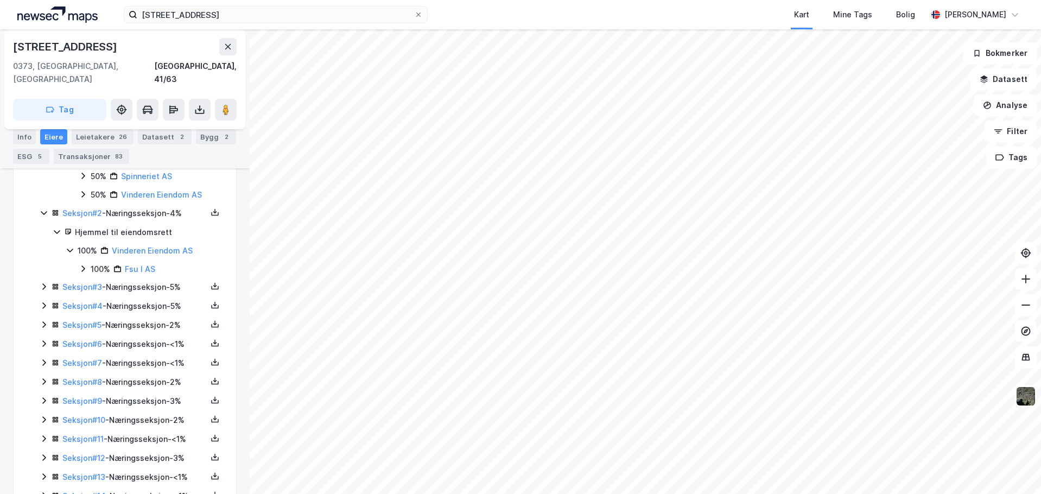
click at [46, 282] on icon at bounding box center [44, 286] width 9 height 9
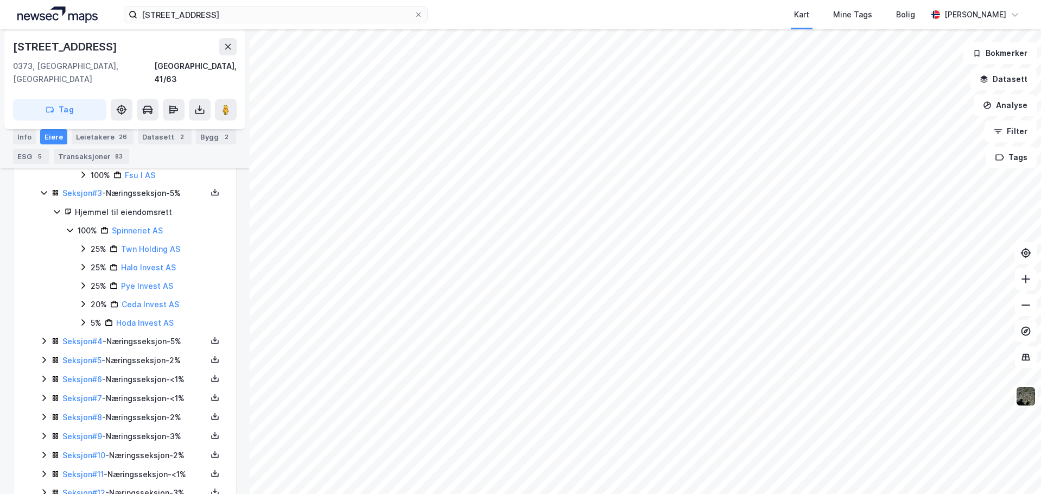
scroll to position [769, 0]
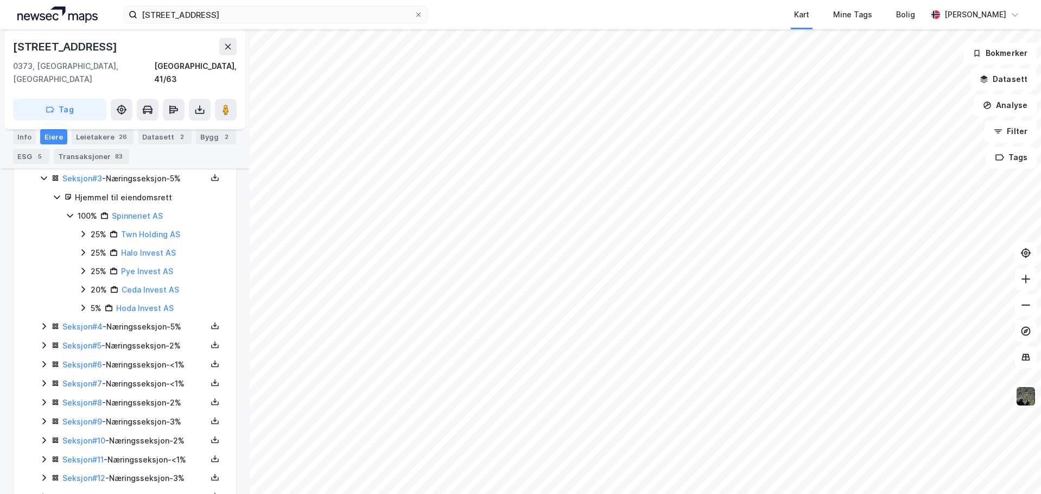
click at [42, 322] on icon at bounding box center [44, 326] width 9 height 9
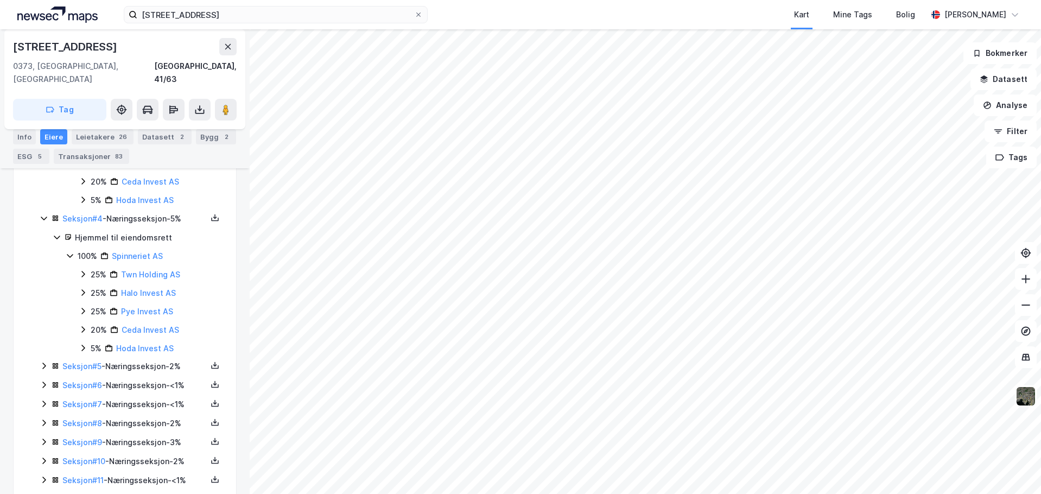
scroll to position [878, 0]
click at [40, 361] on icon at bounding box center [44, 365] width 9 height 9
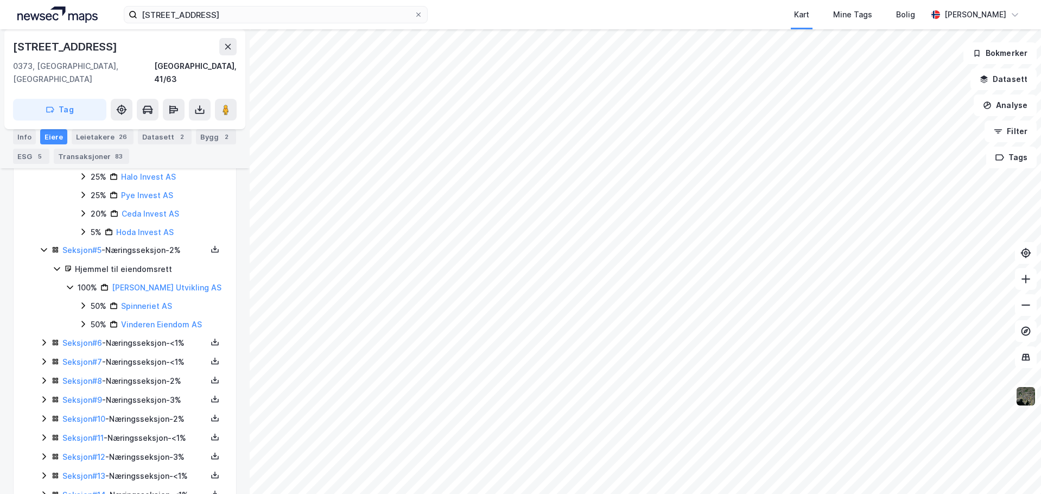
scroll to position [1095, 0]
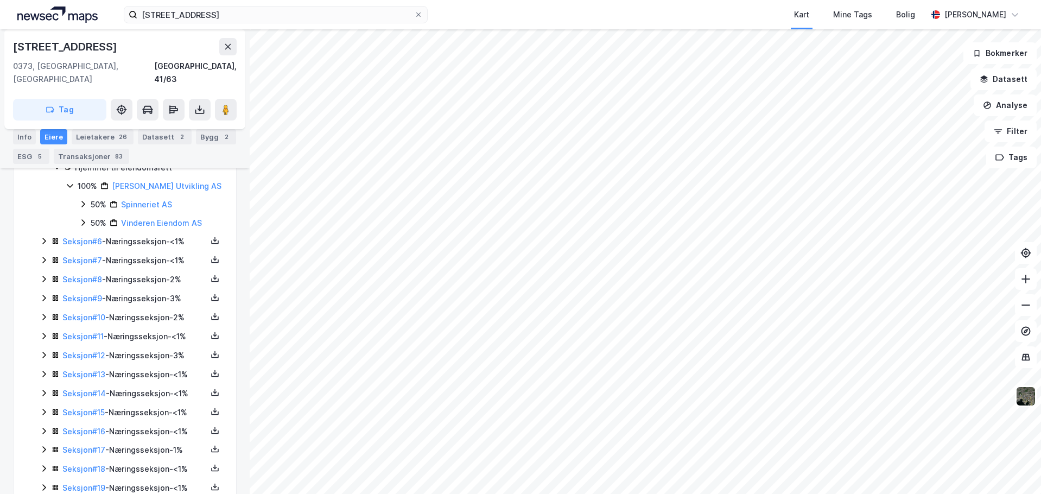
click at [45, 237] on icon at bounding box center [44, 241] width 9 height 9
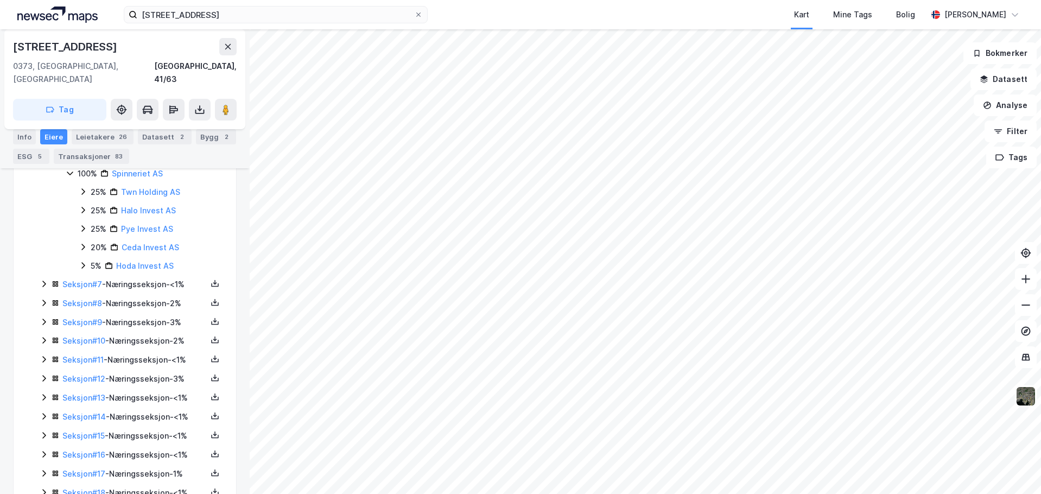
scroll to position [1203, 0]
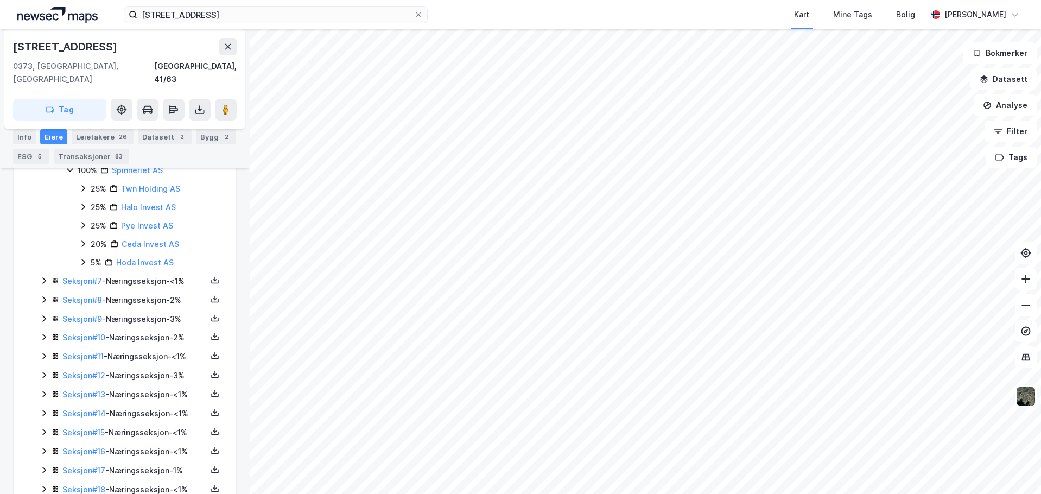
click at [40, 276] on icon at bounding box center [44, 280] width 9 height 9
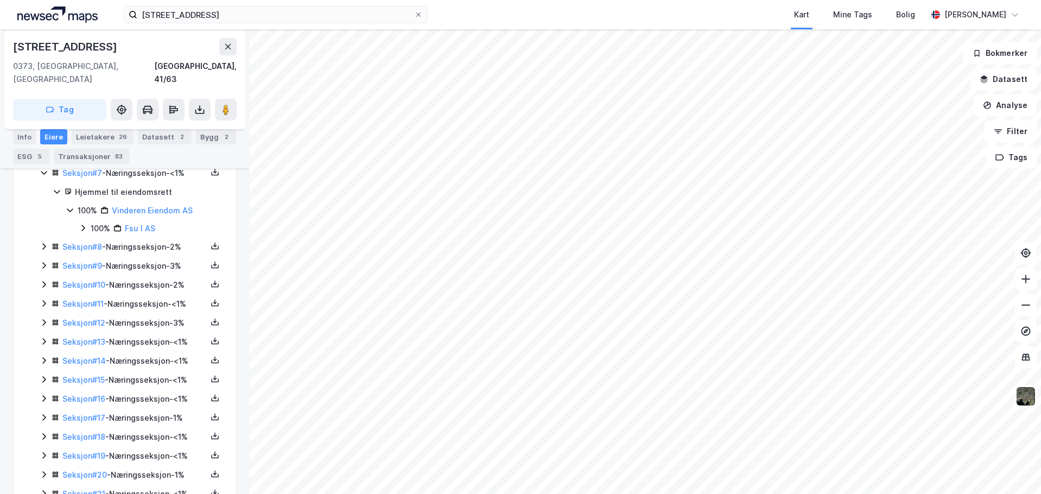
scroll to position [1312, 0]
click at [42, 242] on icon at bounding box center [44, 246] width 9 height 9
click at [41, 297] on icon at bounding box center [44, 301] width 9 height 9
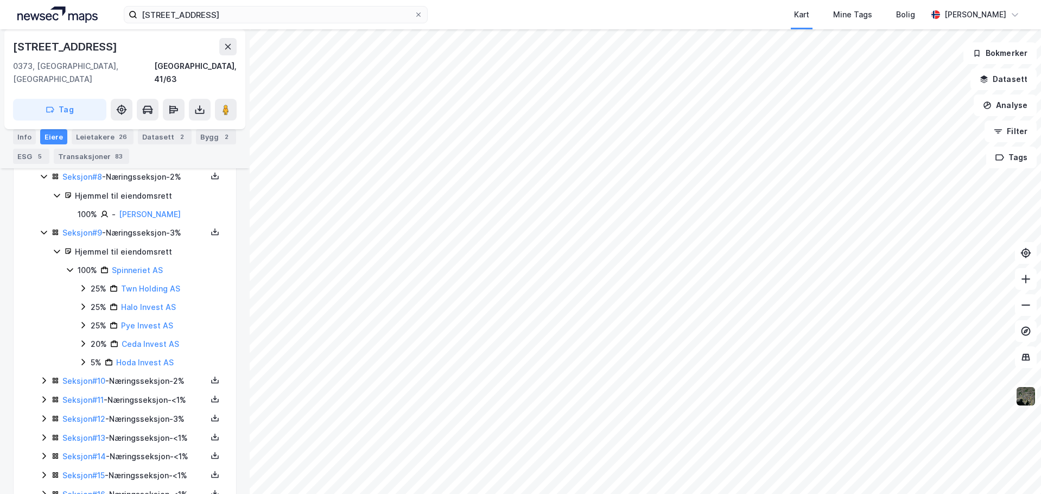
scroll to position [1420, 0]
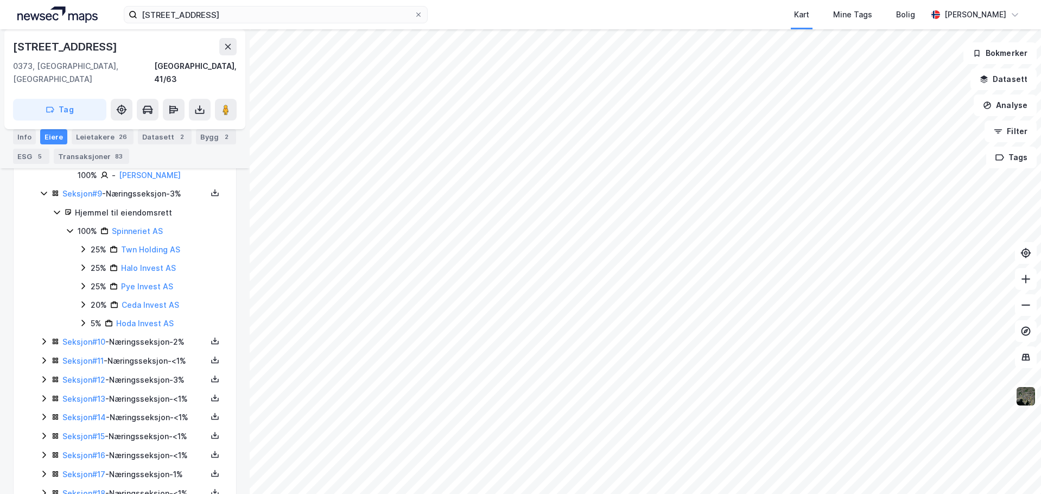
click at [43, 337] on icon at bounding box center [44, 341] width 9 height 9
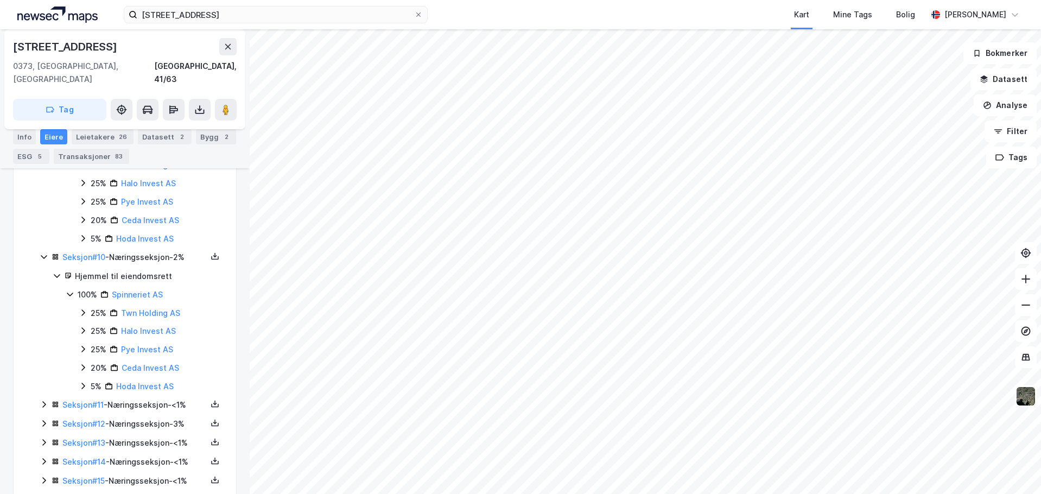
scroll to position [1583, 0]
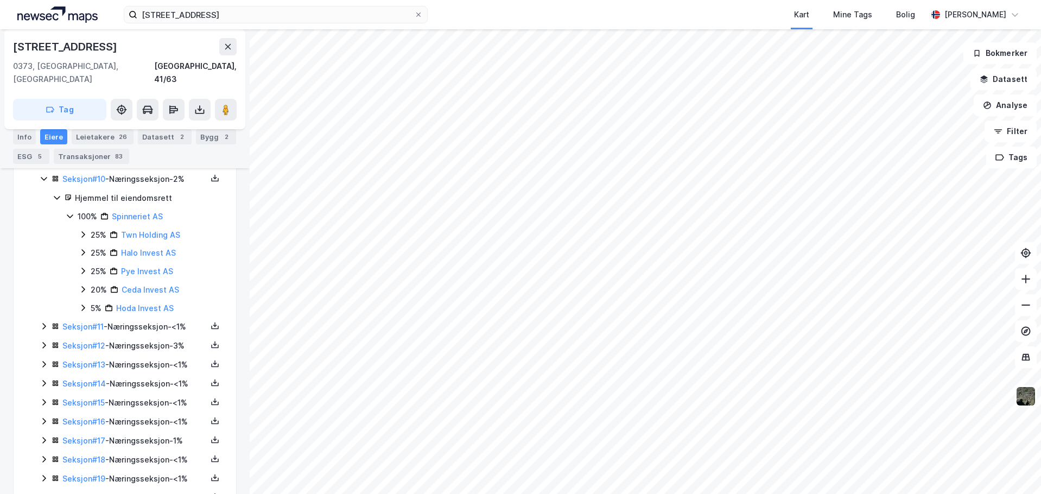
click at [46, 322] on icon at bounding box center [44, 326] width 9 height 9
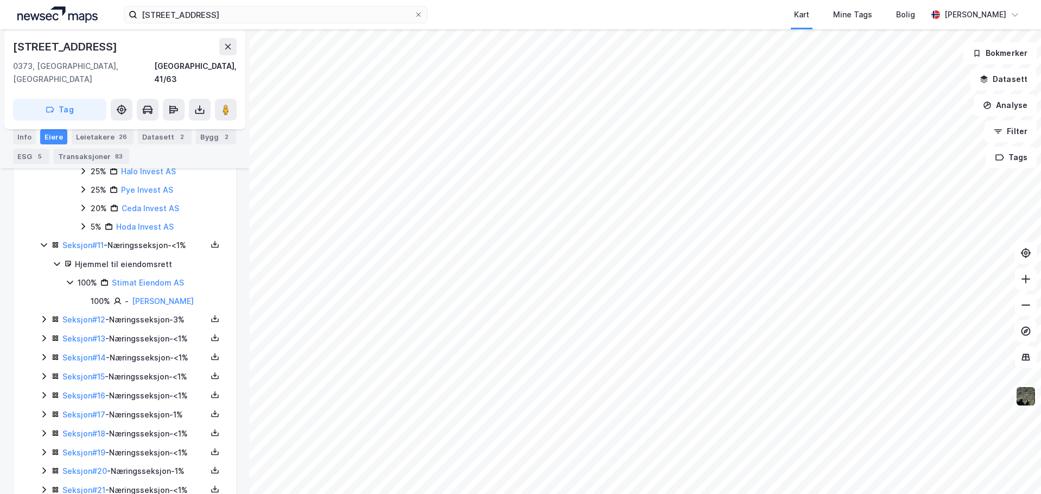
scroll to position [1746, 0]
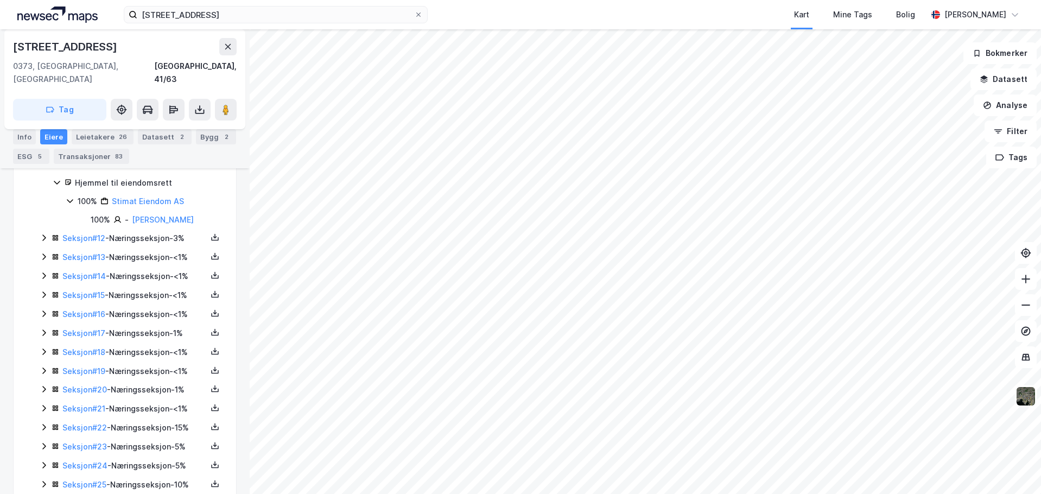
click at [40, 233] on icon at bounding box center [44, 237] width 9 height 9
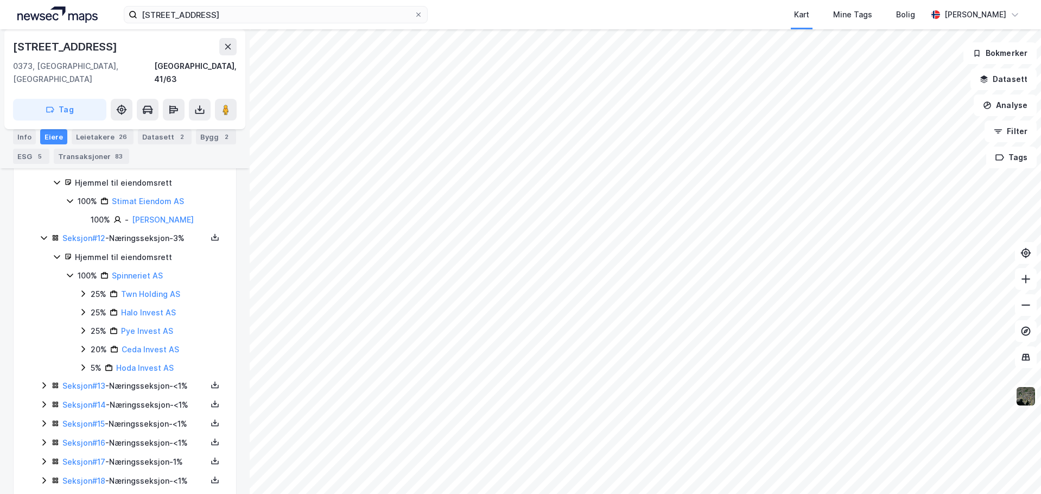
click at [40, 381] on icon at bounding box center [44, 385] width 9 height 9
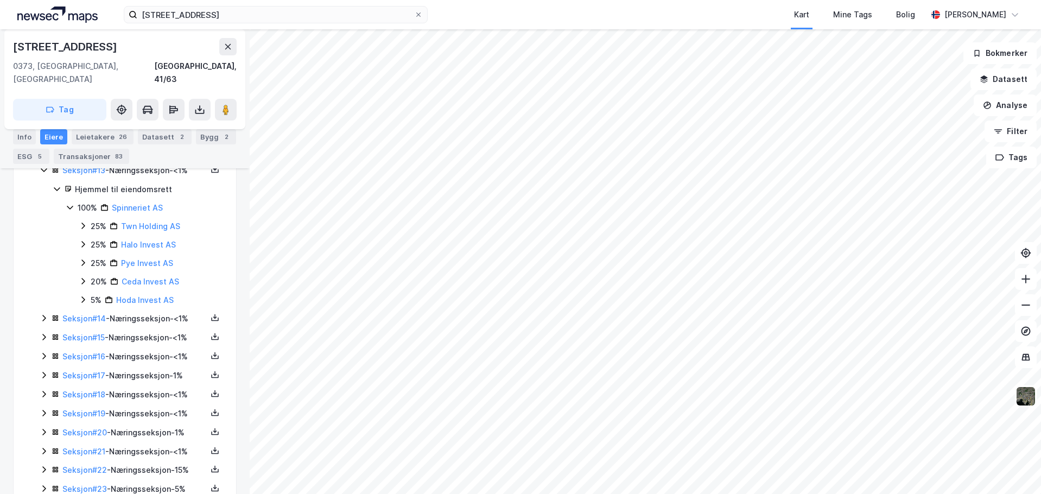
scroll to position [2034, 0]
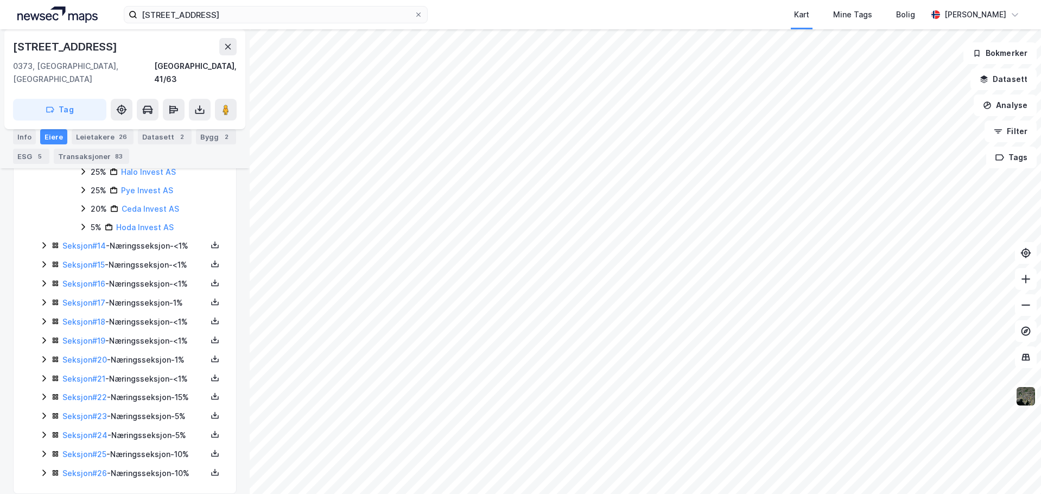
click at [44, 469] on icon at bounding box center [43, 472] width 3 height 7
click at [43, 449] on icon at bounding box center [44, 453] width 9 height 9
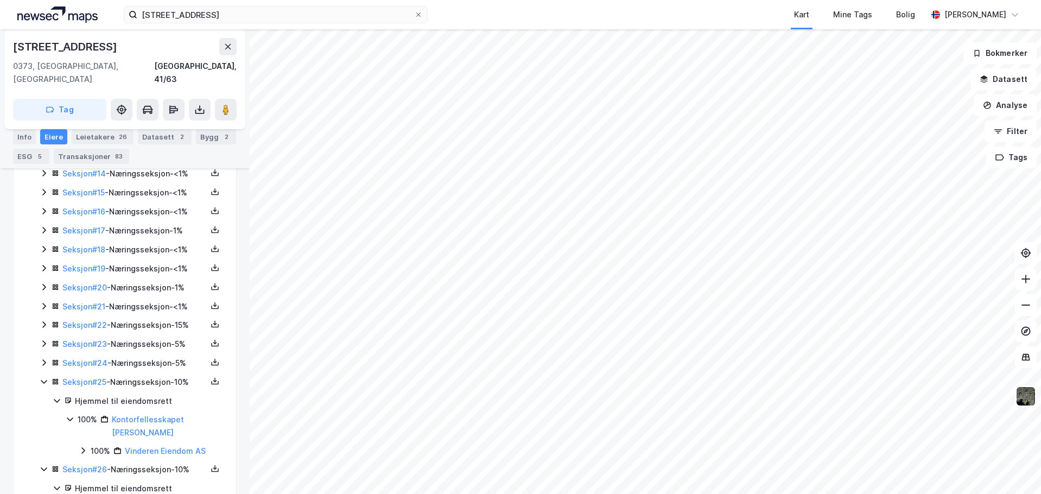
scroll to position [2171, 0]
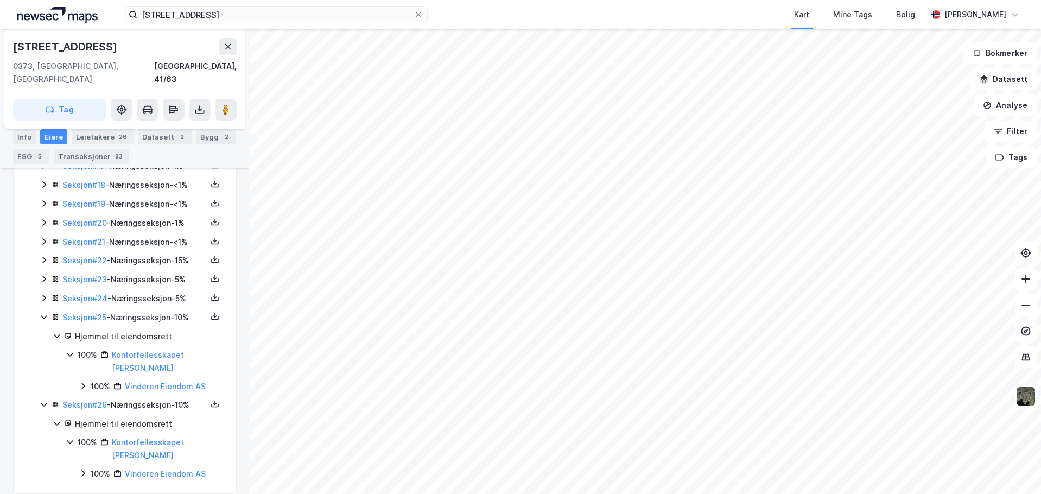
click at [41, 294] on icon at bounding box center [44, 298] width 9 height 9
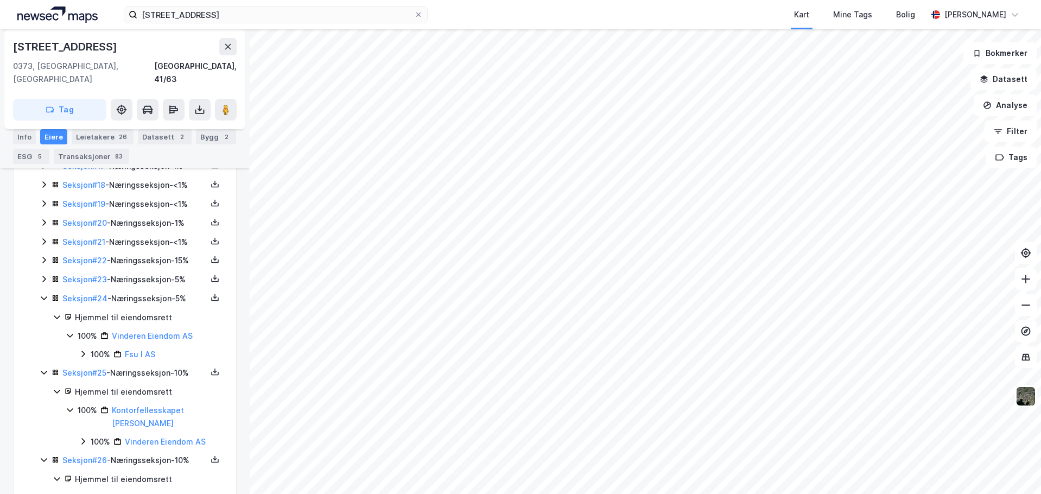
click at [42, 275] on icon at bounding box center [44, 279] width 9 height 9
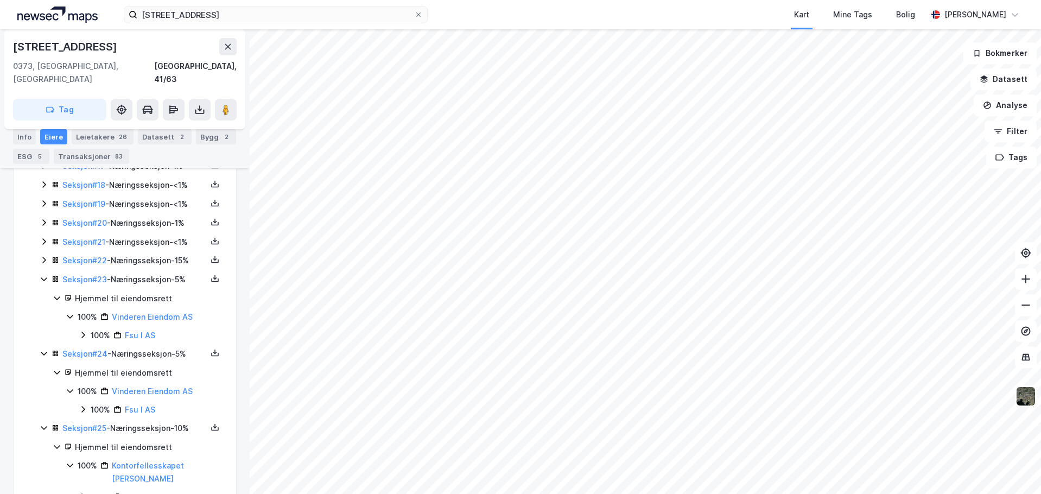
click at [40, 256] on icon at bounding box center [44, 260] width 9 height 9
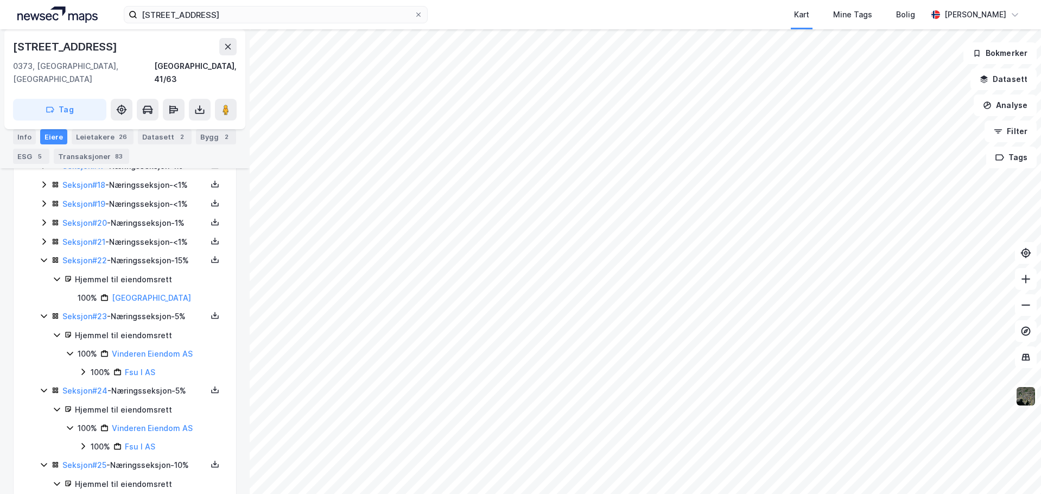
click at [43, 237] on icon at bounding box center [44, 241] width 9 height 9
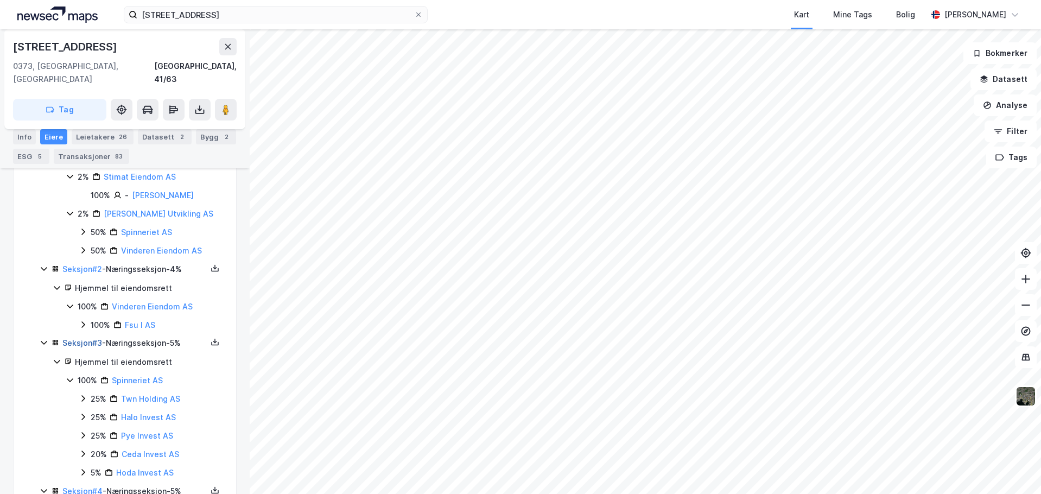
scroll to position [434, 0]
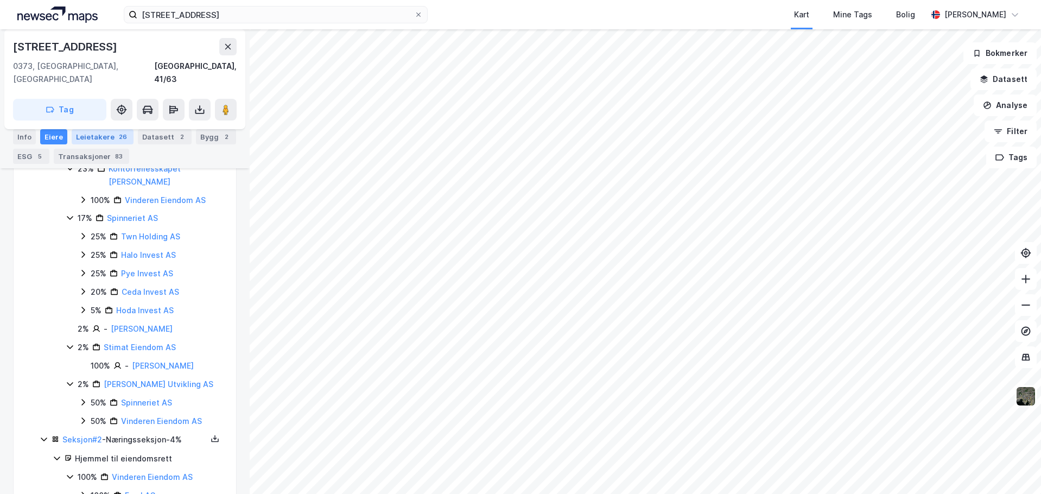
click at [94, 136] on div "Leietakere 26" at bounding box center [103, 136] width 62 height 15
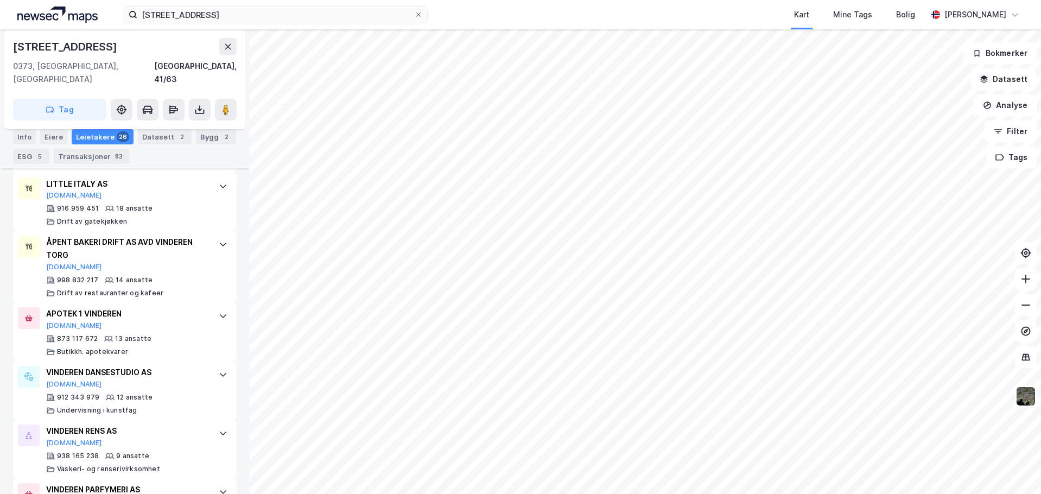
scroll to position [592, 0]
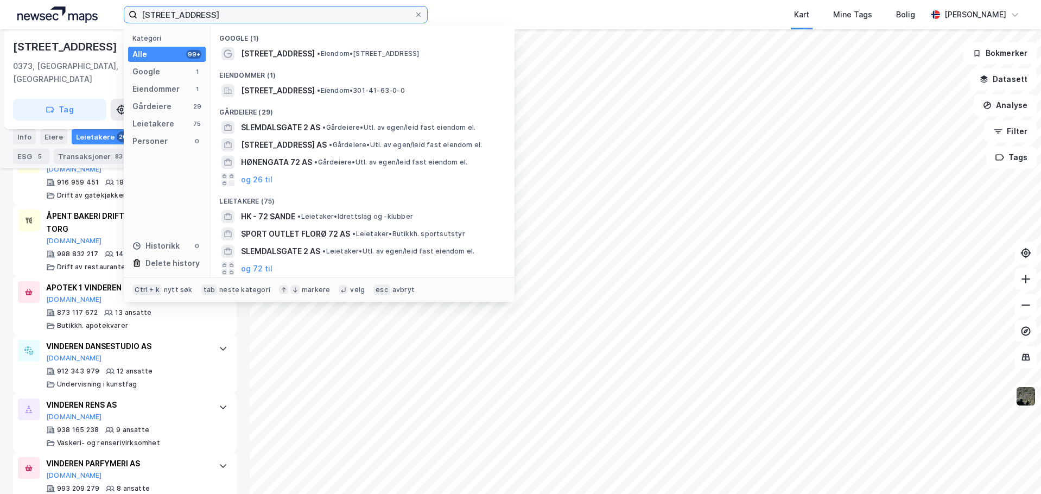
drag, startPoint x: 211, startPoint y: 22, endPoint x: 103, endPoint y: 18, distance: 108.1
click at [103, 18] on div "[STREET_ADDRESS] Kategori Alle 99+ Google 1 Eiendommer 1 Gårdeiere 29 Leietaker…" at bounding box center [520, 14] width 1041 height 29
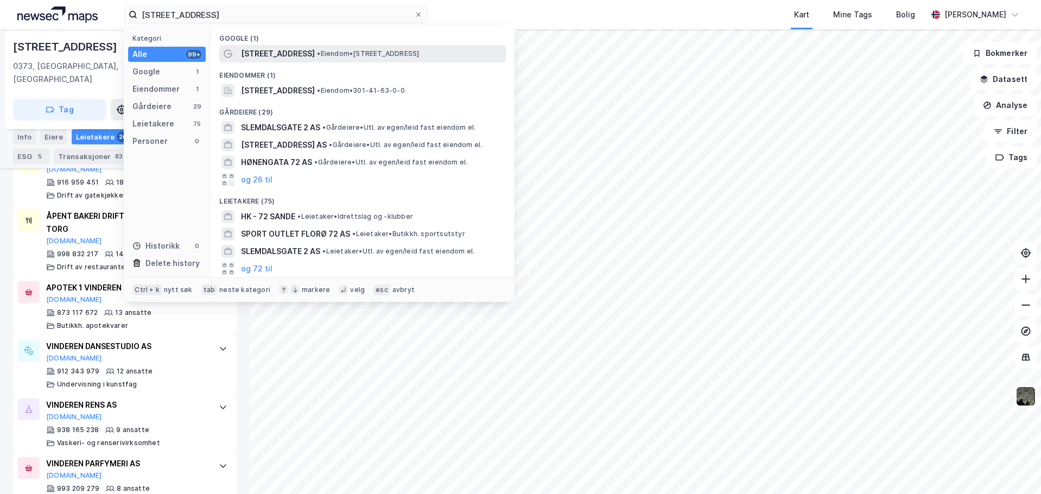
click at [290, 52] on span "[STREET_ADDRESS]" at bounding box center [278, 53] width 74 height 13
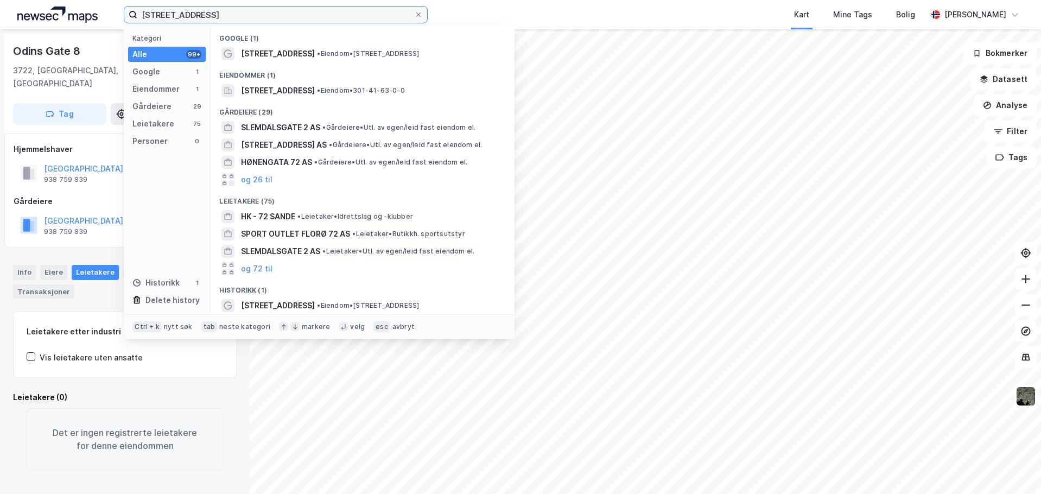
drag, startPoint x: 262, startPoint y: 20, endPoint x: 91, endPoint y: 10, distance: 170.7
click at [91, 10] on div "[STREET_ADDRESS] Kategori Alle 99+ Google 1 Eiendommer 1 Gårdeiere 29 Leietaker…" at bounding box center [520, 14] width 1041 height 29
drag, startPoint x: 224, startPoint y: 19, endPoint x: 59, endPoint y: 19, distance: 165.0
click at [62, 20] on div "[STREET_ADDRESS] Kategori Alle 99+ Google 1 Eiendommer 1 Gårdeiere 29 Leietaker…" at bounding box center [520, 14] width 1041 height 29
paste input "NAF Eiendomsdrift AS"
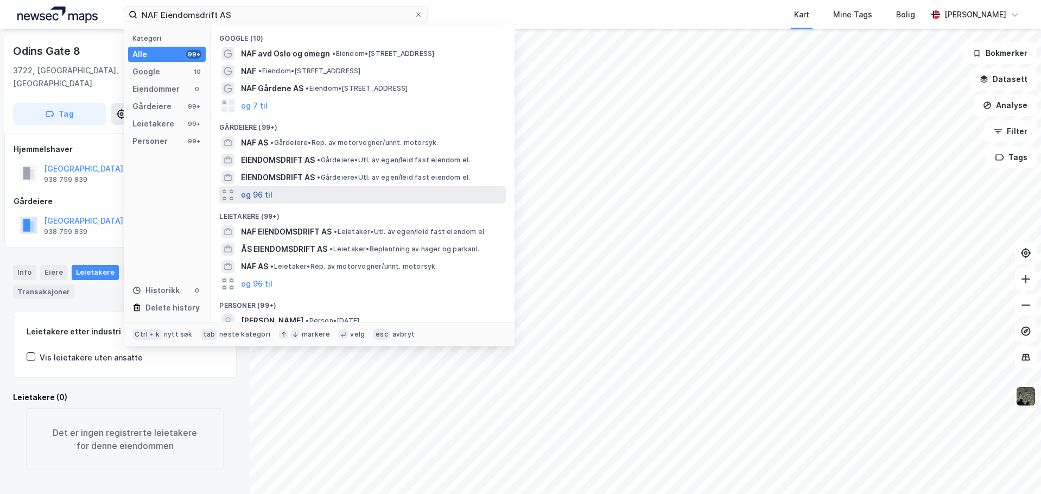
click at [263, 191] on button "og 96 til" at bounding box center [256, 194] width 31 height 13
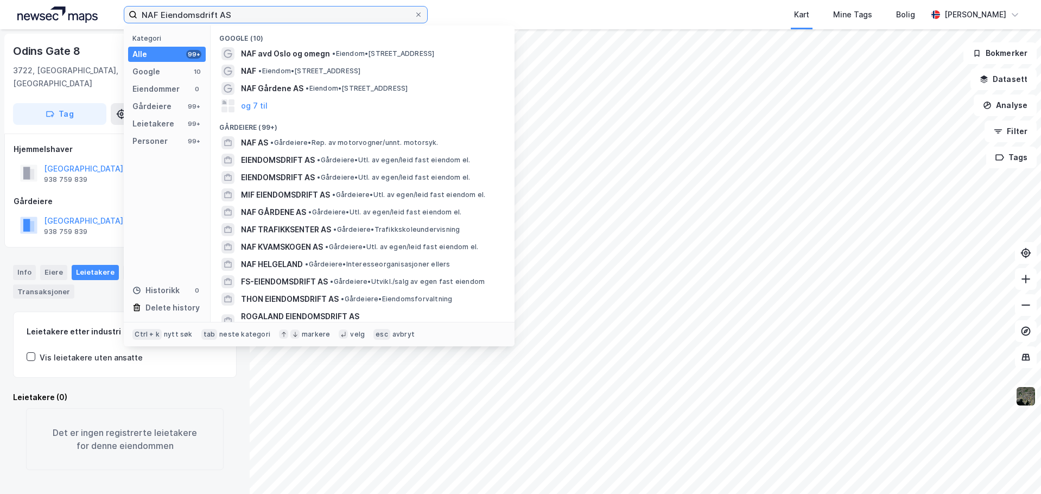
drag, startPoint x: 227, startPoint y: 18, endPoint x: 115, endPoint y: 16, distance: 112.9
click at [115, 16] on div "NAF Eiendomsdrift AS Kategori Alle 99+ Google 10 Eiendommer 0 Gårdeiere 99+ Lei…" at bounding box center [520, 14] width 1041 height 29
paste input "Kronprinsesse [PERSON_NAME] plass 1"
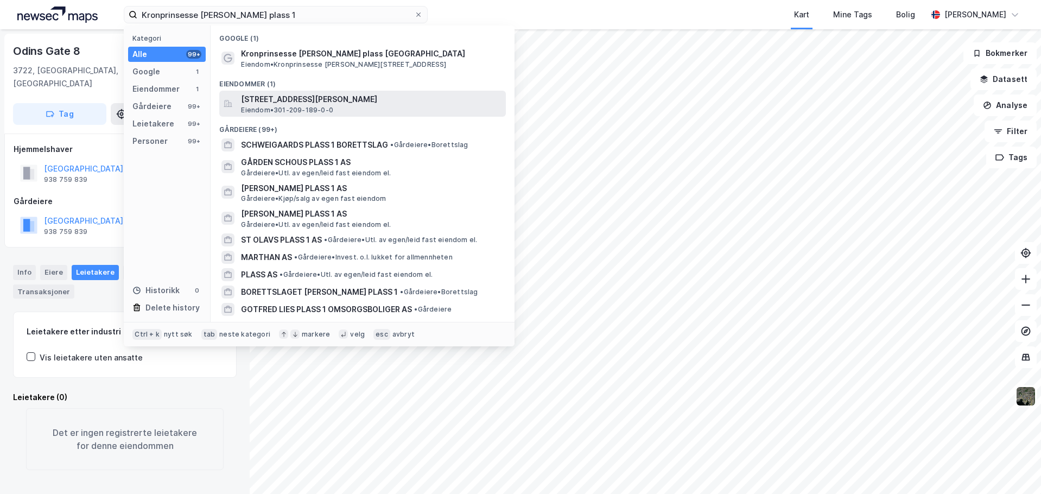
click at [308, 104] on span "[STREET_ADDRESS][PERSON_NAME]" at bounding box center [371, 99] width 260 height 13
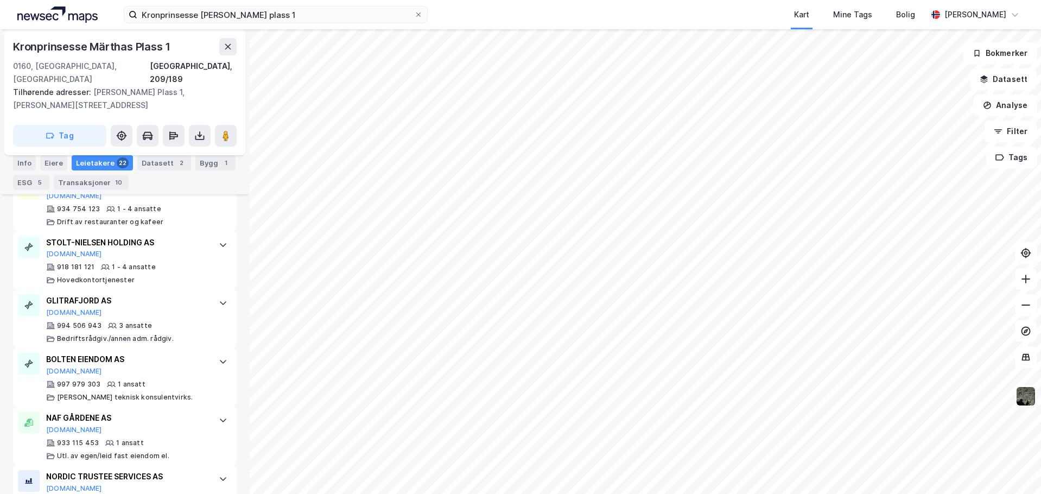
scroll to position [1356, 0]
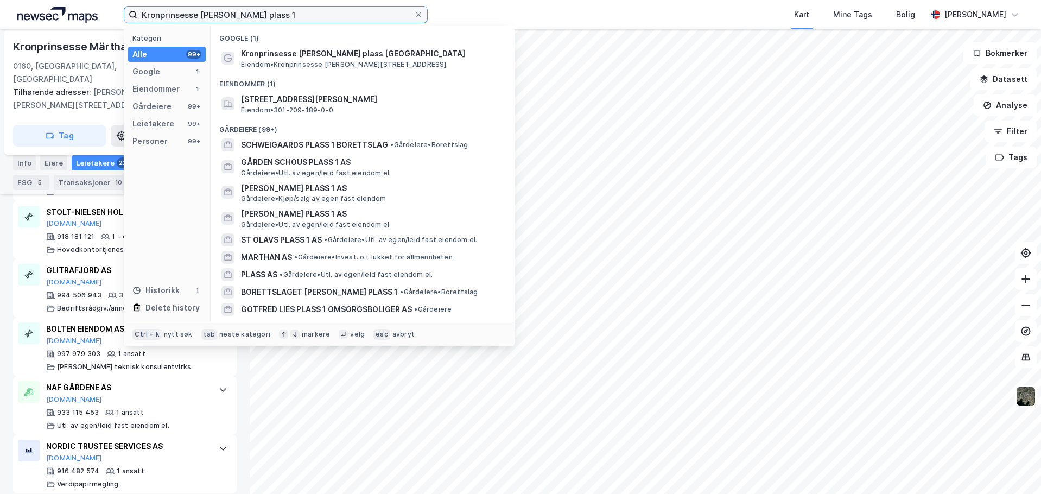
drag, startPoint x: 270, startPoint y: 18, endPoint x: 10, endPoint y: 19, distance: 260.5
click at [24, 20] on div "Kronprinsesse [PERSON_NAME] plass 1 Kategori Alle 99+ Google 1 Eiendommer 1 Går…" at bounding box center [520, 14] width 1041 height 29
paste input "Hillevågsveien 41"
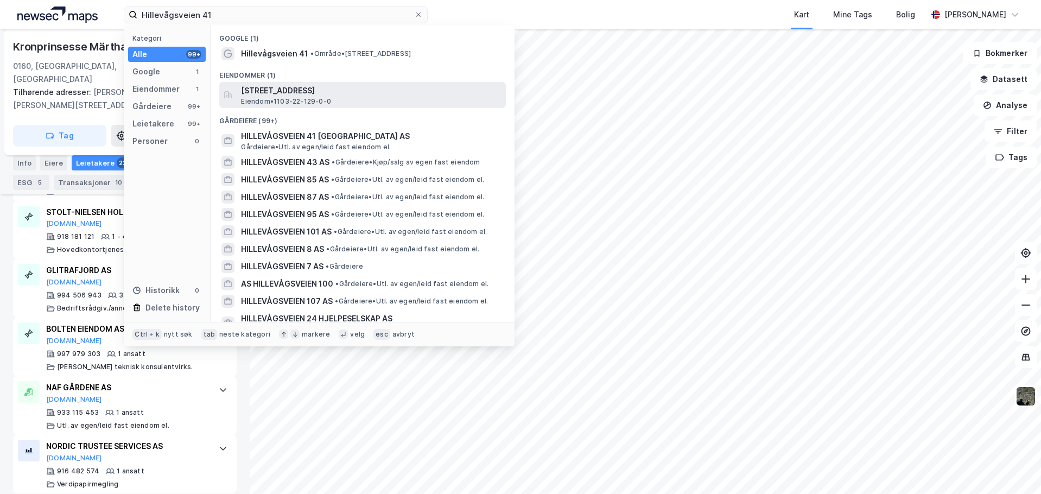
click at [278, 88] on span "[STREET_ADDRESS]" at bounding box center [371, 90] width 260 height 13
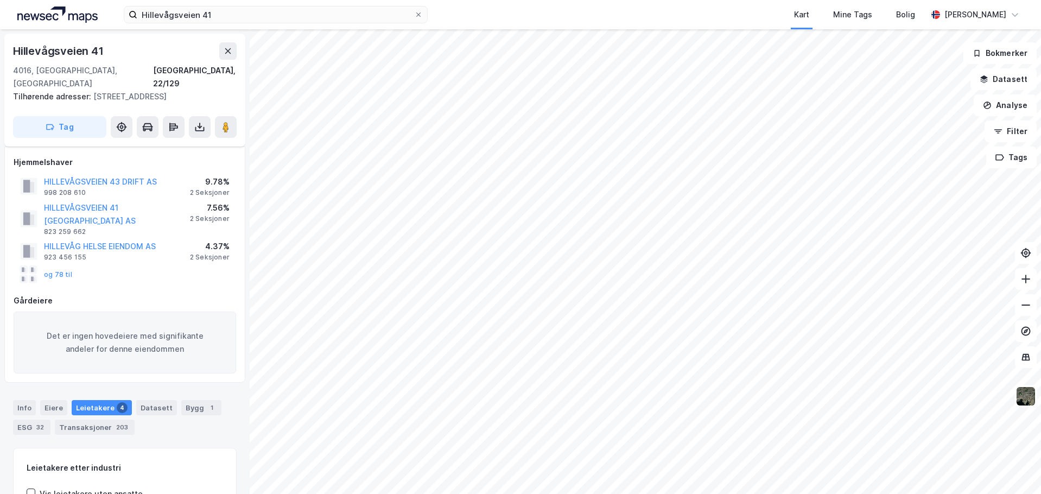
scroll to position [137, 0]
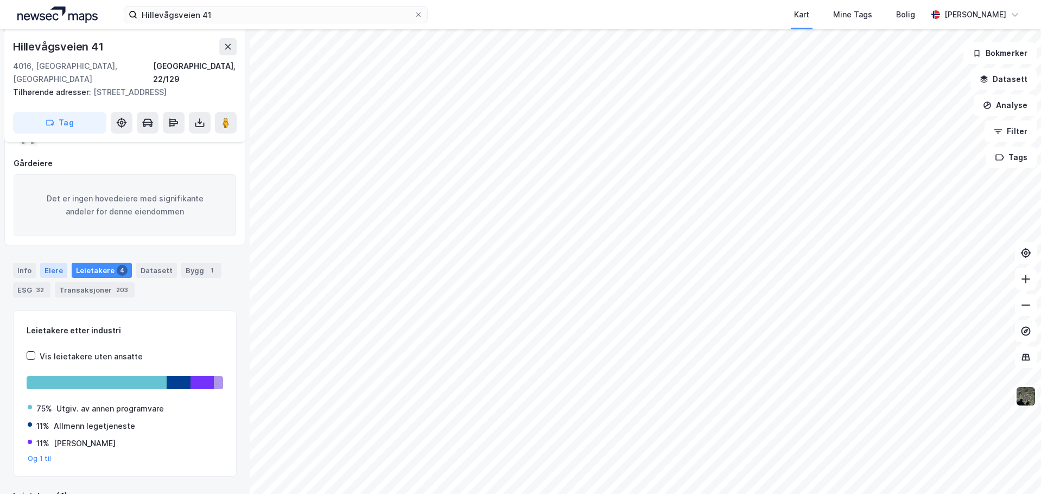
click at [48, 263] on div "Eiere" at bounding box center [53, 270] width 27 height 15
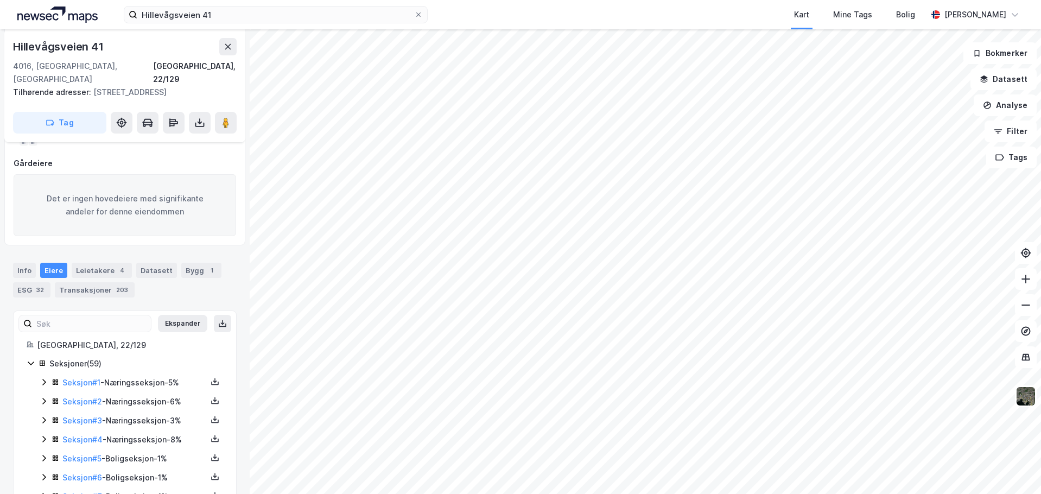
click at [41, 378] on icon at bounding box center [44, 382] width 9 height 9
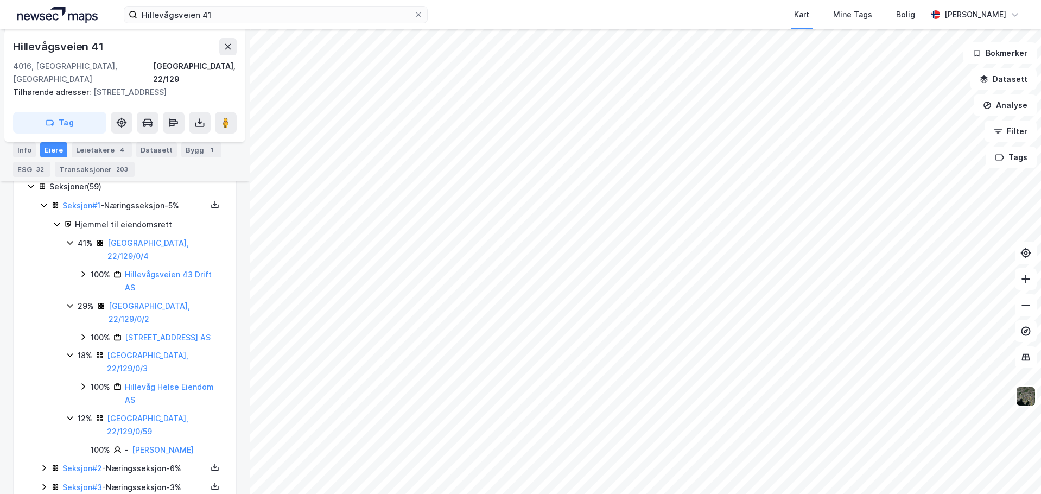
scroll to position [354, 0]
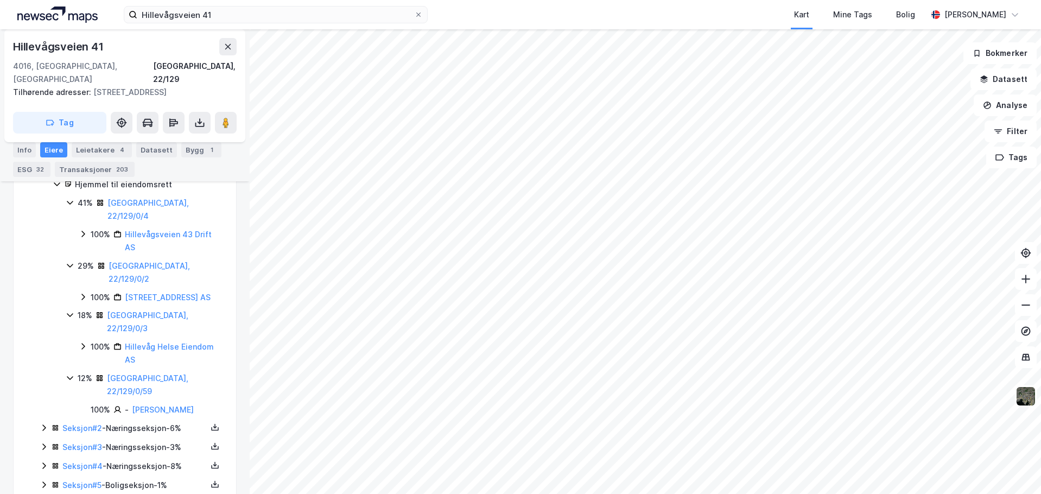
click at [46, 423] on icon at bounding box center [44, 427] width 9 height 9
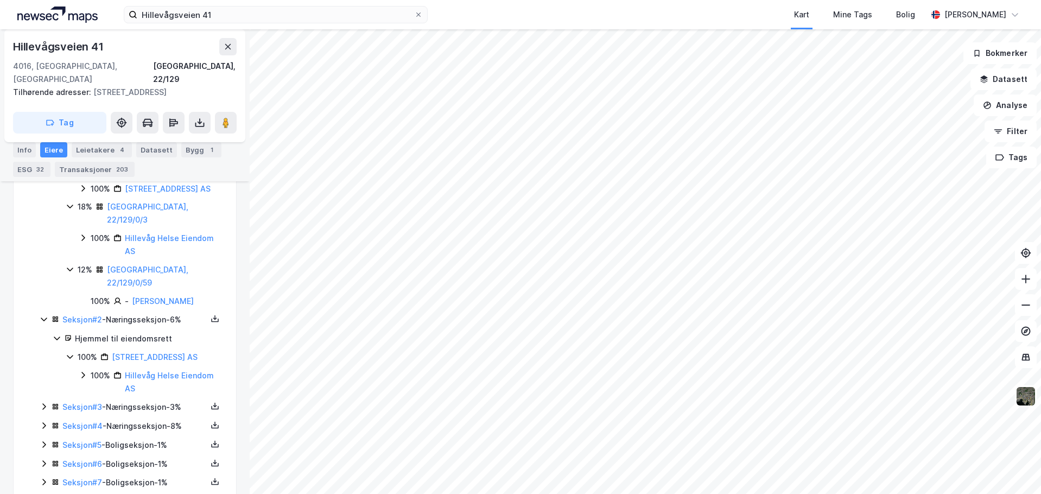
click at [43, 402] on icon at bounding box center [44, 406] width 9 height 9
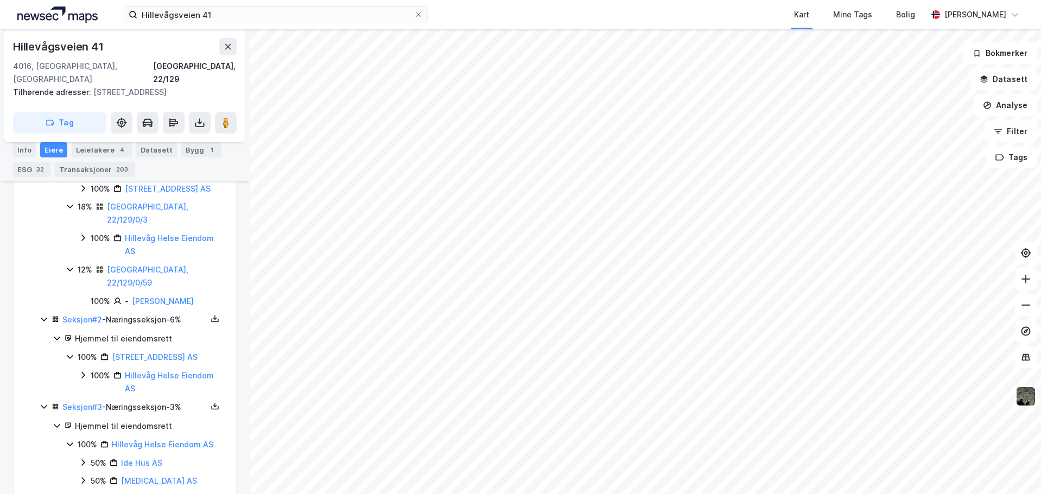
scroll to position [571, 0]
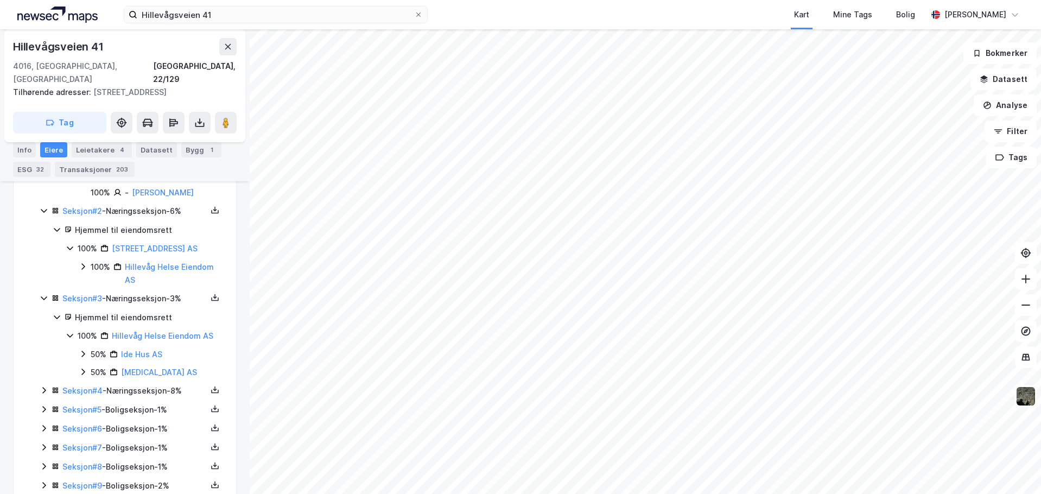
click at [46, 386] on icon at bounding box center [44, 390] width 9 height 9
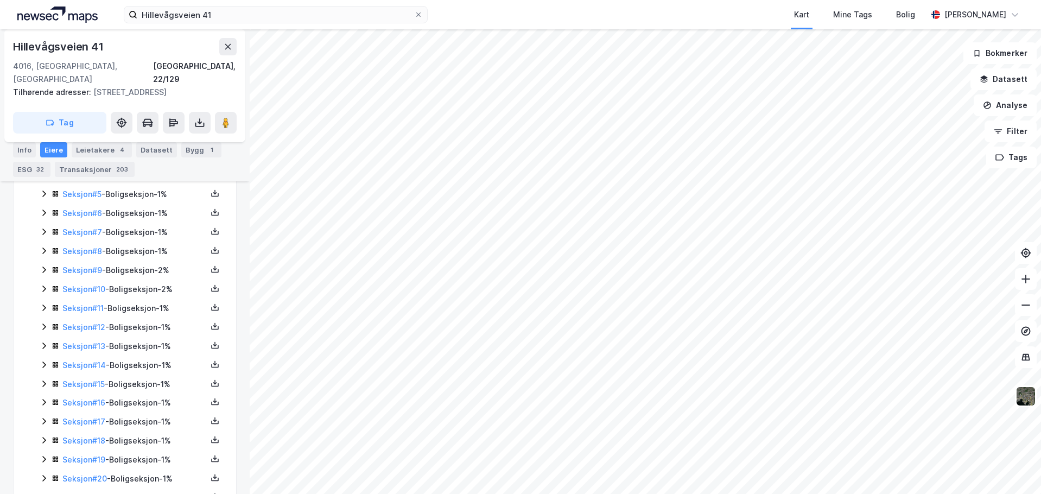
scroll to position [1548, 0]
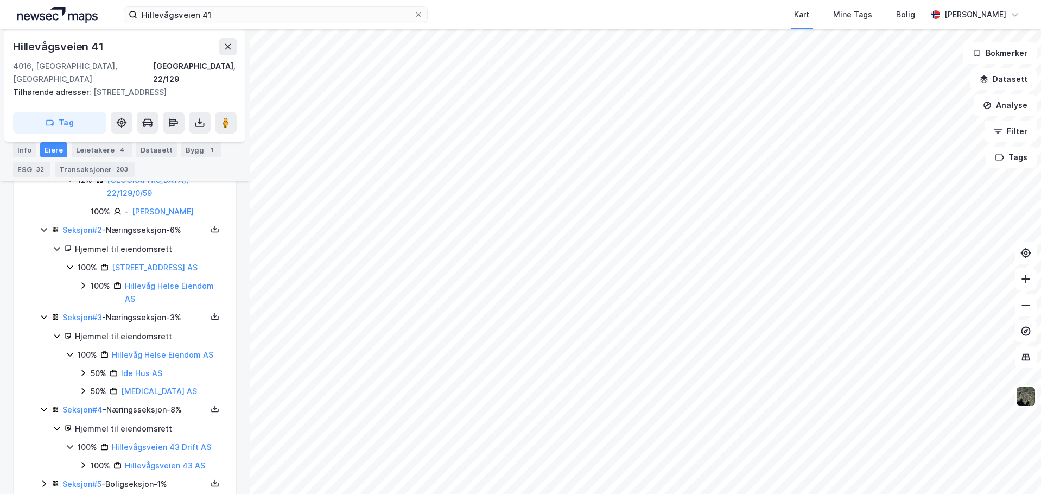
scroll to position [120, 0]
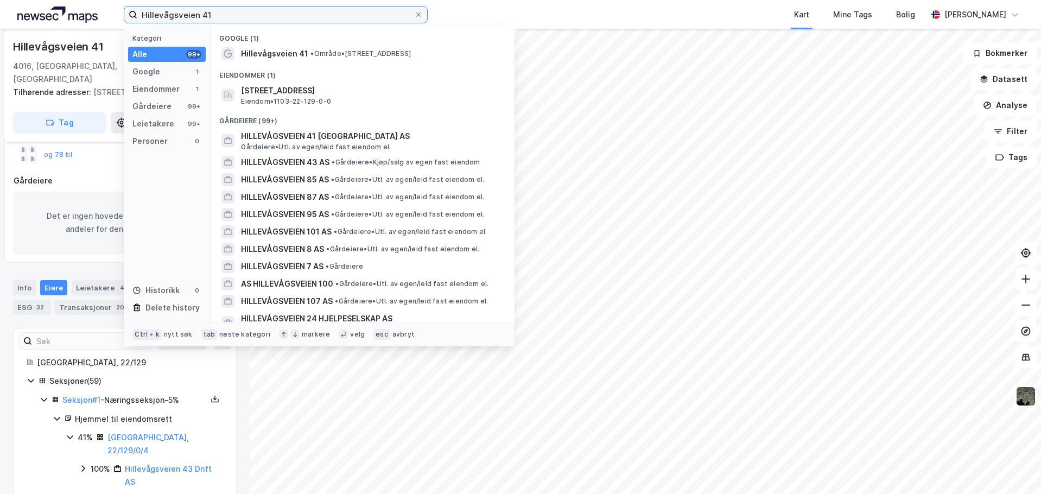
drag, startPoint x: 218, startPoint y: 12, endPoint x: 102, endPoint y: 12, distance: 116.1
click at [102, 12] on div "Hillevågsveien 41 Kategori Alle 99+ Google 1 Eiendommer 1 Gårdeiere 99+ Leietak…" at bounding box center [520, 14] width 1041 height 29
paste input "Wilsesvei 3"
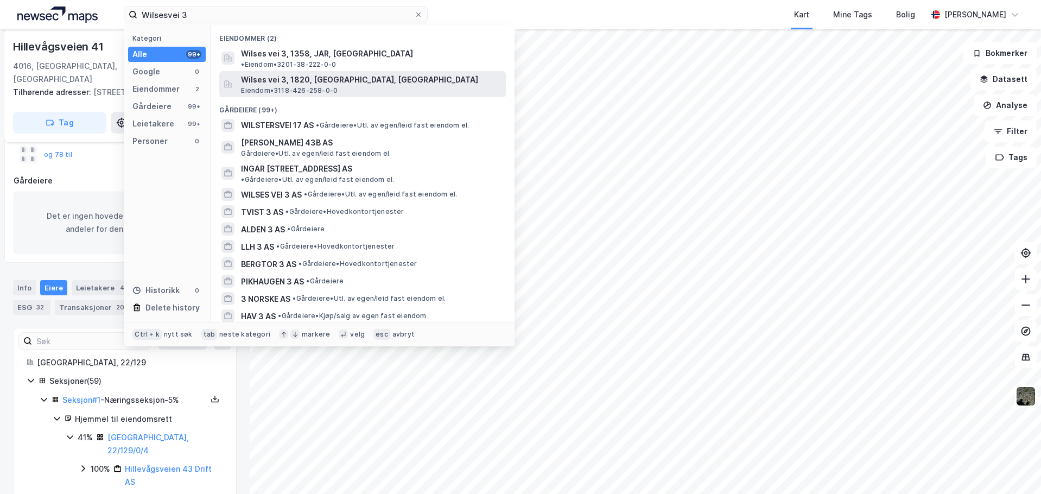
click at [298, 75] on span "Wilses vei 3, 1820, [GEOGRAPHIC_DATA], [GEOGRAPHIC_DATA]" at bounding box center [371, 79] width 260 height 13
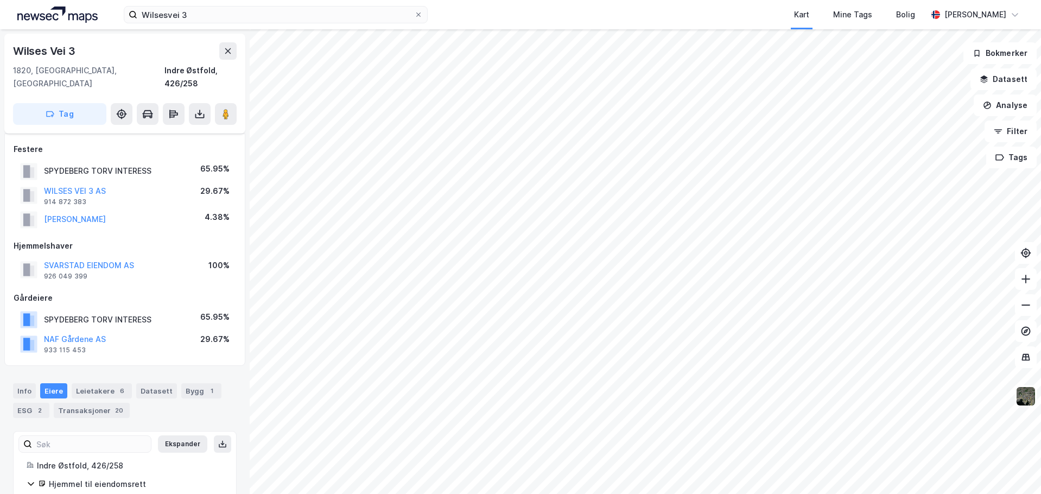
scroll to position [120, 0]
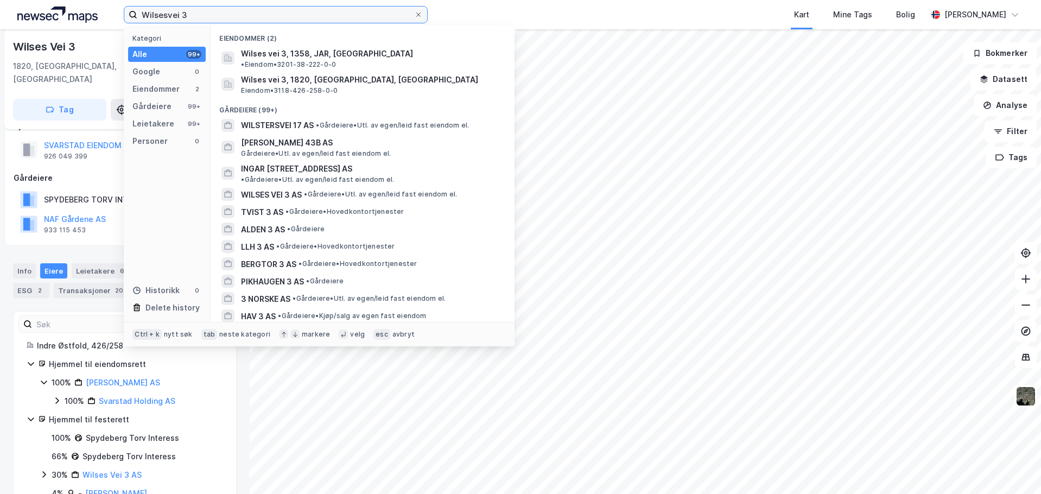
click at [338, 16] on input "Wilsesvei 3" at bounding box center [275, 15] width 277 height 16
click at [337, 16] on input "Wilsesvei 3" at bounding box center [275, 15] width 277 height 16
paste input "[STREET_ADDRESS]"
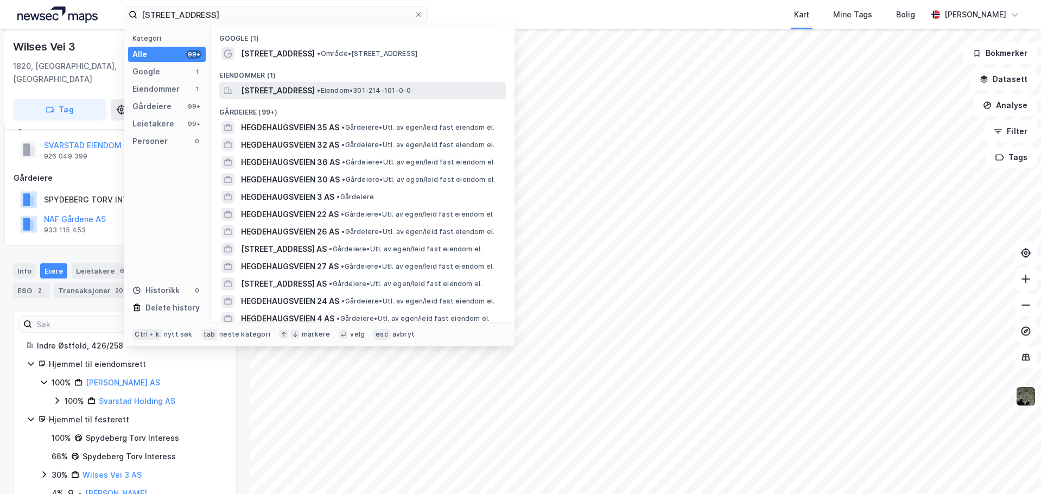
click at [282, 88] on span "[STREET_ADDRESS]" at bounding box center [278, 90] width 74 height 13
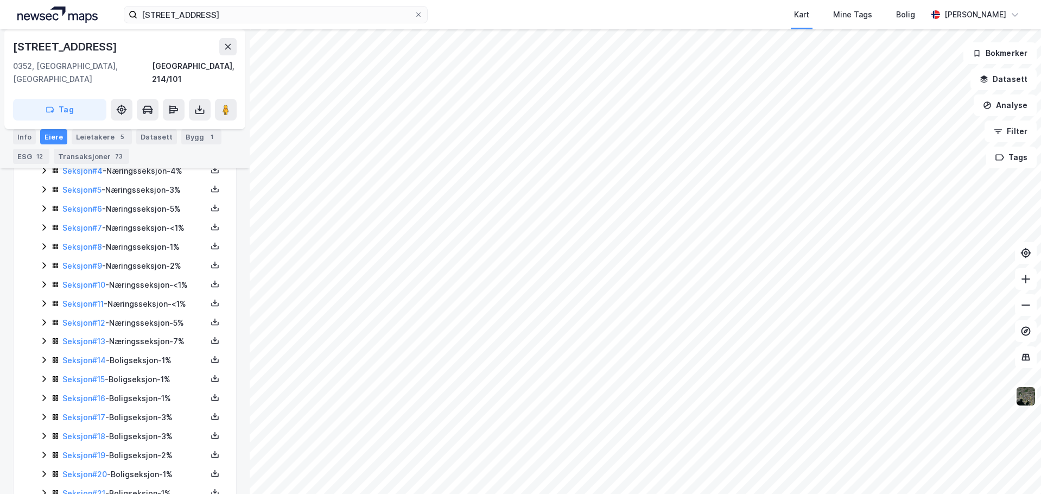
scroll to position [326, 0]
click at [45, 355] on icon at bounding box center [44, 359] width 9 height 9
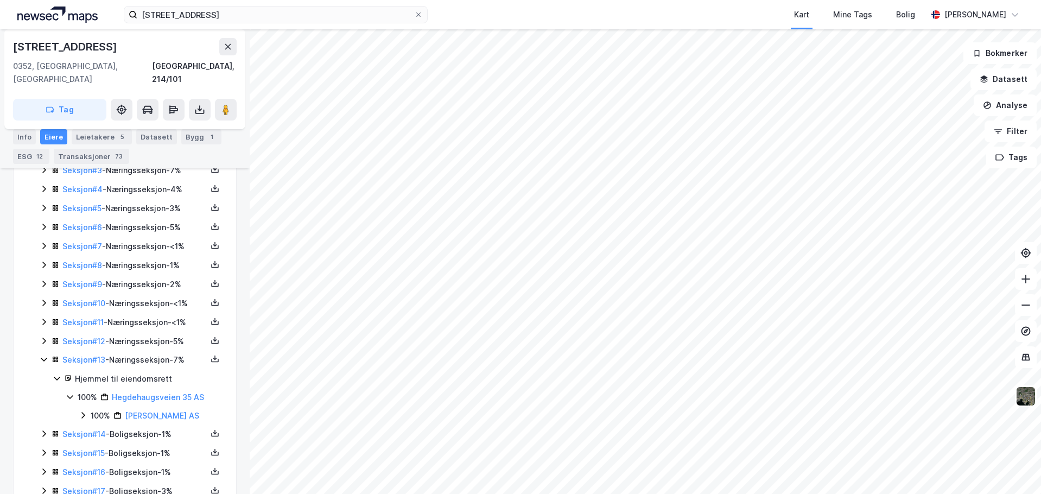
click at [43, 336] on icon at bounding box center [44, 340] width 9 height 9
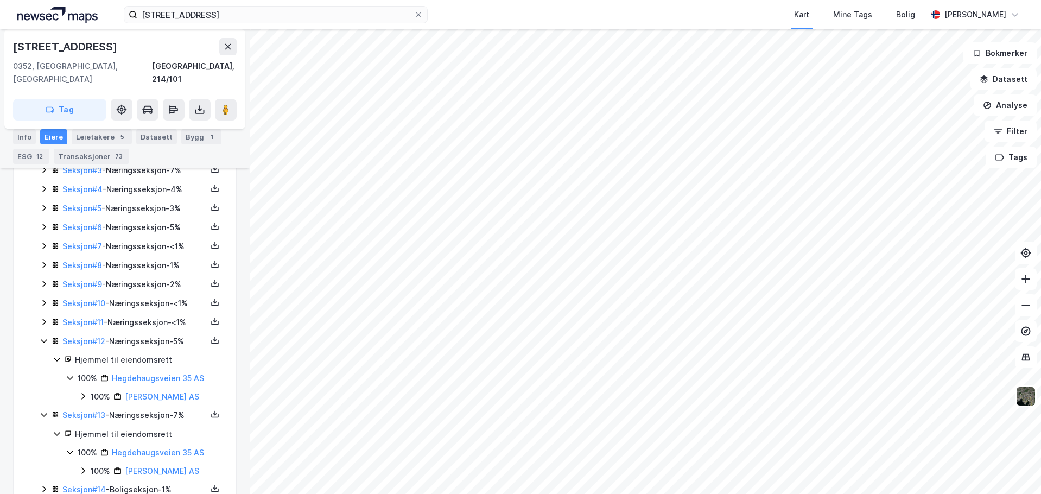
click at [43, 317] on icon at bounding box center [44, 321] width 9 height 9
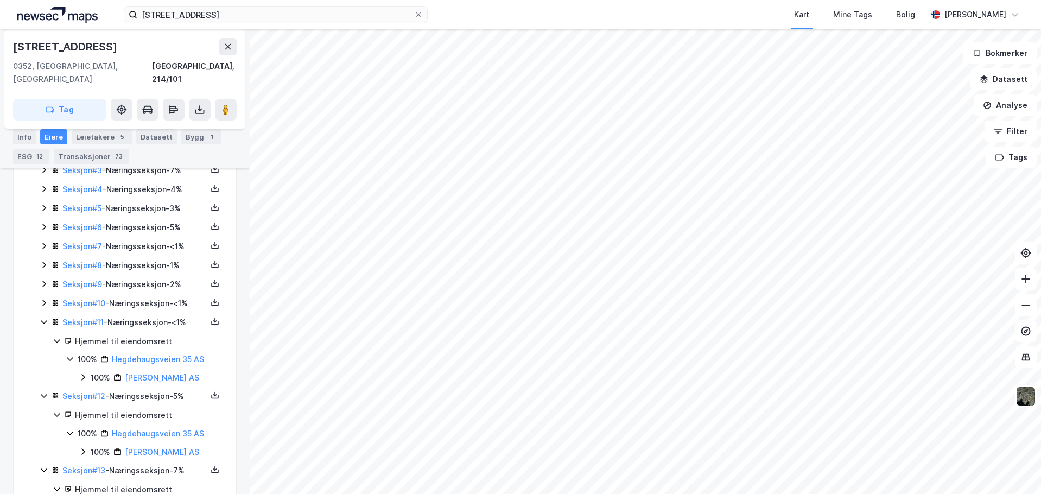
click at [45, 298] on icon at bounding box center [44, 302] width 9 height 9
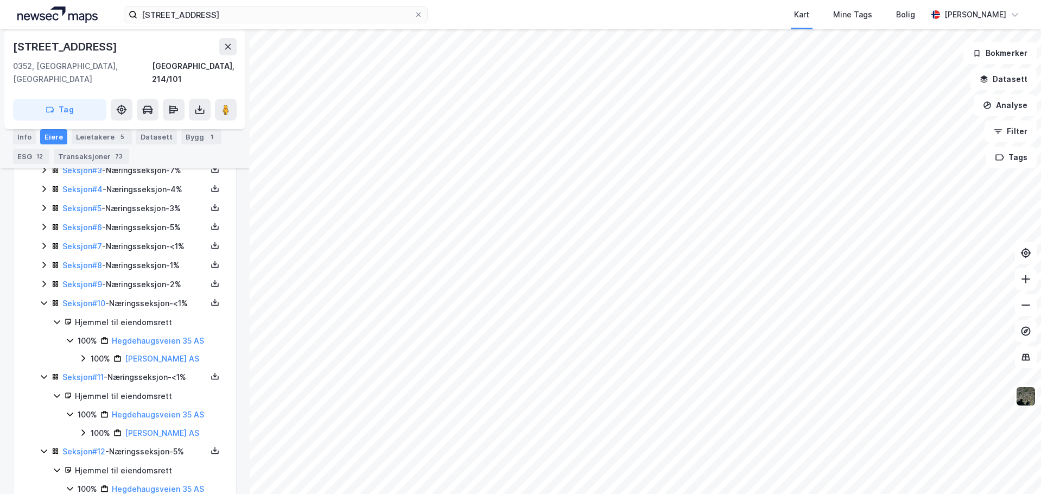
click at [44, 279] on icon at bounding box center [44, 283] width 9 height 9
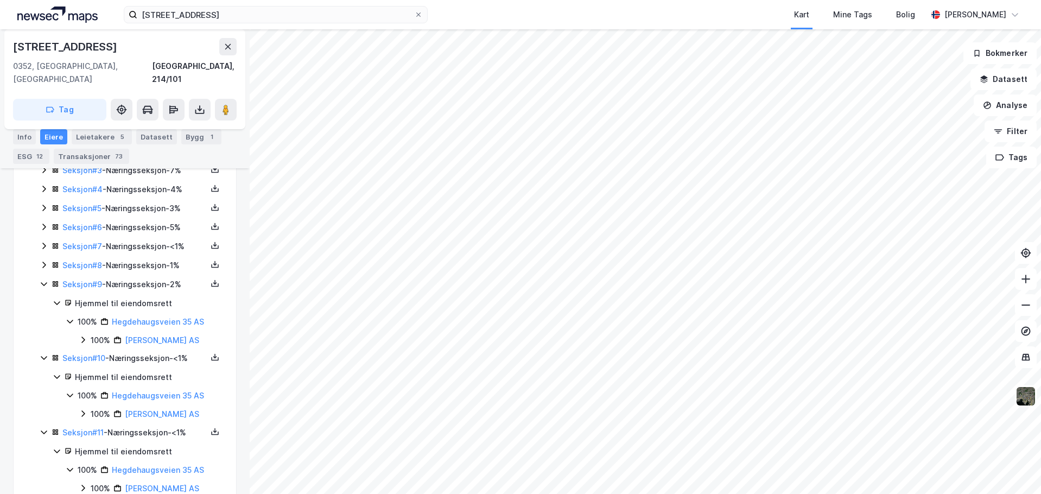
click at [43, 260] on icon at bounding box center [44, 264] width 9 height 9
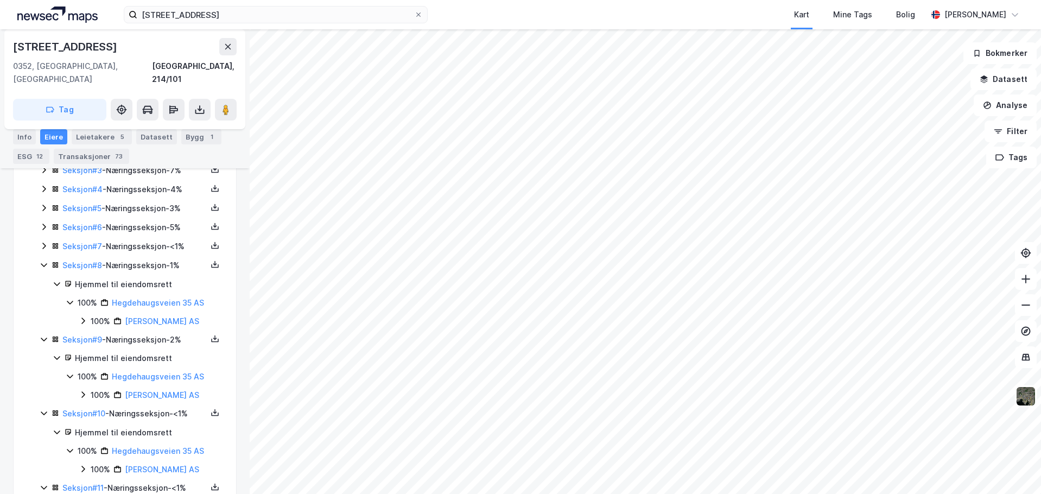
click at [43, 242] on icon at bounding box center [44, 246] width 9 height 9
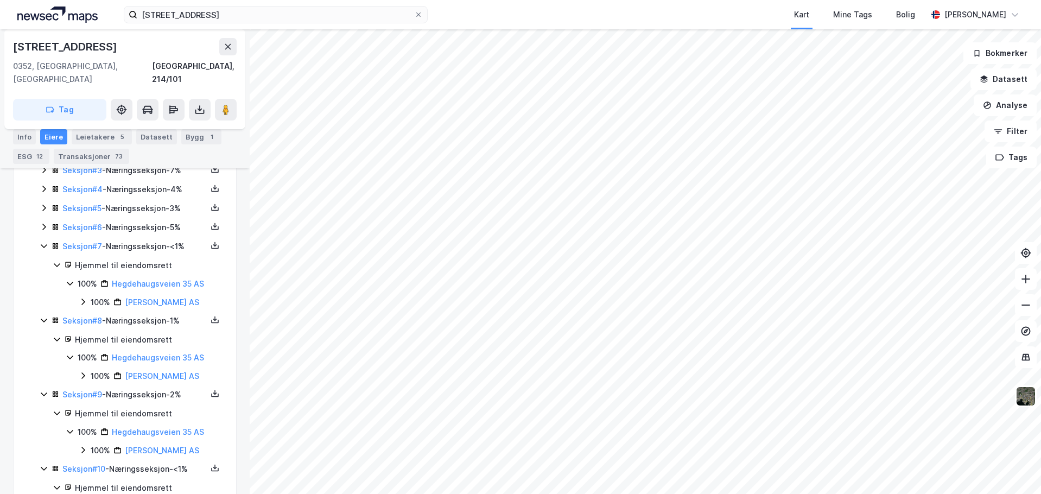
click at [43, 223] on icon at bounding box center [44, 227] width 9 height 9
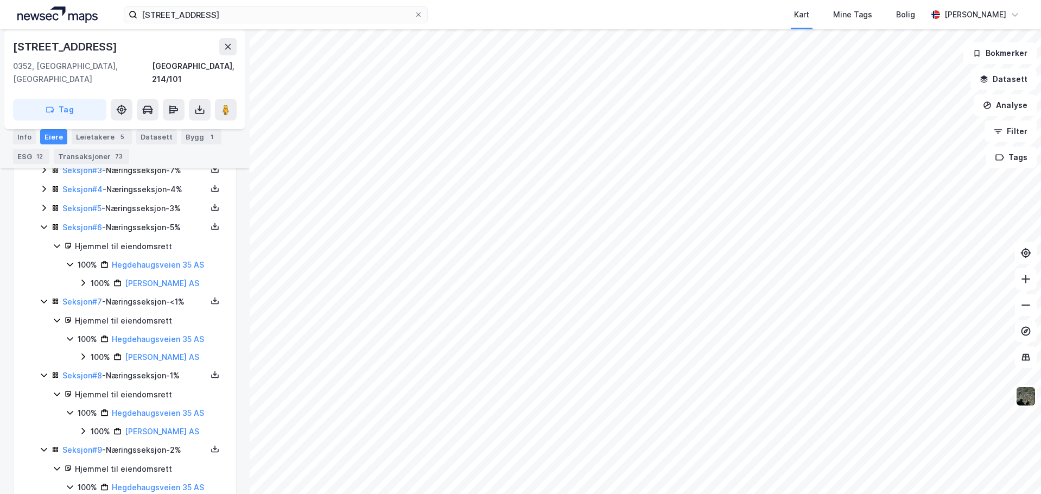
click at [43, 204] on icon at bounding box center [44, 208] width 9 height 9
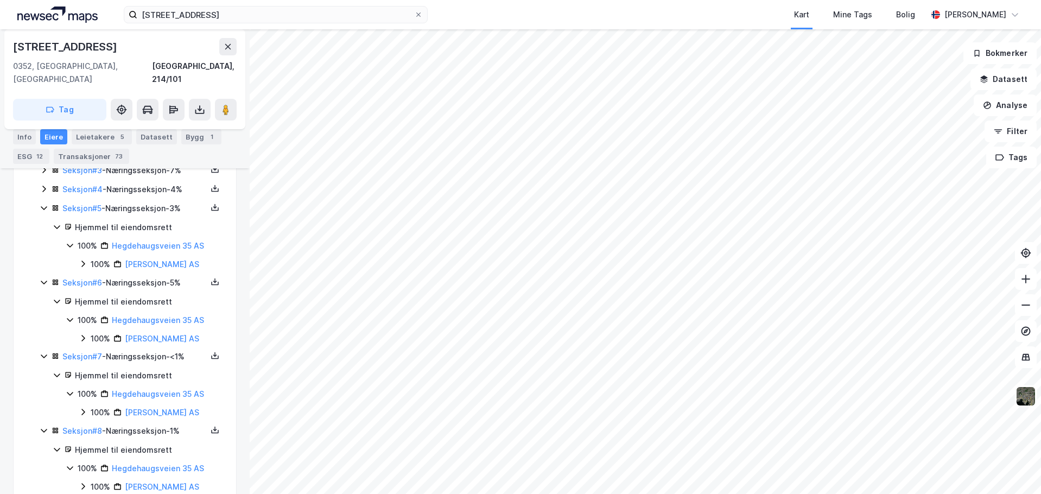
click at [43, 183] on div "Seksjon # 4 - Næringsseksjon - 4%" at bounding box center [131, 190] width 183 height 14
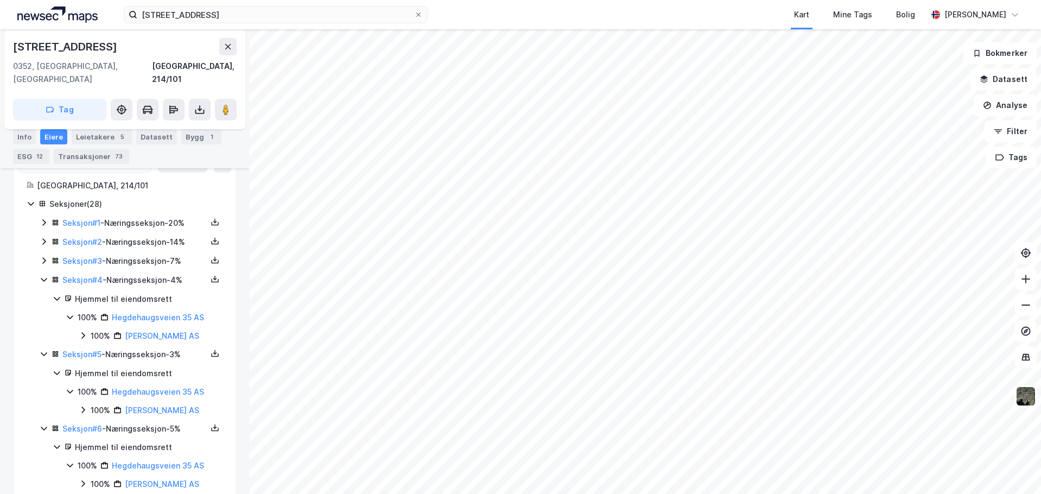
scroll to position [217, 0]
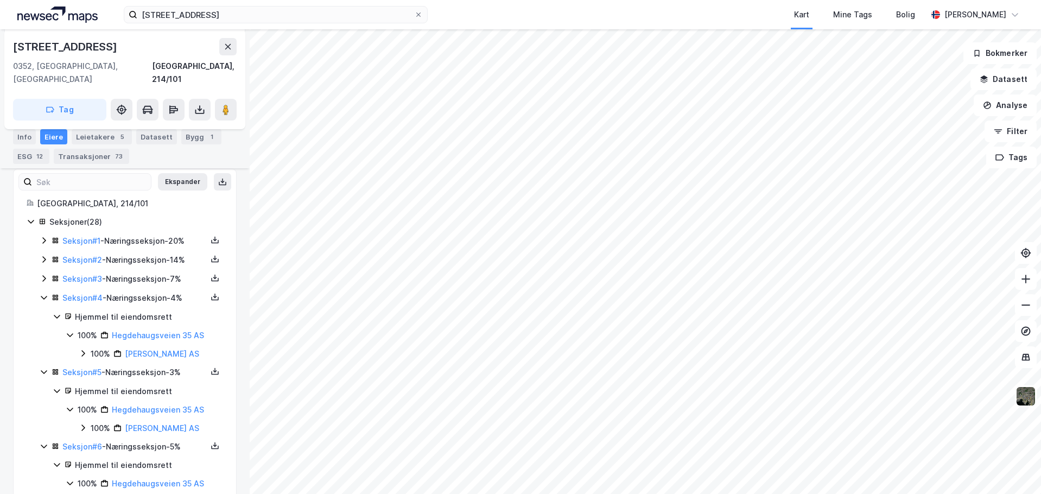
click at [43, 274] on icon at bounding box center [44, 278] width 9 height 9
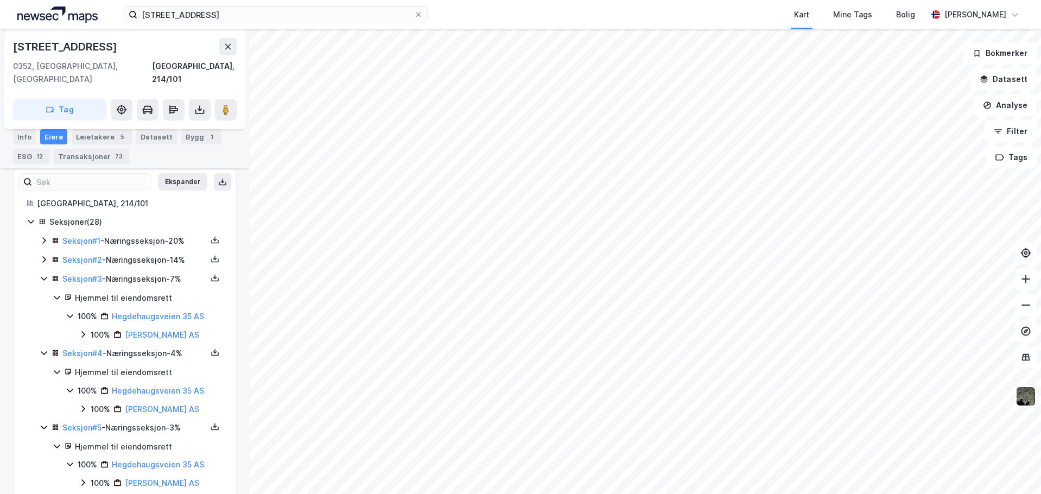
click at [43, 255] on icon at bounding box center [44, 259] width 9 height 9
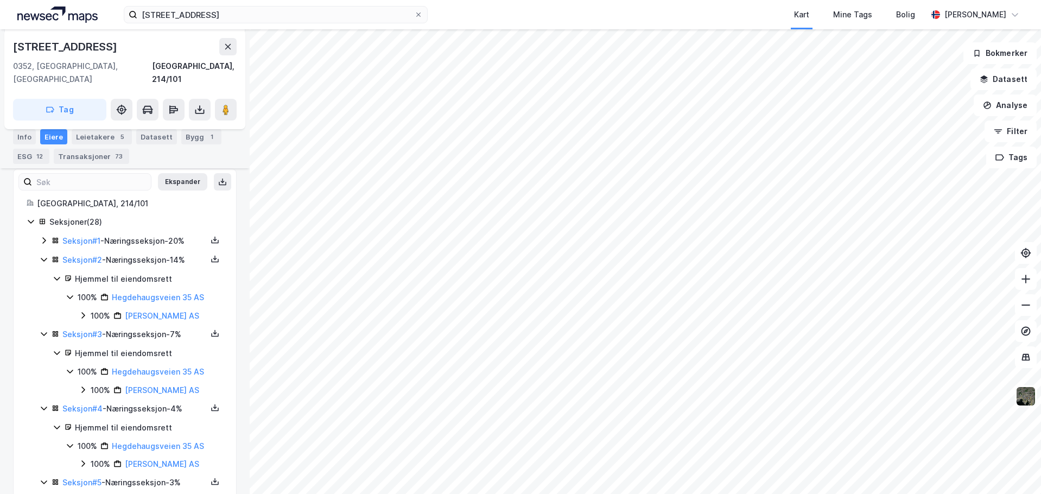
click at [43, 236] on icon at bounding box center [44, 240] width 9 height 9
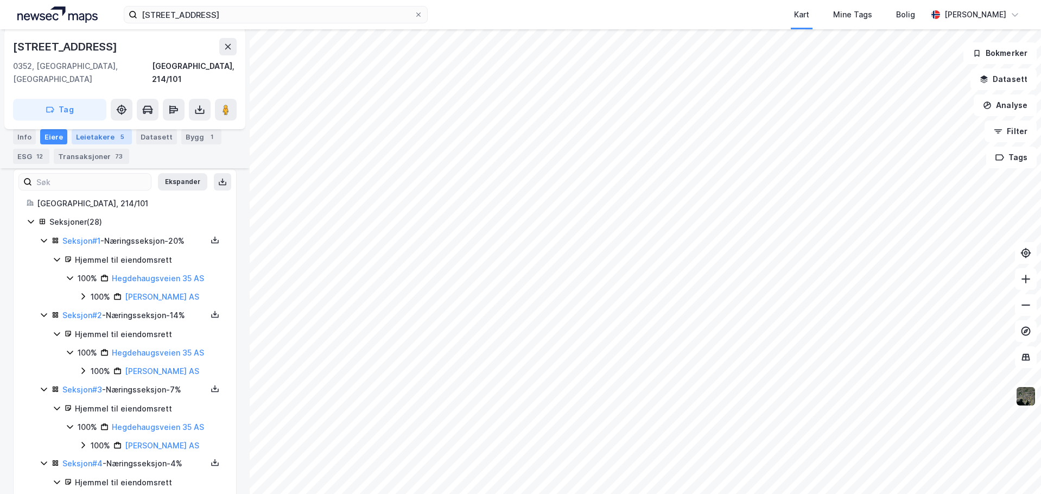
click at [86, 136] on div "Leietakere 5" at bounding box center [102, 136] width 60 height 15
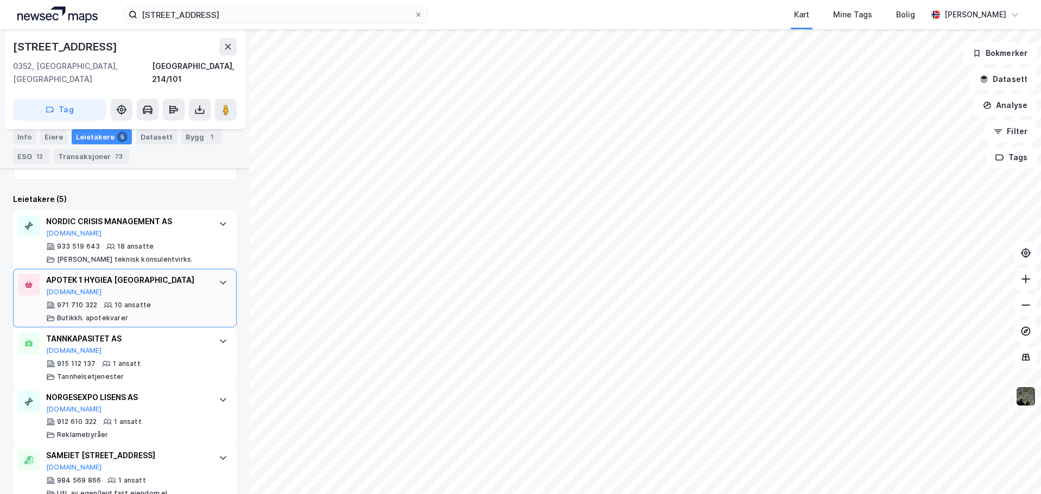
scroll to position [382, 0]
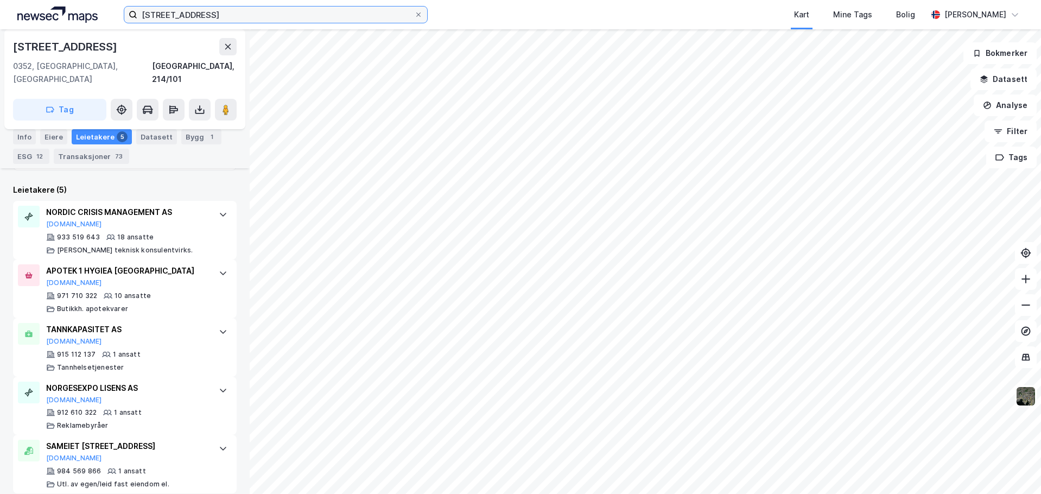
click at [306, 14] on input "[STREET_ADDRESS]" at bounding box center [275, 15] width 277 height 16
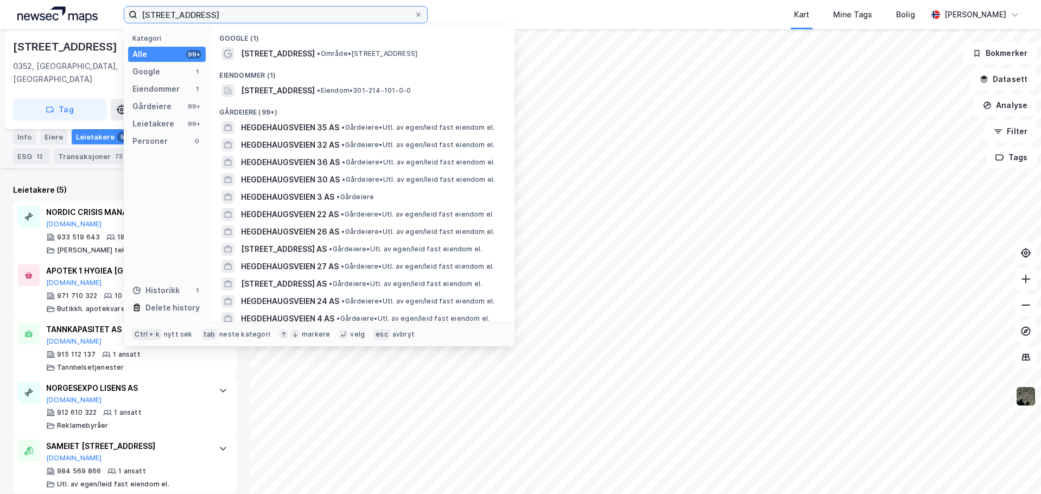
click at [306, 14] on input "[STREET_ADDRESS]" at bounding box center [275, 15] width 277 height 16
paste input "Wilses vei 3"
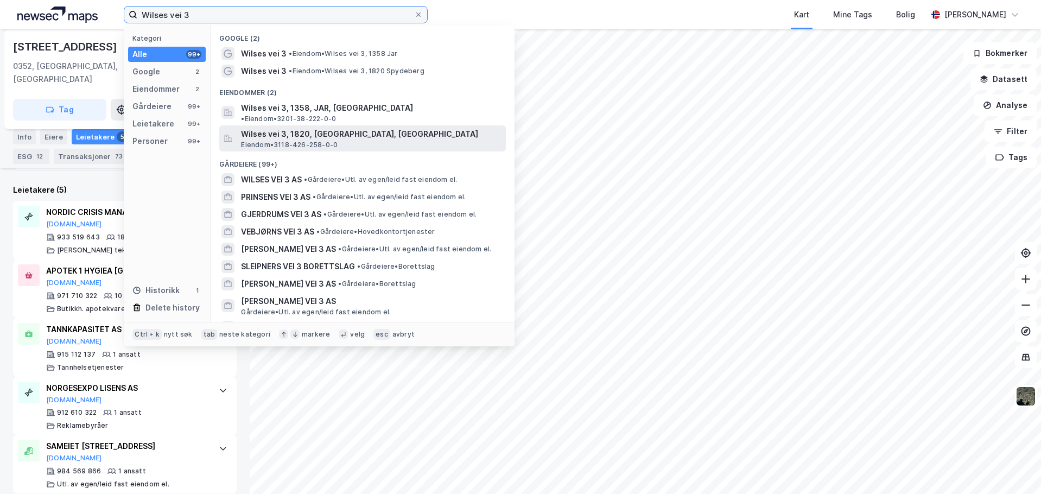
type input "Wilses vei 3"
click at [302, 129] on span "Wilses vei 3, 1820, [GEOGRAPHIC_DATA], [GEOGRAPHIC_DATA]" at bounding box center [371, 134] width 260 height 13
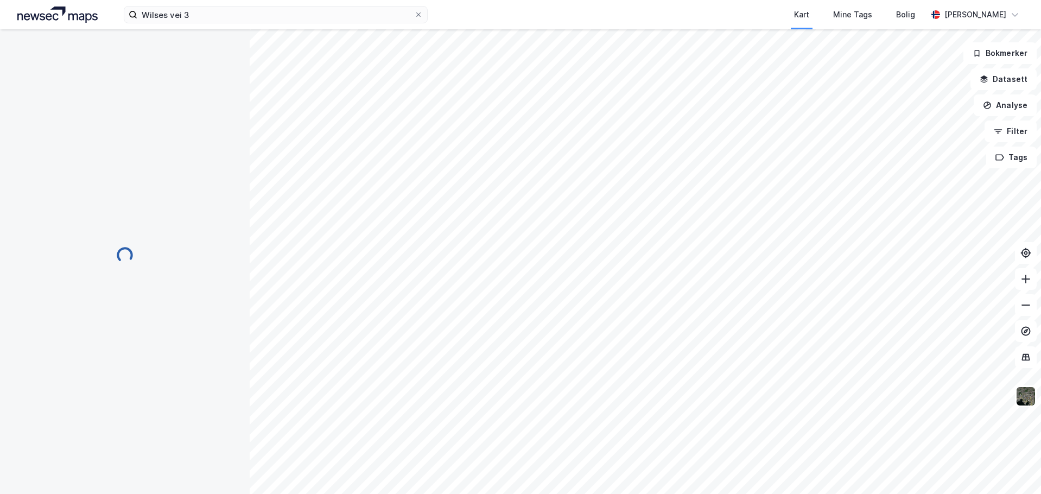
scroll to position [134, 0]
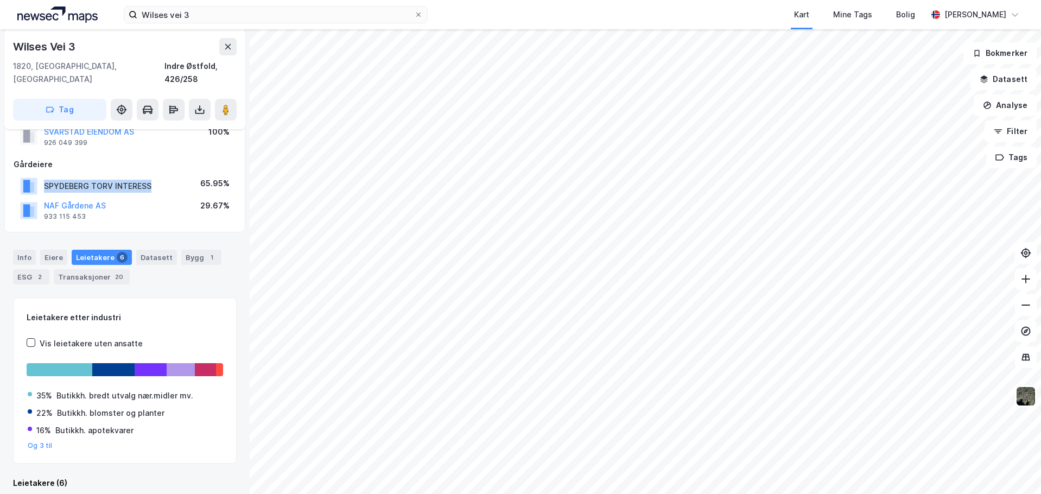
drag, startPoint x: 45, startPoint y: 173, endPoint x: 149, endPoint y: 170, distance: 104.2
click at [149, 180] on div "SPYDEBERG TORV INTERESS" at bounding box center [97, 186] width 107 height 13
copy div "SPYDEBERG TORV INTERESS"
click at [150, 201] on div "NAF Gårdene AS 933 115 453 29.67%" at bounding box center [125, 210] width 223 height 26
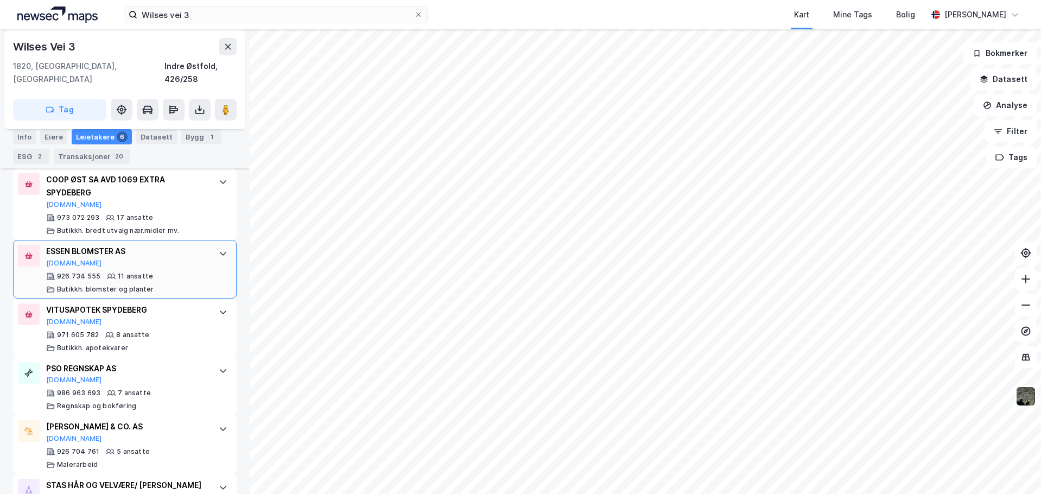
scroll to position [511, 0]
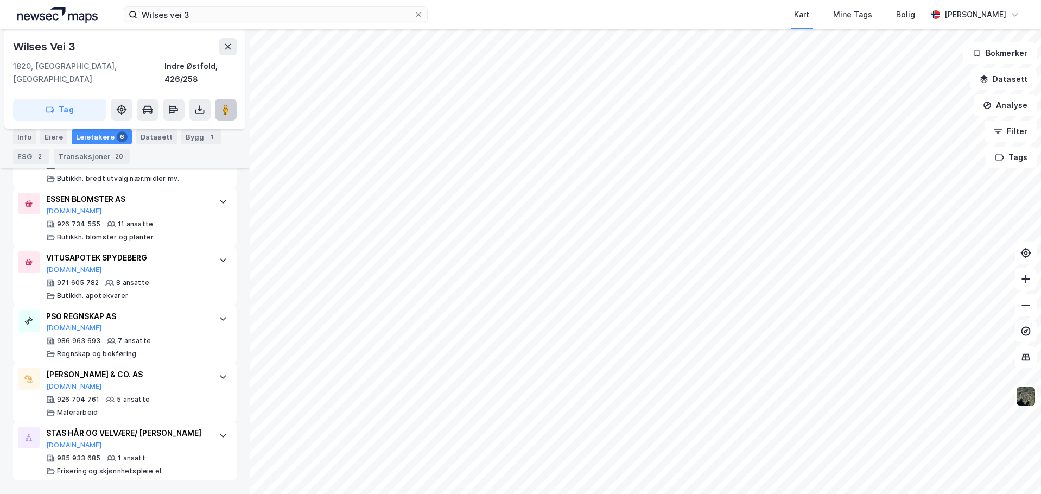
drag, startPoint x: 227, startPoint y: 101, endPoint x: 222, endPoint y: 96, distance: 8.1
click at [222, 104] on icon at bounding box center [225, 109] width 11 height 11
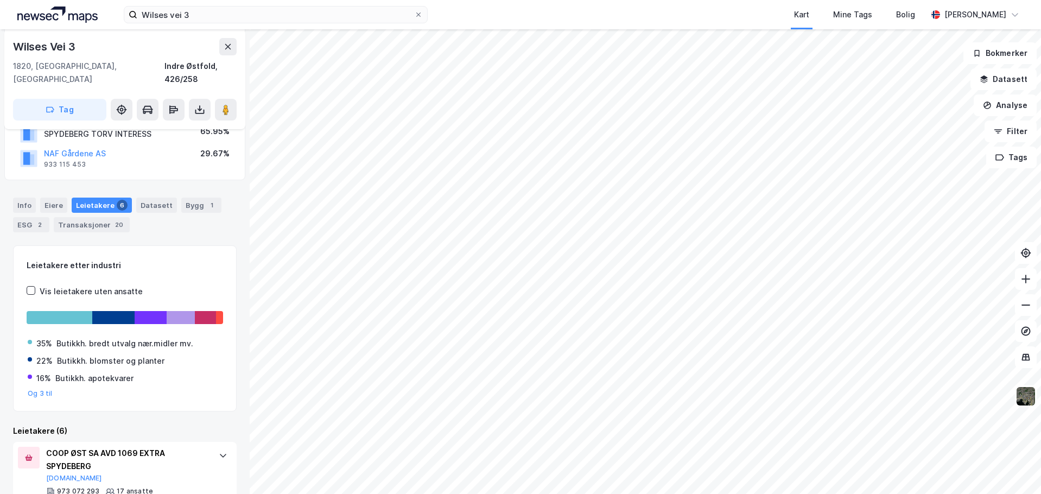
scroll to position [0, 0]
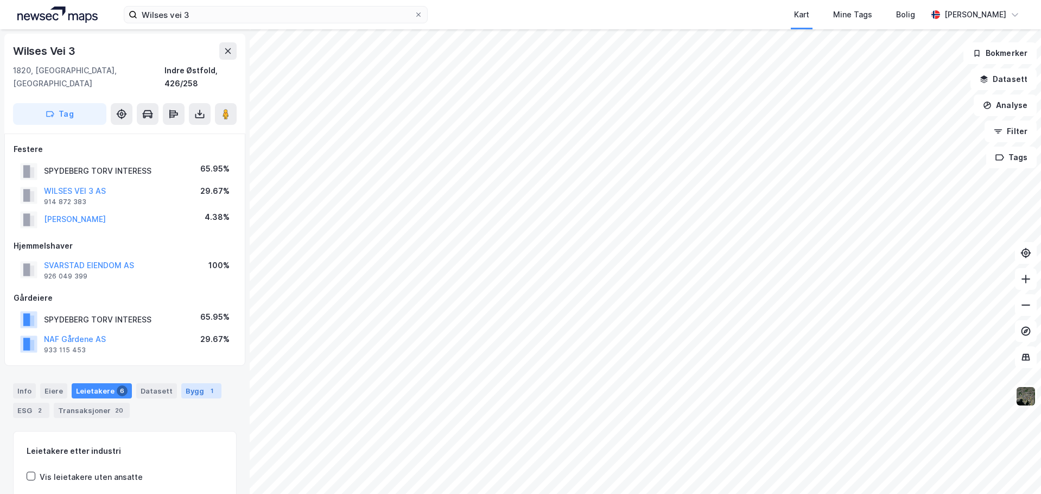
click at [183, 383] on div "Bygg 1" at bounding box center [201, 390] width 40 height 15
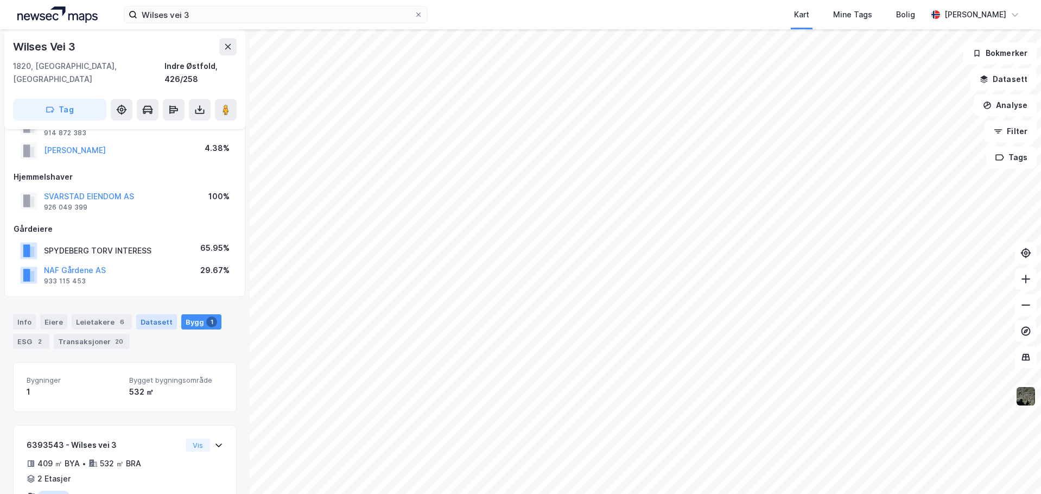
scroll to position [109, 0]
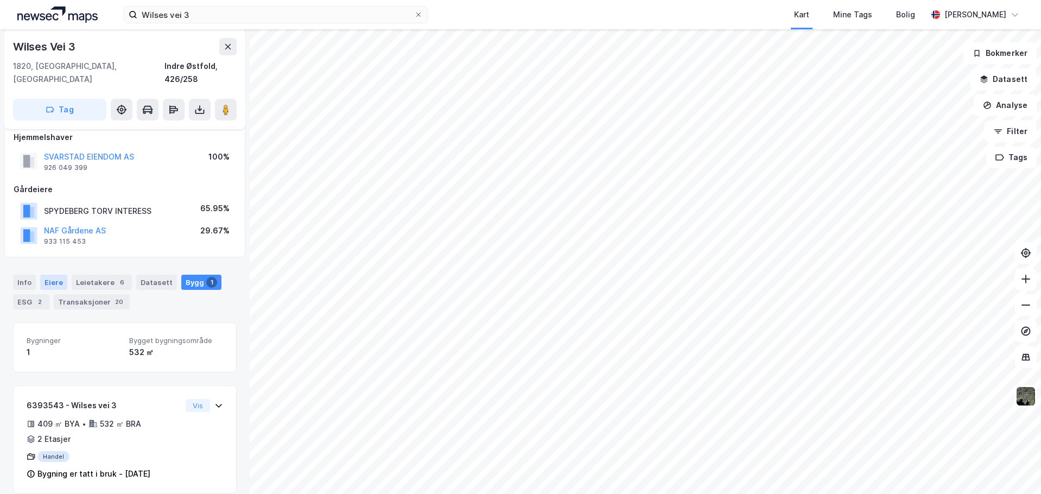
click at [41, 275] on div "Eiere" at bounding box center [53, 282] width 27 height 15
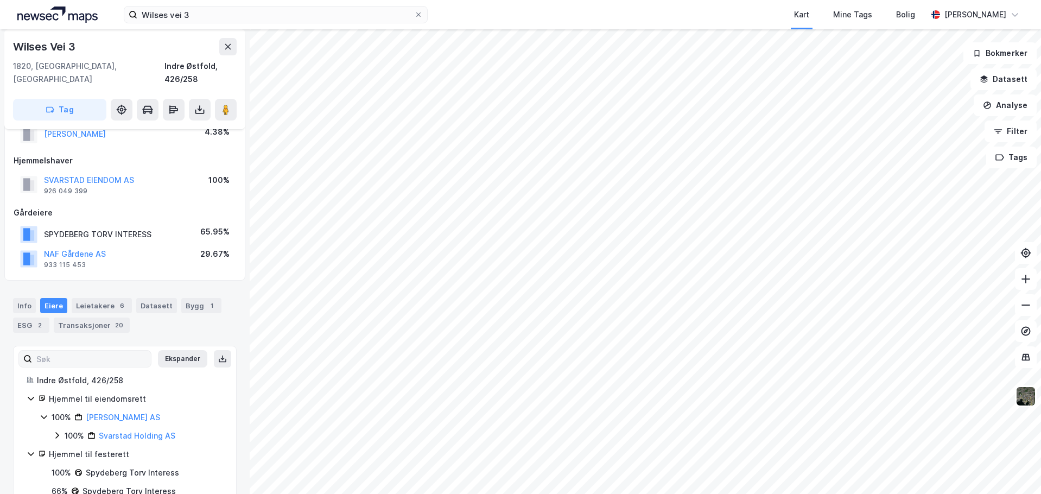
scroll to position [31, 0]
